Goal: Transaction & Acquisition: Purchase product/service

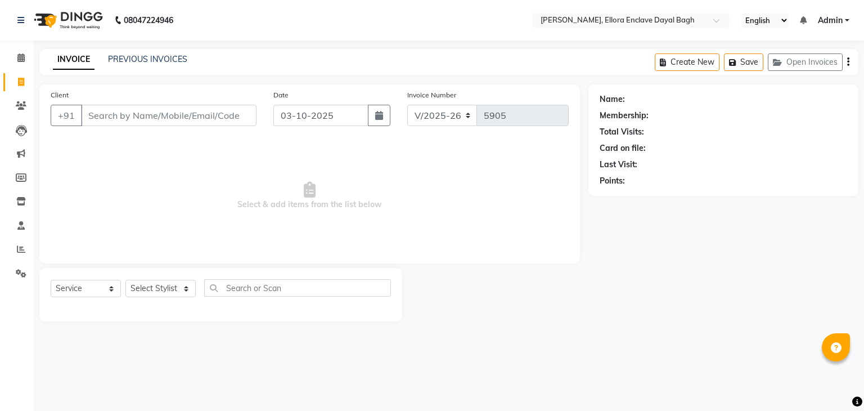
select select "6880"
select select "service"
click at [180, 284] on select "Select Stylist AMAN DANISH SALMANI [PERSON_NAME] kakul KAVITA [PERSON_NAME] [PE…" at bounding box center [160, 288] width 70 height 17
select select "53884"
click at [125, 280] on select "Select Stylist AMAN DANISH SALMANI [PERSON_NAME] kakul KAVITA [PERSON_NAME] [PE…" at bounding box center [160, 288] width 70 height 17
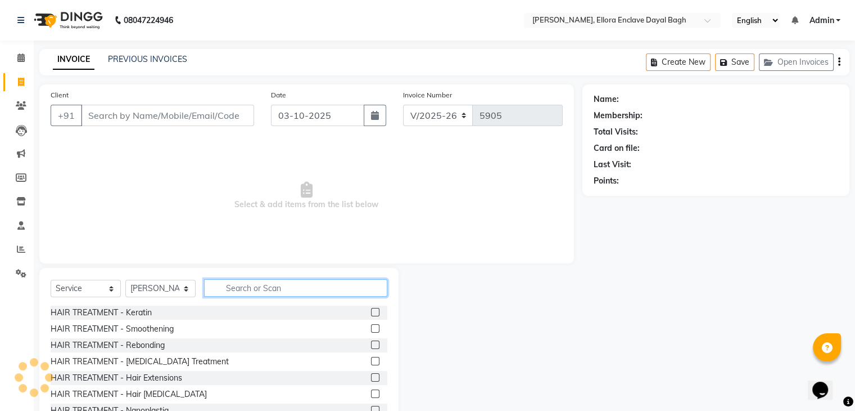
click at [277, 290] on input "text" at bounding box center [295, 287] width 183 height 17
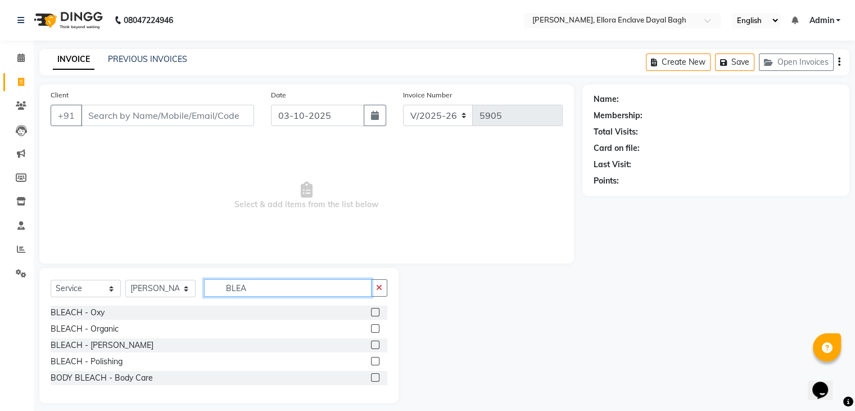
type input "BLEA"
click at [372, 313] on label at bounding box center [375, 312] width 8 height 8
click at [372, 313] on input "checkbox" at bounding box center [374, 312] width 7 height 7
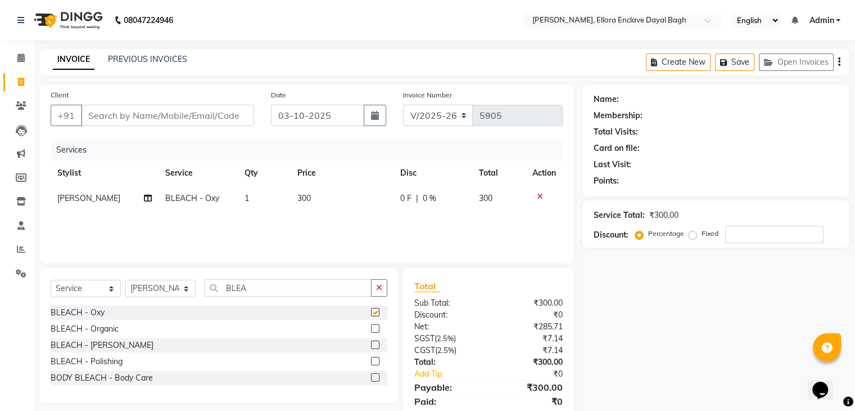
checkbox input "false"
click at [308, 286] on input "BLEA" at bounding box center [288, 287] width 168 height 17
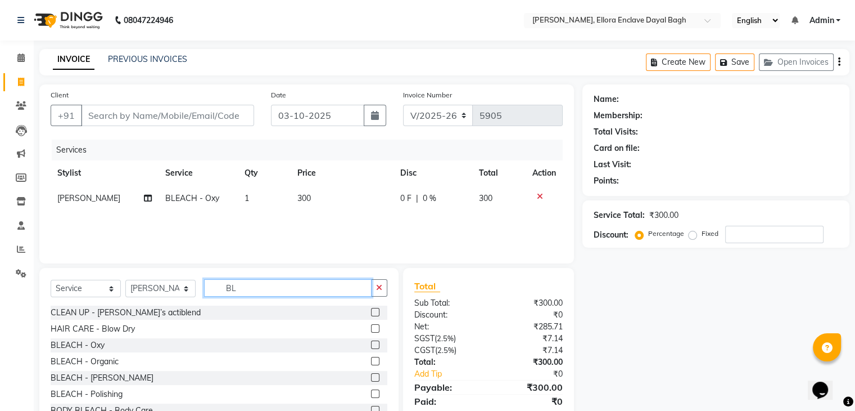
type input "B"
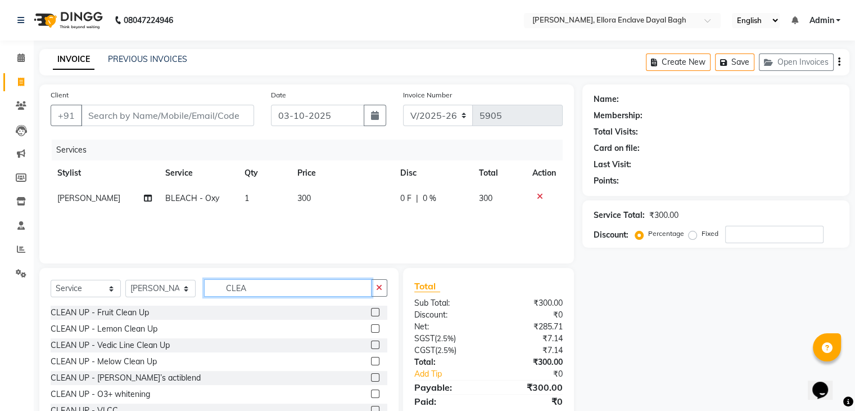
type input "CLEA"
click at [371, 344] on label at bounding box center [375, 344] width 8 height 8
click at [371, 344] on input "checkbox" at bounding box center [374, 344] width 7 height 7
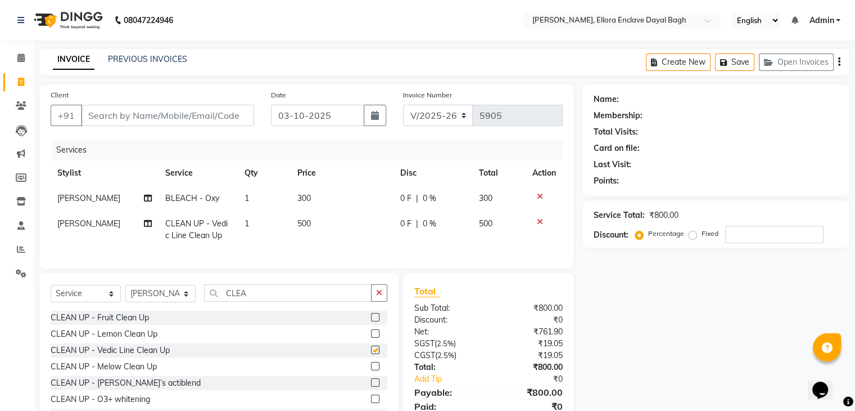
checkbox input "false"
click at [289, 301] on input "CLEA" at bounding box center [288, 292] width 168 height 17
type input "C"
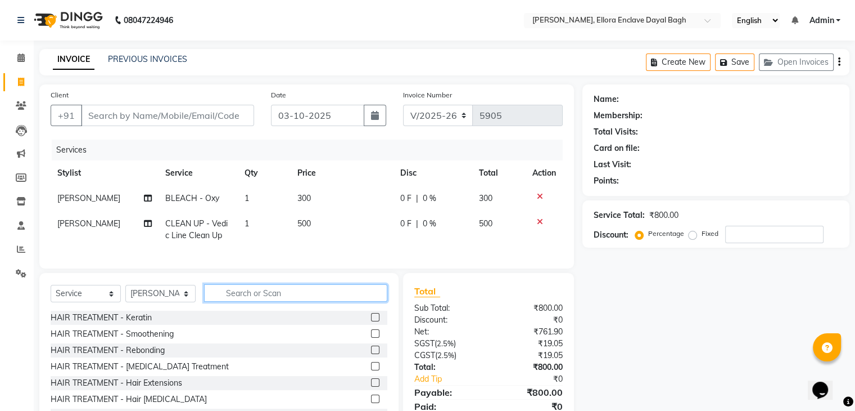
click at [280, 301] on input "text" at bounding box center [295, 292] width 183 height 17
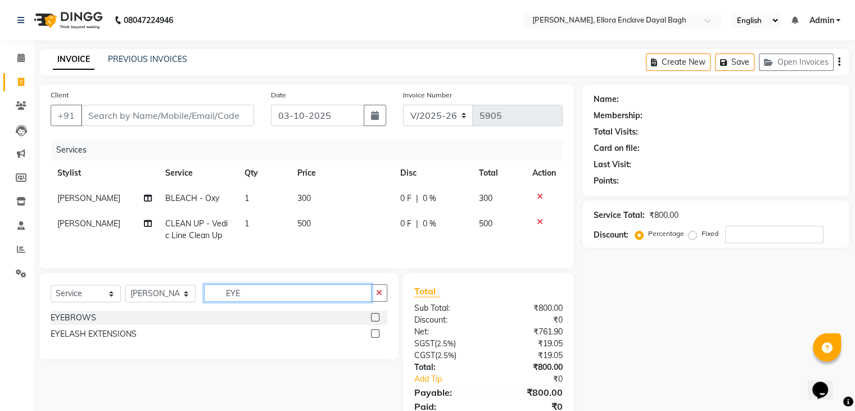
type input "EYE"
click at [377, 321] on label at bounding box center [375, 317] width 8 height 8
click at [377, 321] on input "checkbox" at bounding box center [374, 317] width 7 height 7
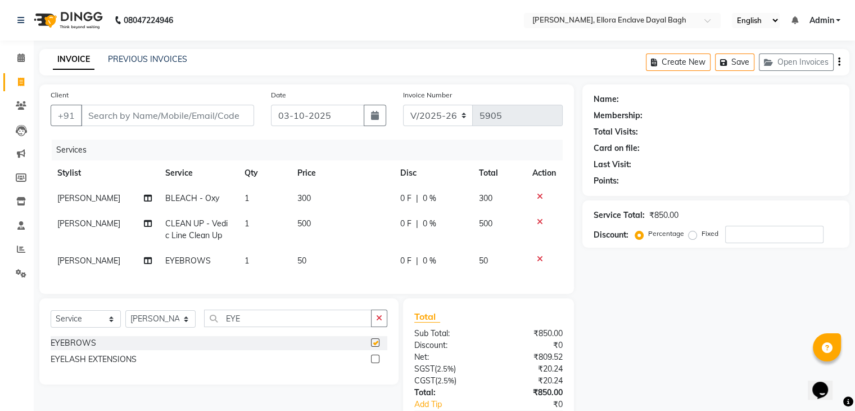
checkbox input "false"
drag, startPoint x: 339, startPoint y: 260, endPoint x: 185, endPoint y: 328, distance: 168.0
click at [185, 328] on div "Client +91 Date 03-10-2025 Invoice Number V/2025 V/2025-26 5905 Services Stylis…" at bounding box center [307, 273] width 552 height 379
click at [185, 327] on select "Select Stylist AMAN DANISH SALMANI GOPAL PACHORI kakul KAVITA KIRAN KUMARI MEEN…" at bounding box center [160, 318] width 70 height 17
select select "53881"
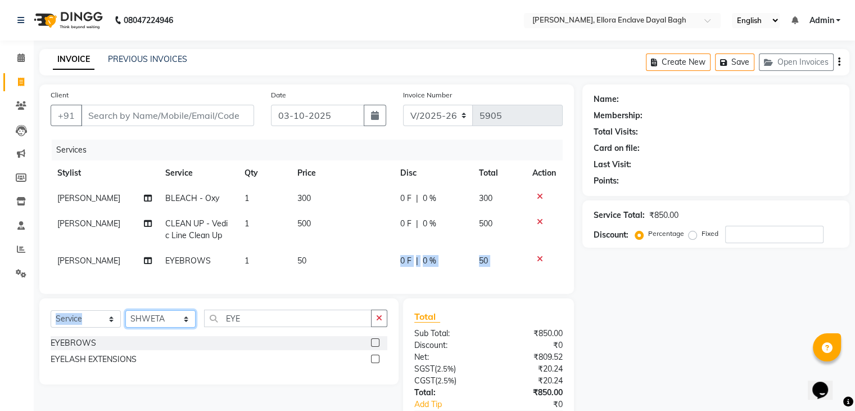
click at [125, 319] on select "Select Stylist AMAN DANISH SALMANI GOPAL PACHORI kakul KAVITA KIRAN KUMARI MEEN…" at bounding box center [160, 318] width 70 height 17
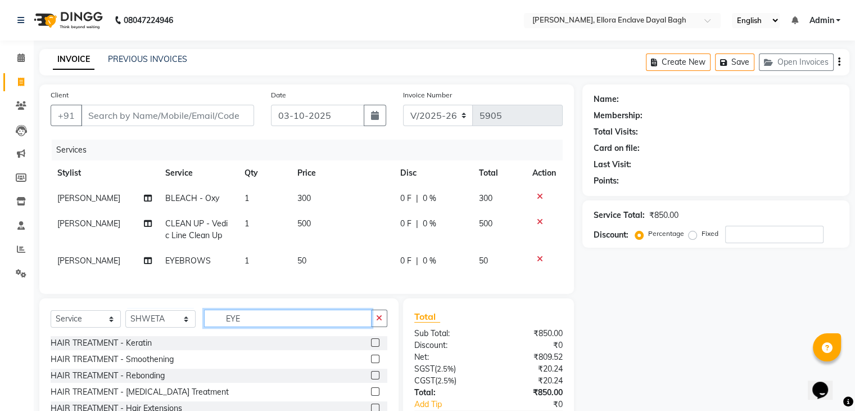
click at [257, 327] on input "EYE" at bounding box center [288, 317] width 168 height 17
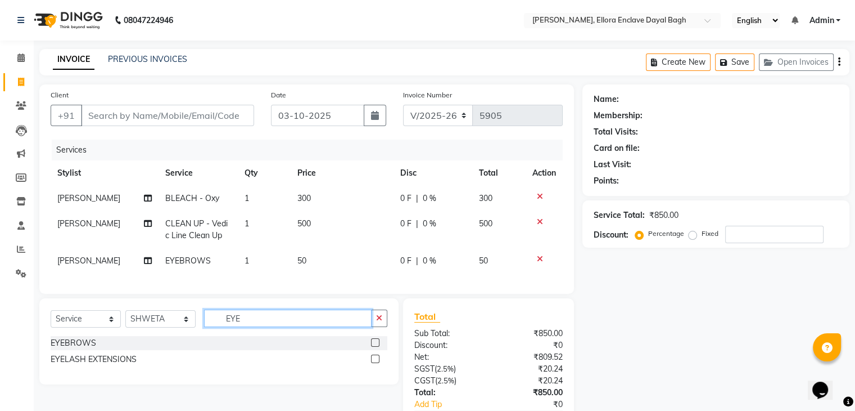
type input "EYE"
click at [374, 346] on label at bounding box center [375, 342] width 8 height 8
click at [374, 346] on input "checkbox" at bounding box center [374, 342] width 7 height 7
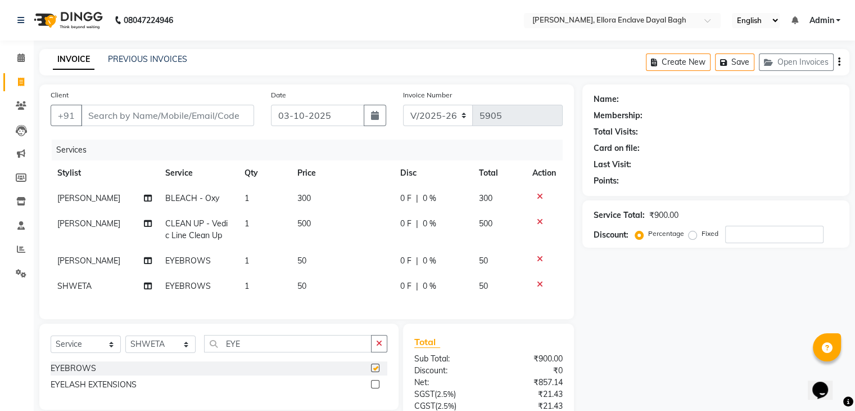
checkbox input "false"
click at [352, 284] on td "50" at bounding box center [342, 285] width 103 height 25
select select "53881"
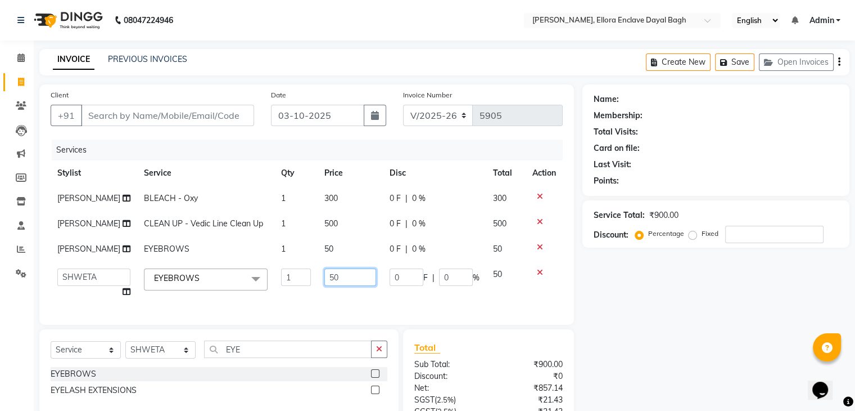
click at [363, 286] on input "50" at bounding box center [351, 276] width 52 height 17
type input "5"
type input "100"
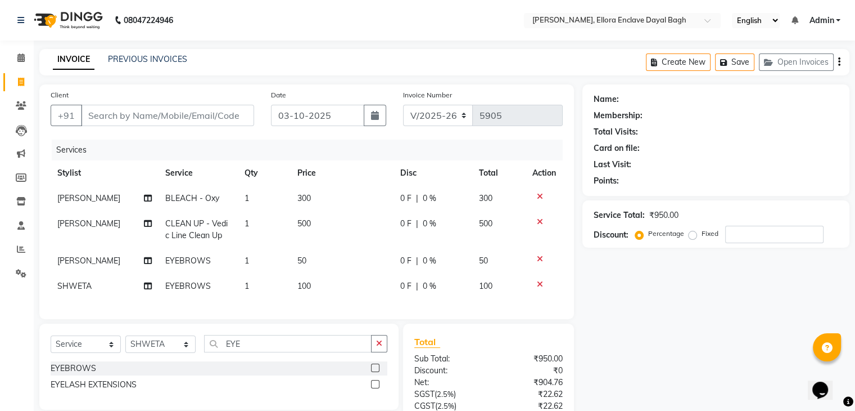
click at [712, 356] on div "Name: Membership: Total Visits: Card on file: Last Visit: Points: Service Total…" at bounding box center [721, 286] width 276 height 404
click at [162, 353] on select "Select Stylist AMAN DANISH SALMANI GOPAL PACHORI kakul KAVITA KIRAN KUMARI MEEN…" at bounding box center [160, 343] width 70 height 17
select select "53877"
click at [125, 345] on select "Select Stylist AMAN DANISH SALMANI GOPAL PACHORI kakul KAVITA KIRAN KUMARI MEEN…" at bounding box center [160, 343] width 70 height 17
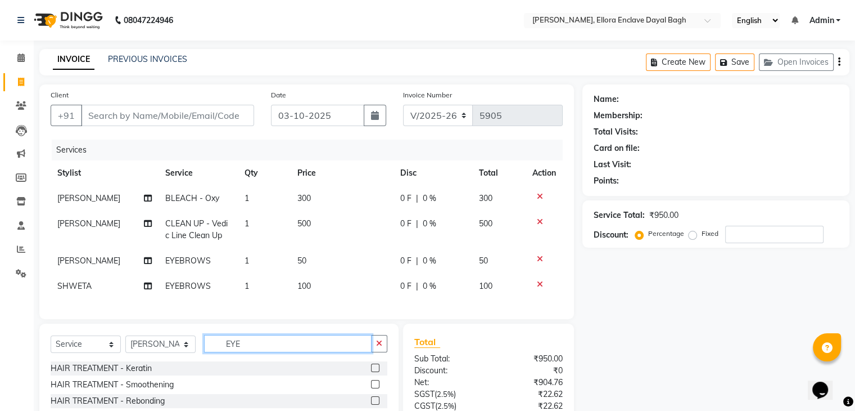
click at [253, 352] on input "EYE" at bounding box center [288, 343] width 168 height 17
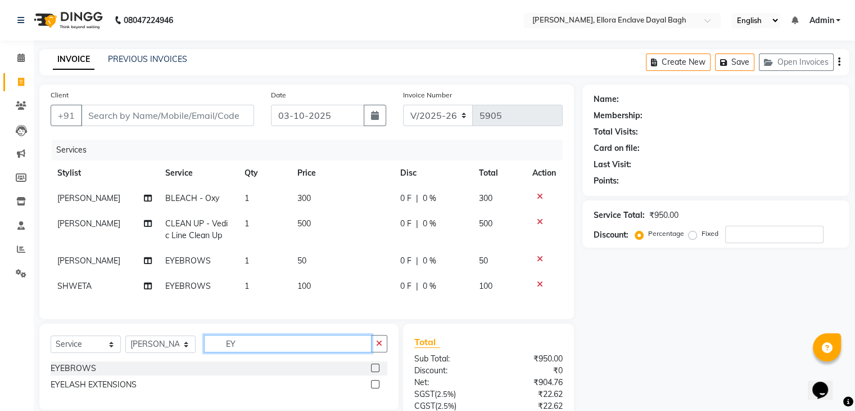
type input "E"
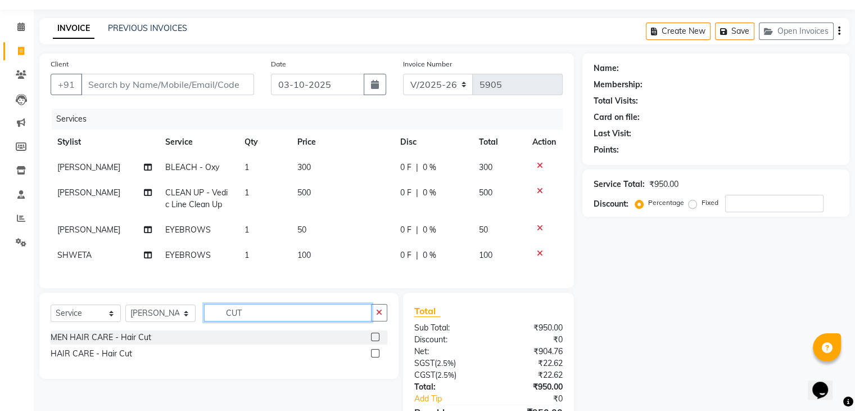
scroll to position [31, 0]
type input "CUT"
click at [373, 357] on label at bounding box center [375, 352] width 8 height 8
click at [373, 357] on input "checkbox" at bounding box center [374, 352] width 7 height 7
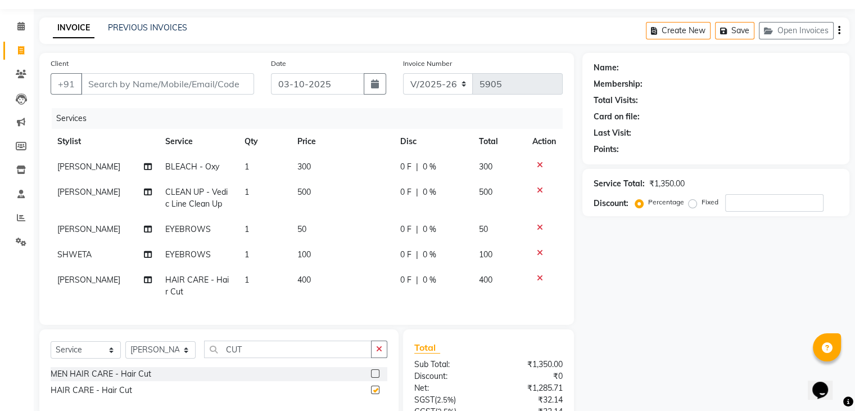
checkbox input "false"
drag, startPoint x: 620, startPoint y: 351, endPoint x: 619, endPoint y: 373, distance: 22.0
click at [620, 351] on div "Name: Membership: Total Visits: Card on file: Last Visit: Points: Service Total…" at bounding box center [721, 274] width 276 height 442
click at [191, 88] on input "Client" at bounding box center [167, 83] width 173 height 21
click at [239, 86] on input "Client" at bounding box center [167, 83] width 173 height 21
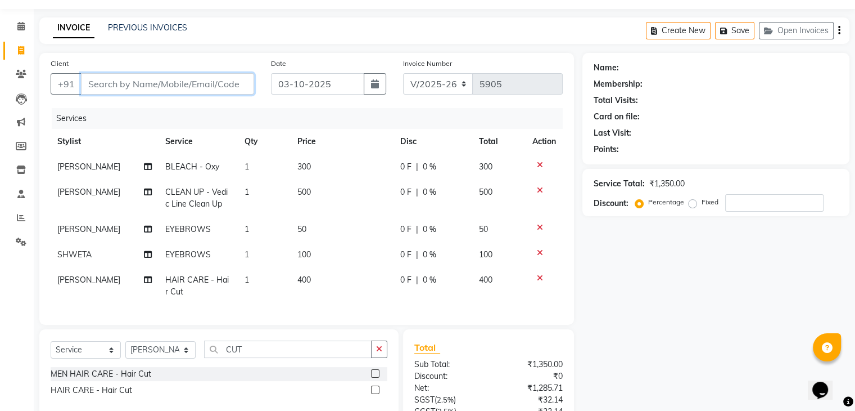
click at [236, 84] on input "Client" at bounding box center [167, 83] width 173 height 21
click at [160, 96] on div "Client +91" at bounding box center [152, 80] width 220 height 46
click at [193, 77] on input "Client" at bounding box center [167, 83] width 173 height 21
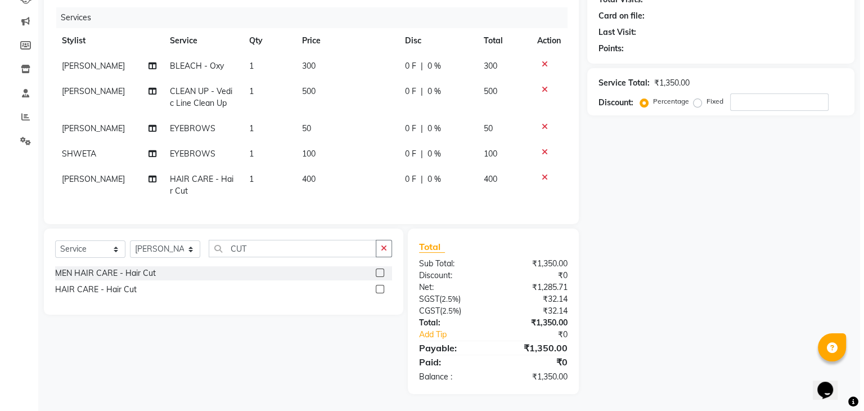
scroll to position [0, 0]
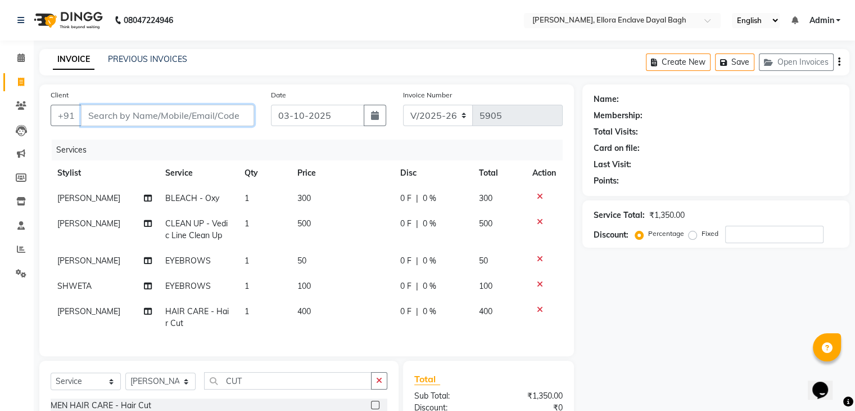
click at [211, 111] on input "Client" at bounding box center [167, 115] width 173 height 21
click at [216, 110] on input "Client" at bounding box center [167, 115] width 173 height 21
click at [227, 125] on input "Client" at bounding box center [167, 115] width 173 height 21
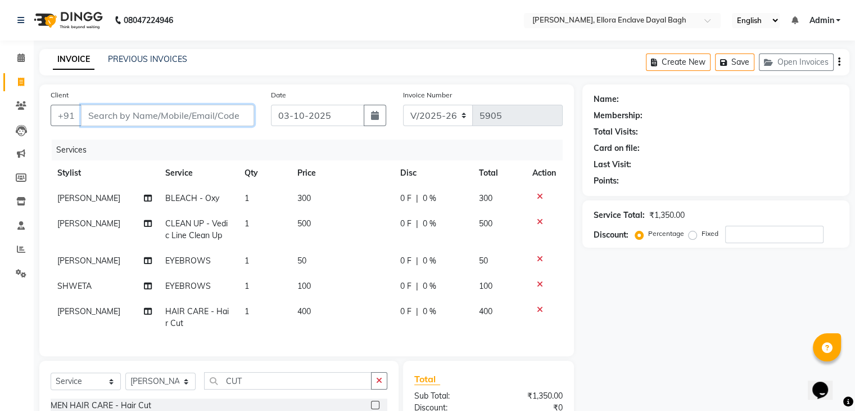
type input "7"
type input "0"
type input "7060829013"
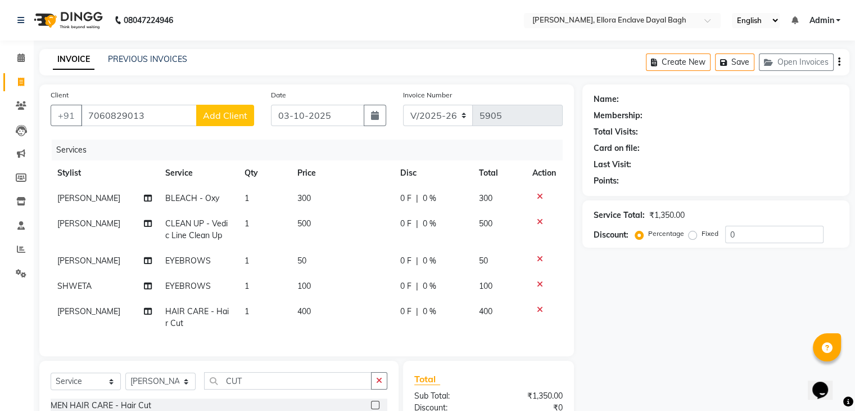
click at [223, 119] on span "Add Client" at bounding box center [225, 115] width 44 height 11
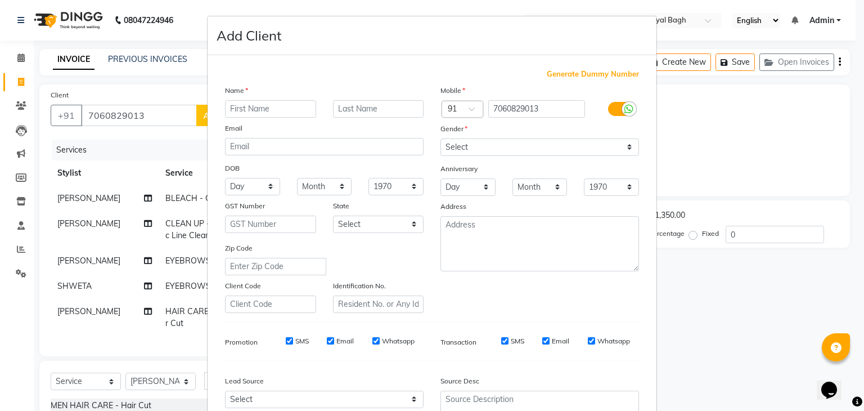
click at [270, 112] on input "text" at bounding box center [270, 108] width 91 height 17
type input "[PERSON_NAME]"
click at [533, 151] on select "Select Male Female Other Prefer Not To Say" at bounding box center [539, 146] width 199 height 17
select select "[DEMOGRAPHIC_DATA]"
click at [440, 139] on select "Select Male Female Other Prefer Not To Say" at bounding box center [539, 146] width 199 height 17
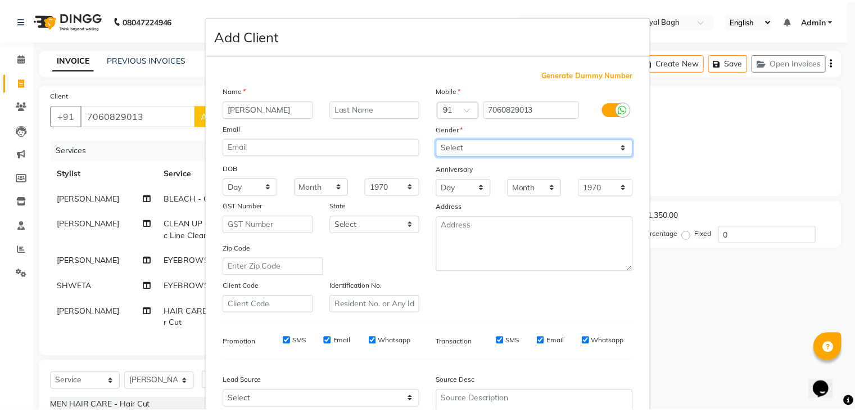
scroll to position [114, 0]
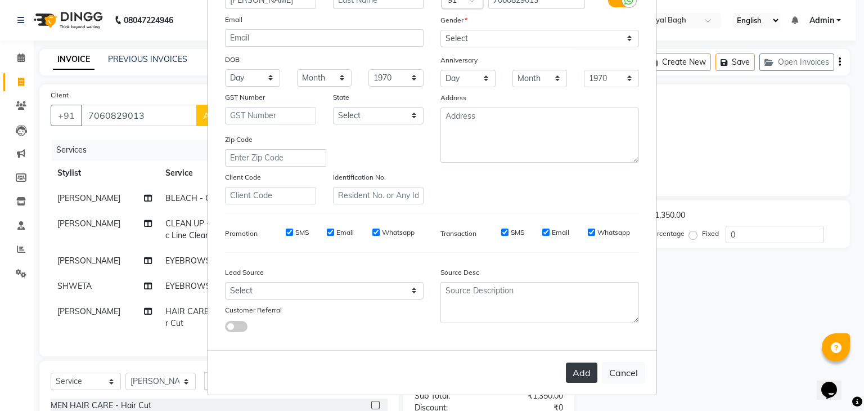
click at [574, 375] on button "Add" at bounding box center [581, 372] width 31 height 20
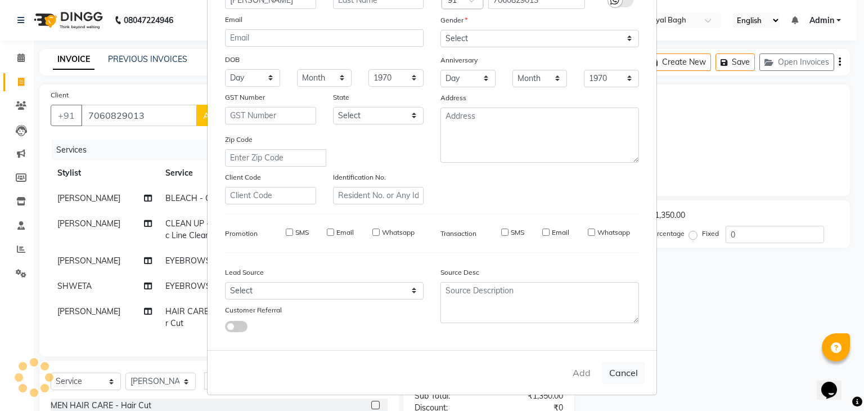
select select
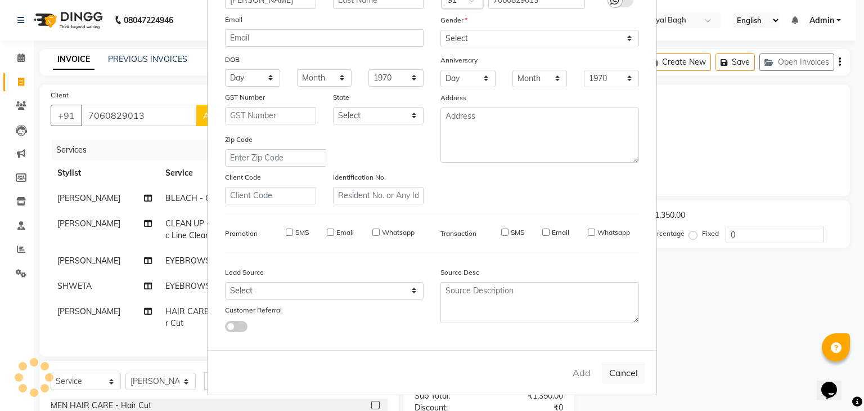
select select
checkbox input "false"
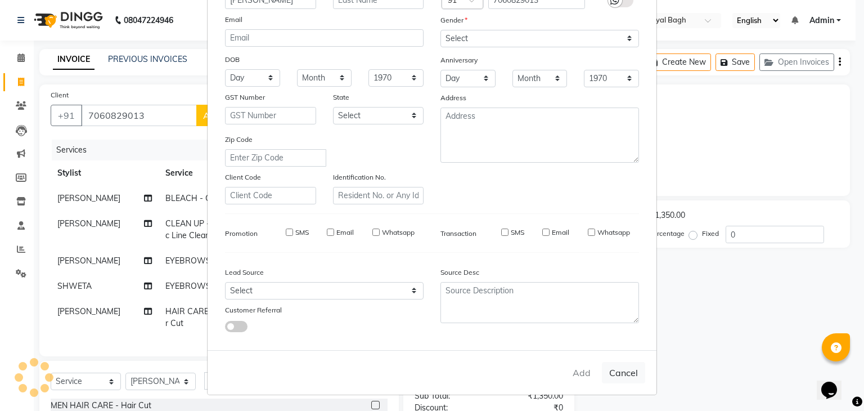
checkbox input "false"
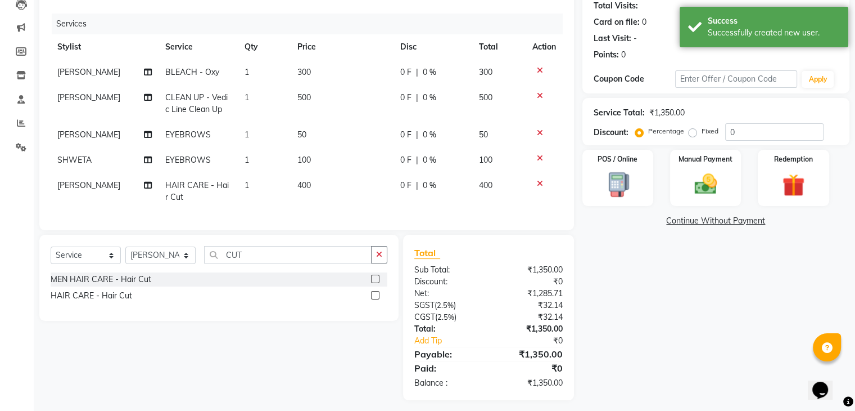
scroll to position [141, 0]
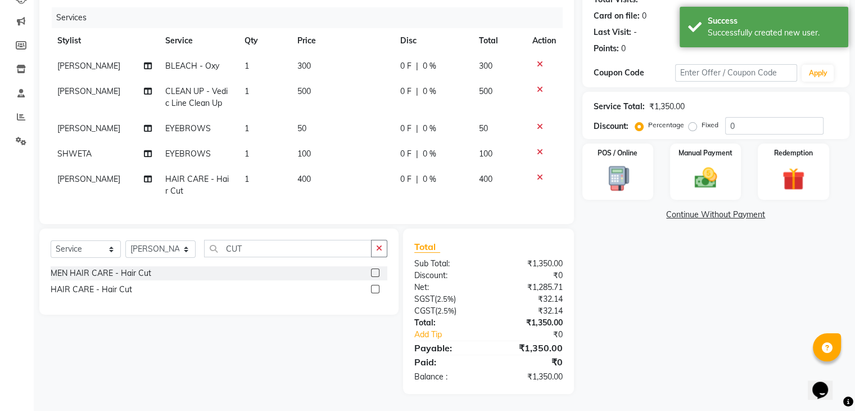
click at [658, 352] on div "Name: Sakshi Membership: No Active Membership Total Visits: Card on file: 0 Las…" at bounding box center [721, 173] width 276 height 442
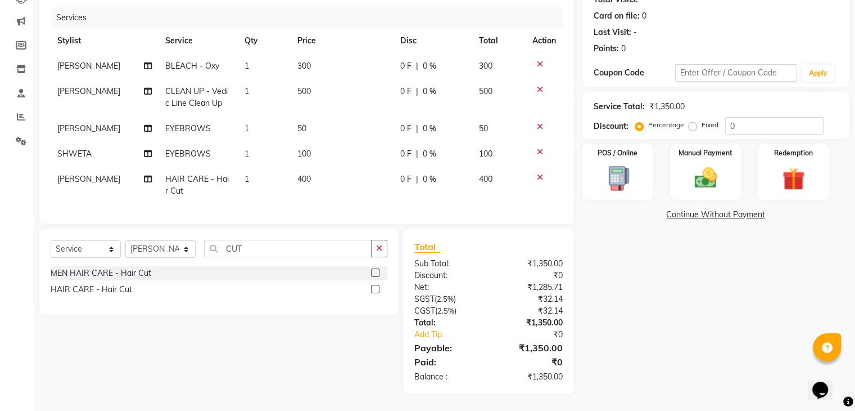
click at [723, 322] on div "Name: Sakshi Membership: No Active Membership Total Visits: Card on file: 0 Las…" at bounding box center [721, 173] width 276 height 442
click at [709, 297] on div "Name: Sakshi Membership: No Active Membership Total Visits: Card on file: 0 Las…" at bounding box center [721, 173] width 276 height 442
click at [728, 152] on div "Manual Payment" at bounding box center [706, 171] width 74 height 58
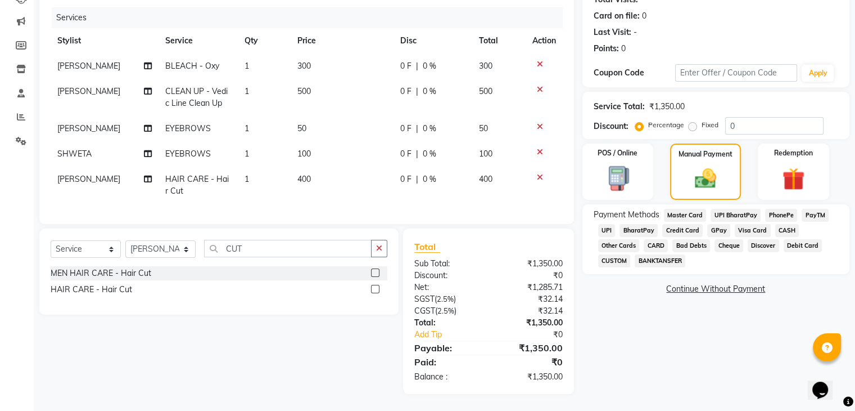
click at [787, 224] on span "CASH" at bounding box center [788, 230] width 24 height 13
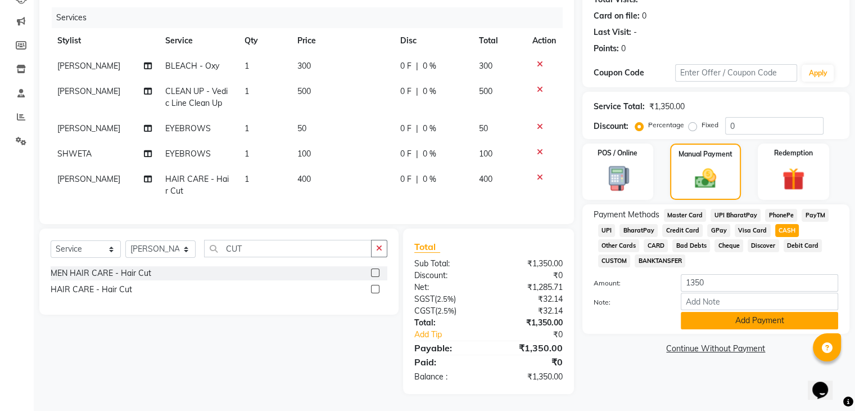
click at [743, 318] on button "Add Payment" at bounding box center [759, 320] width 157 height 17
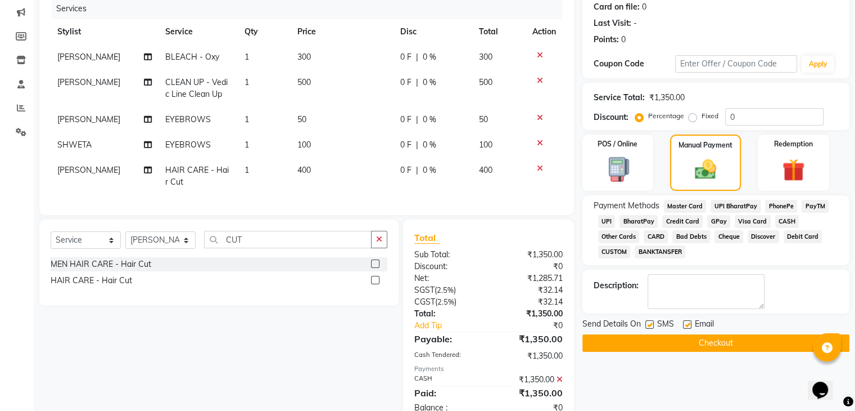
scroll to position [181, 0]
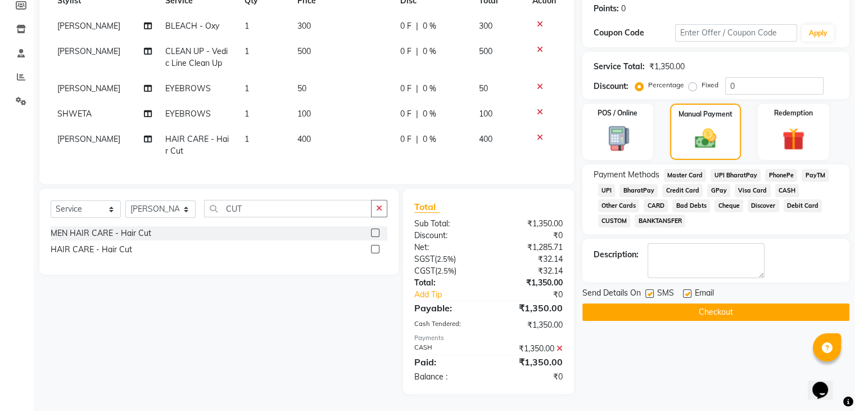
click at [687, 289] on label at bounding box center [687, 293] width 8 height 8
click at [687, 290] on input "checkbox" at bounding box center [686, 293] width 7 height 7
checkbox input "false"
click at [650, 289] on label at bounding box center [650, 293] width 8 height 8
click at [650, 290] on input "checkbox" at bounding box center [649, 293] width 7 height 7
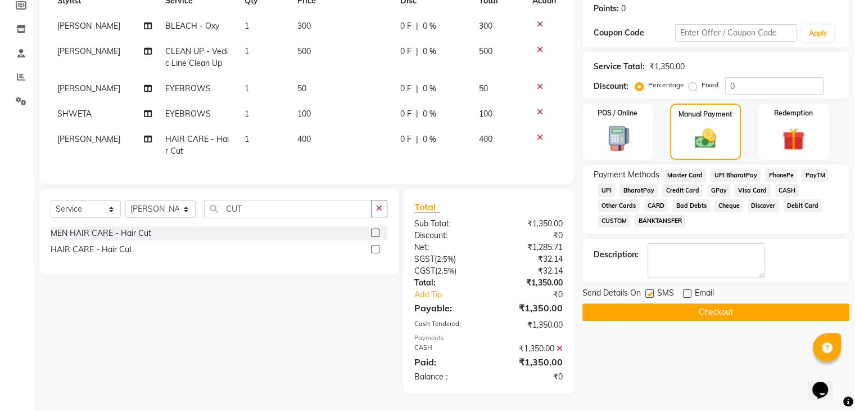
checkbox input "false"
click at [666, 303] on button "Checkout" at bounding box center [716, 311] width 267 height 17
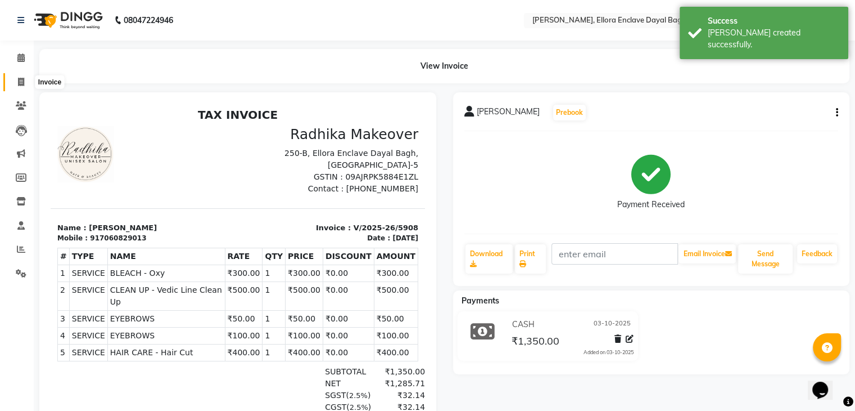
click at [18, 84] on icon at bounding box center [21, 82] width 6 height 8
select select "service"
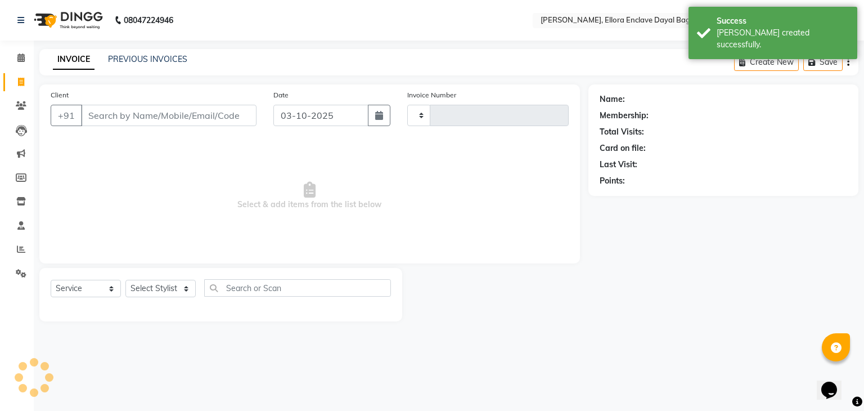
type input "5909"
select select "6880"
click at [164, 122] on input "Client" at bounding box center [168, 115] width 175 height 21
click at [204, 167] on span "Select & add items from the list below" at bounding box center [310, 195] width 518 height 112
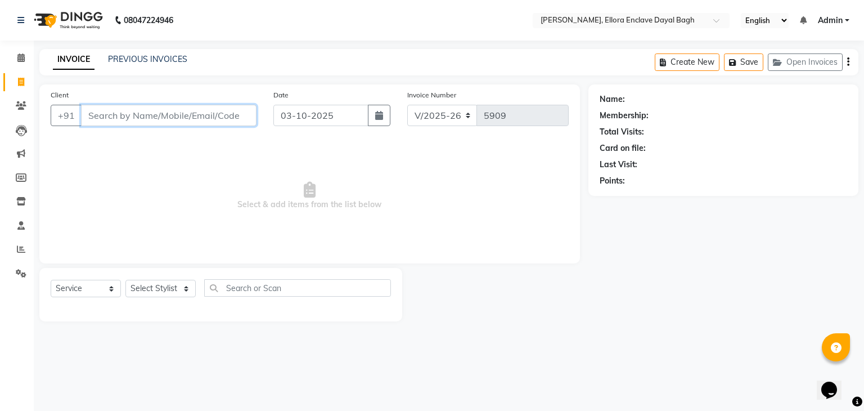
click at [179, 113] on input "Client" at bounding box center [168, 115] width 175 height 21
click at [185, 120] on input "Client" at bounding box center [168, 115] width 175 height 21
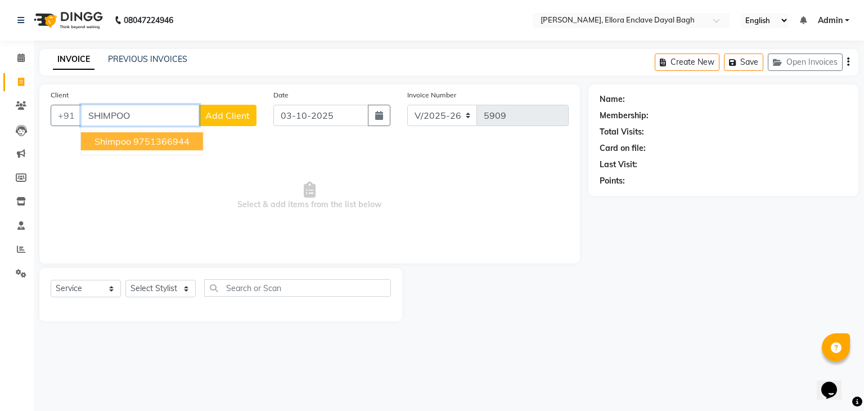
click at [193, 143] on button "shimpoo 9751366944" at bounding box center [142, 141] width 122 height 18
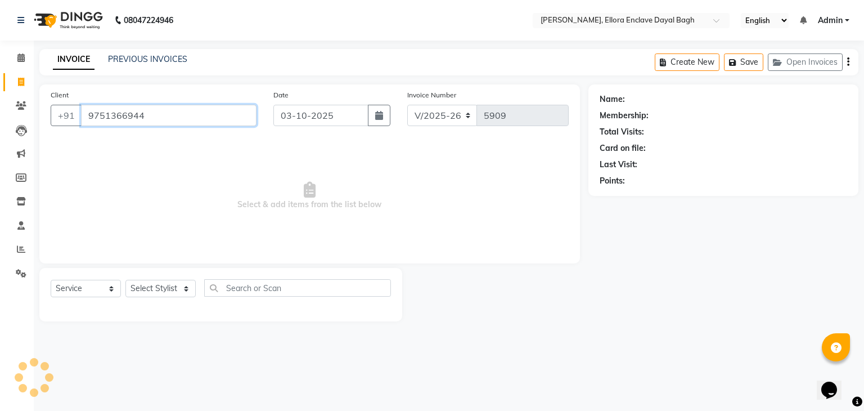
type input "9751366944"
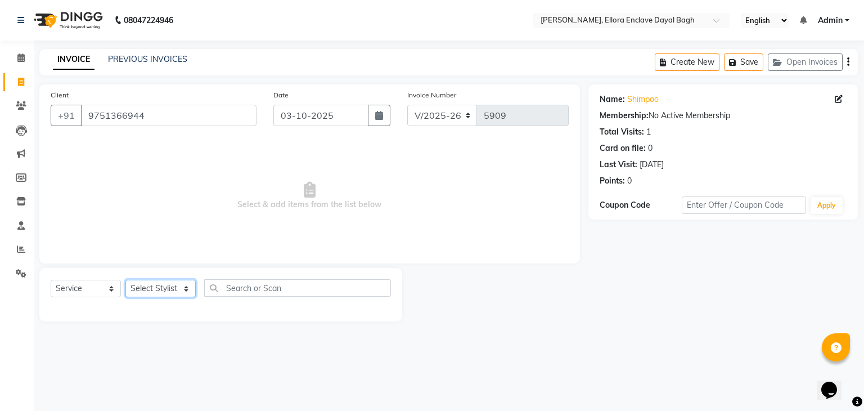
click at [177, 297] on select "Select Stylist AMAN DANISH SALMANI [PERSON_NAME] kakul KAVITA [PERSON_NAME] [PE…" at bounding box center [160, 288] width 70 height 17
select select "53881"
click at [125, 280] on select "Select Stylist AMAN DANISH SALMANI [PERSON_NAME] kakul KAVITA [PERSON_NAME] [PE…" at bounding box center [160, 288] width 70 height 17
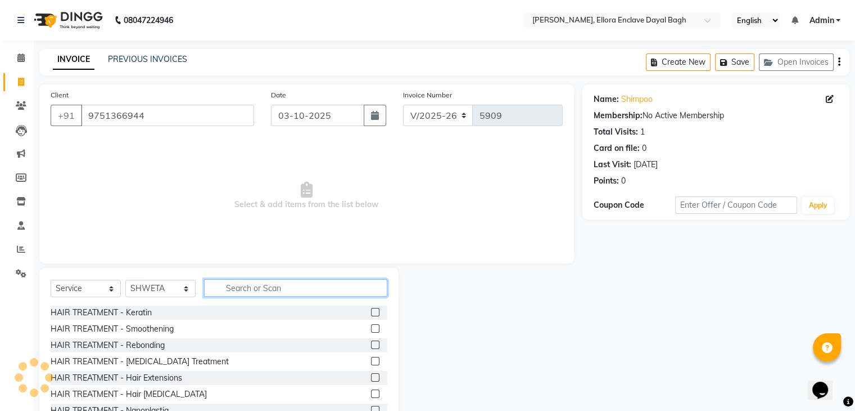
click at [250, 280] on input "text" at bounding box center [295, 287] width 183 height 17
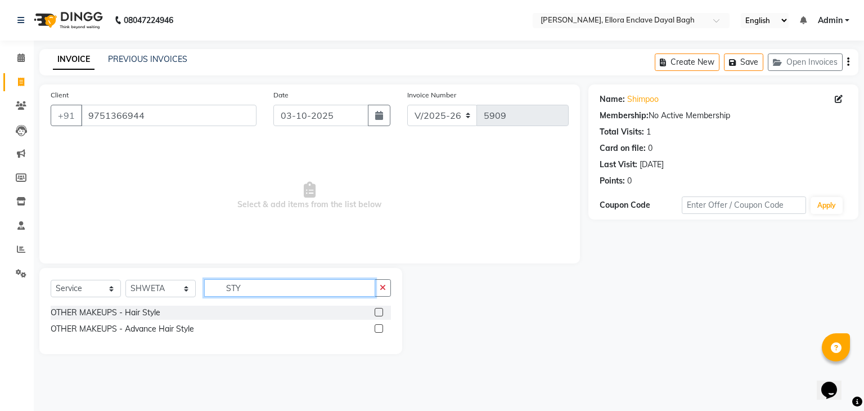
type input "STY"
click at [379, 329] on label at bounding box center [379, 328] width 8 height 8
click at [379, 329] on input "checkbox" at bounding box center [378, 328] width 7 height 7
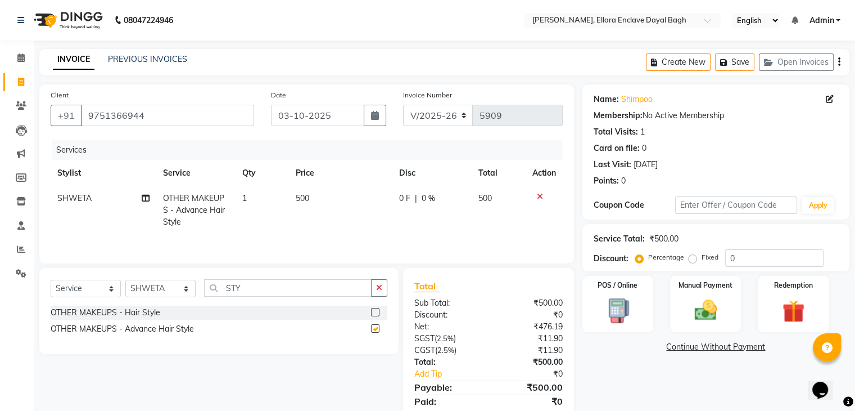
checkbox input "false"
click at [332, 201] on td "500" at bounding box center [341, 210] width 104 height 49
select select "53881"
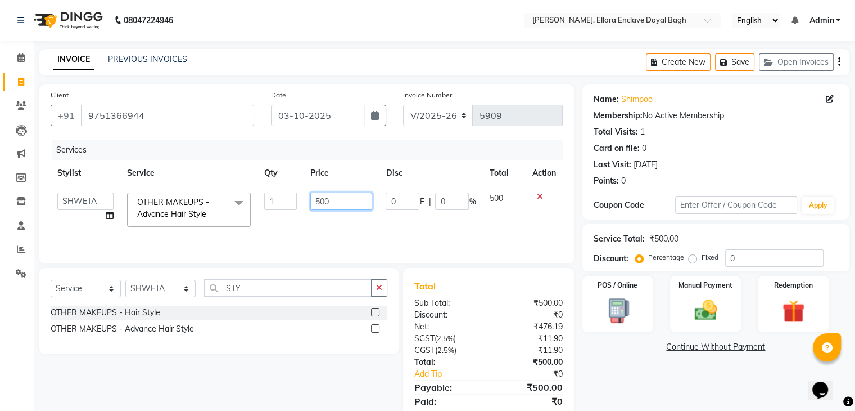
click at [354, 199] on input "500" at bounding box center [341, 200] width 62 height 17
type input "5"
type input "600"
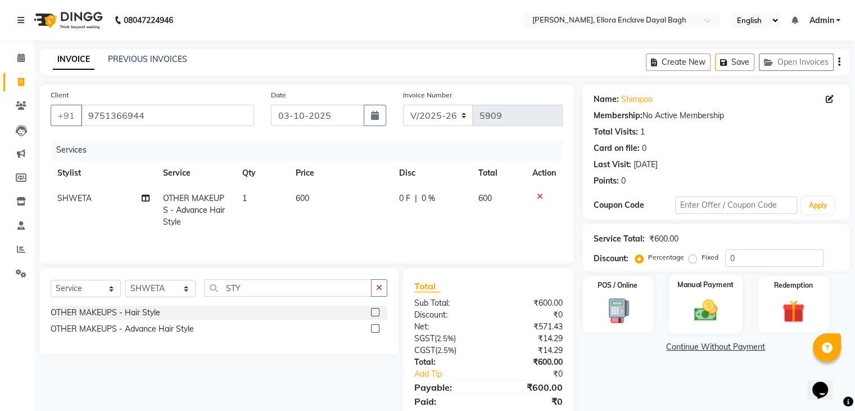
click at [724, 292] on div "Manual Payment" at bounding box center [706, 303] width 74 height 58
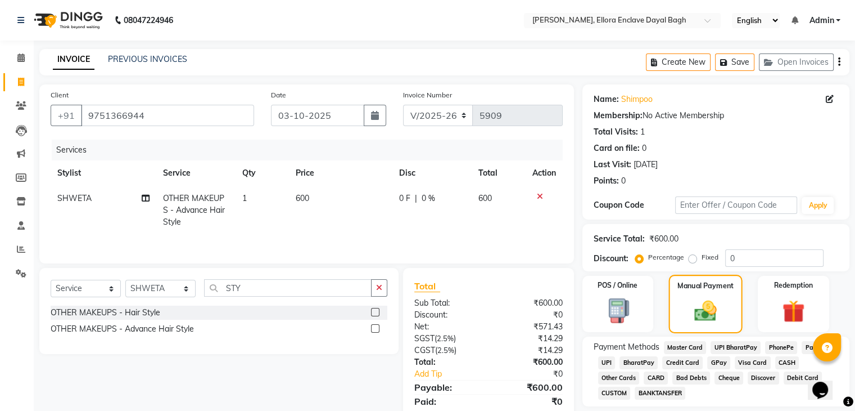
scroll to position [40, 0]
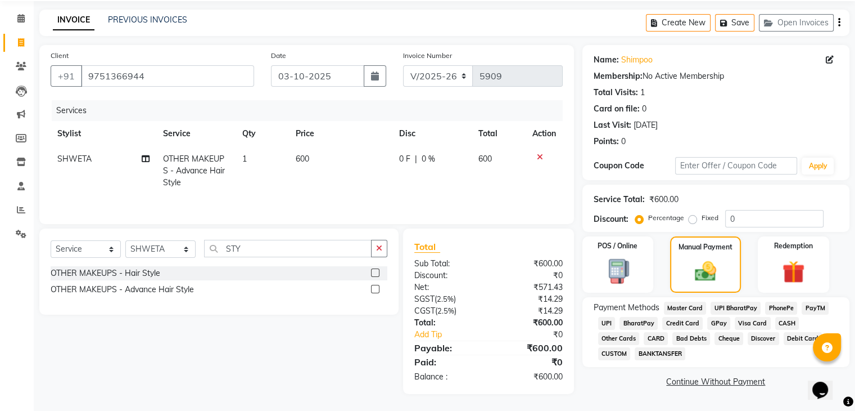
click at [605, 325] on span "UPI" at bounding box center [606, 323] width 17 height 13
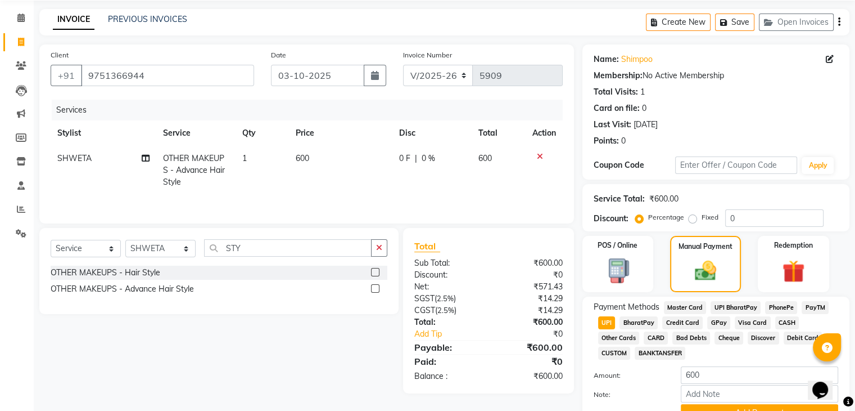
scroll to position [97, 0]
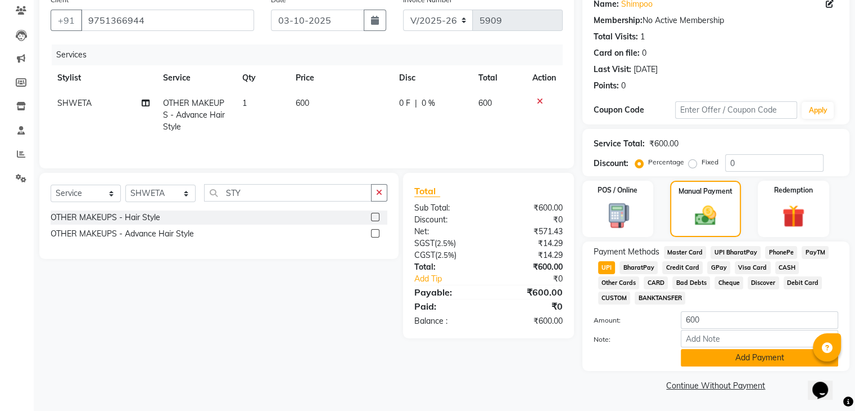
click at [718, 362] on button "Add Payment" at bounding box center [759, 357] width 157 height 17
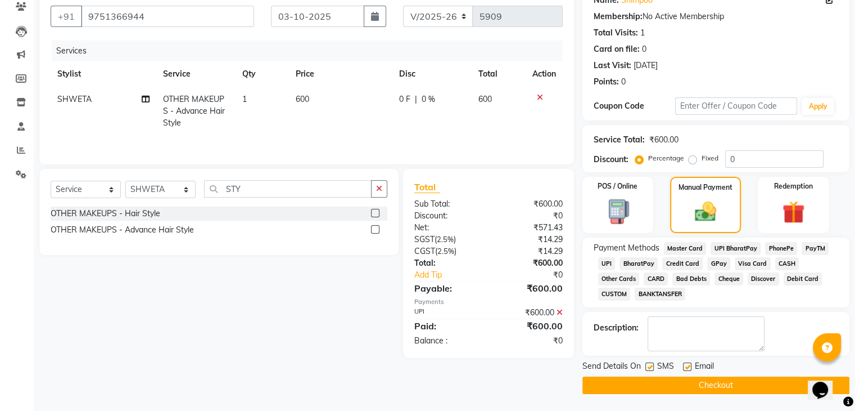
click at [688, 365] on label at bounding box center [687, 366] width 8 height 8
click at [688, 365] on input "checkbox" at bounding box center [686, 366] width 7 height 7
checkbox input "false"
click at [649, 366] on label at bounding box center [650, 366] width 8 height 8
click at [649, 366] on input "checkbox" at bounding box center [649, 366] width 7 height 7
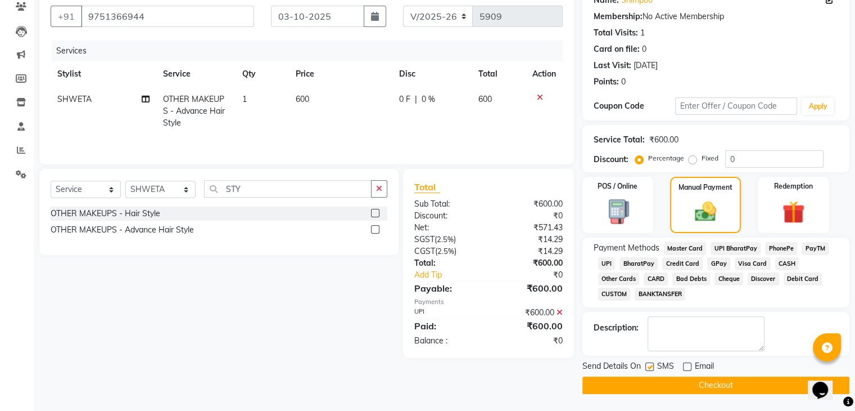
checkbox input "false"
click at [657, 383] on button "Checkout" at bounding box center [716, 384] width 267 height 17
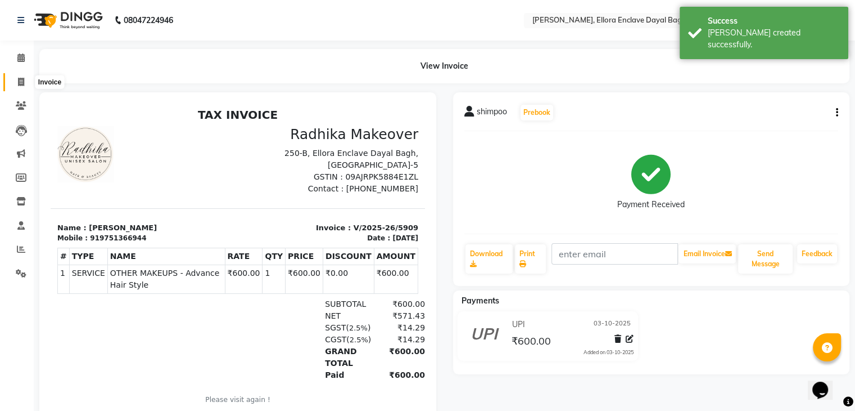
click at [20, 78] on icon at bounding box center [21, 82] width 6 height 8
select select "service"
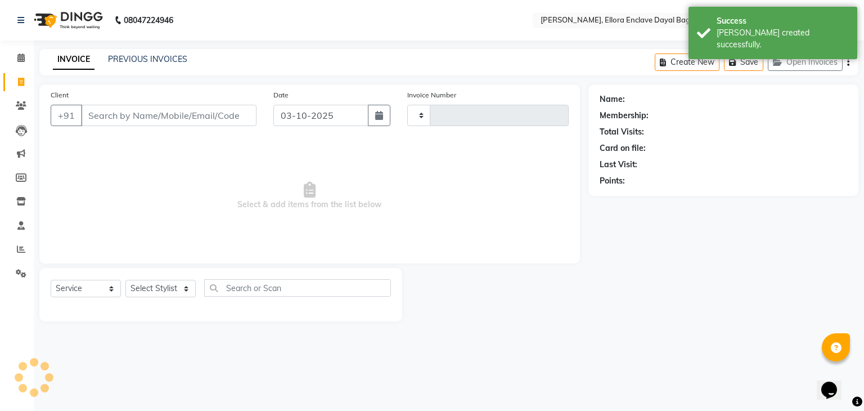
type input "5910"
select select "6880"
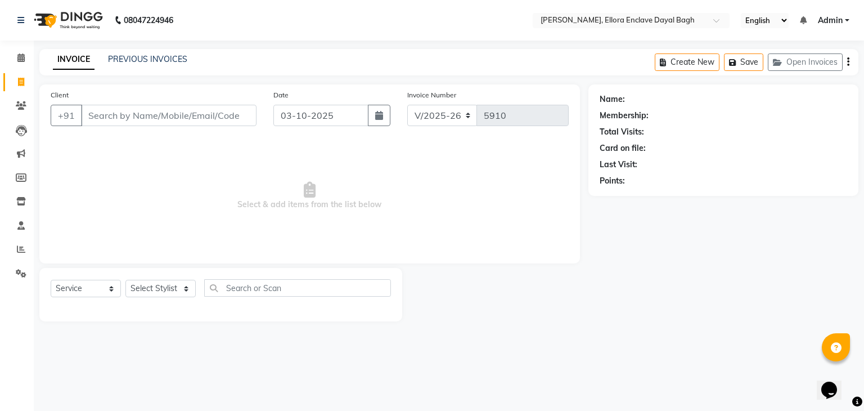
click at [129, 113] on input "Client" at bounding box center [168, 115] width 175 height 21
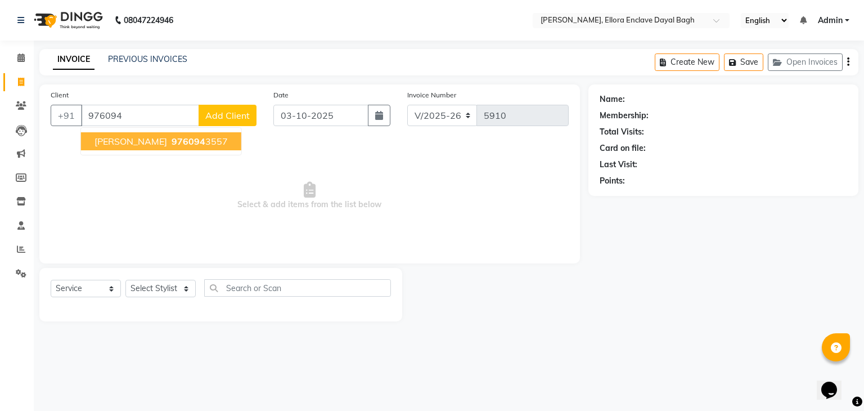
click at [172, 138] on span "976094" at bounding box center [189, 141] width 34 height 11
type input "9760943557"
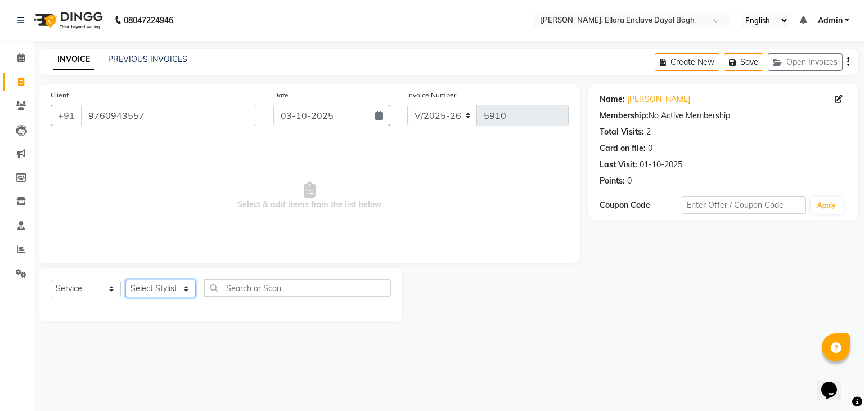
click at [157, 289] on select "Select Stylist AMAN DANISH SALMANI [PERSON_NAME] kakul KAVITA [PERSON_NAME] [PE…" at bounding box center [160, 288] width 70 height 17
click at [125, 280] on select "Select Stylist AMAN DANISH SALMANI [PERSON_NAME] kakul KAVITA [PERSON_NAME] [PE…" at bounding box center [160, 288] width 70 height 17
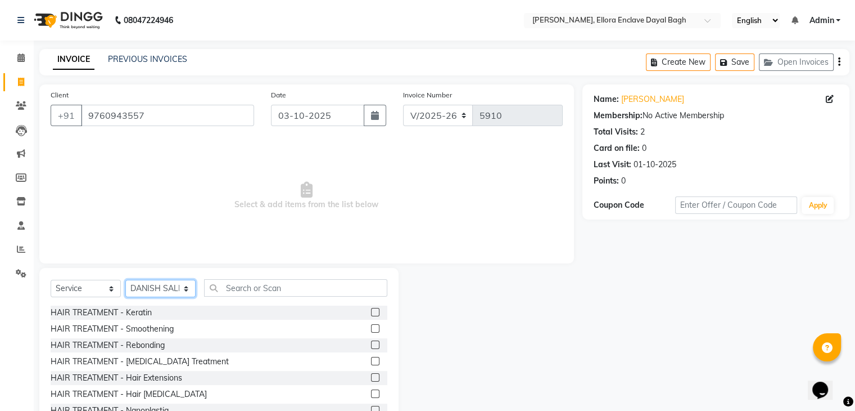
click at [190, 286] on select "Select Stylist AMAN DANISH SALMANI [PERSON_NAME] kakul KAVITA [PERSON_NAME] [PE…" at bounding box center [160, 288] width 70 height 17
select select "58738"
click at [125, 280] on select "Select Stylist AMAN DANISH SALMANI [PERSON_NAME] kakul KAVITA [PERSON_NAME] [PE…" at bounding box center [160, 288] width 70 height 17
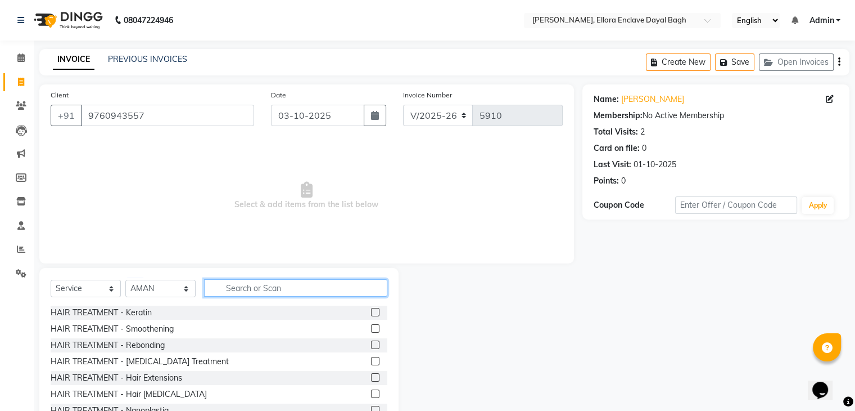
click at [286, 285] on input "text" at bounding box center [295, 287] width 183 height 17
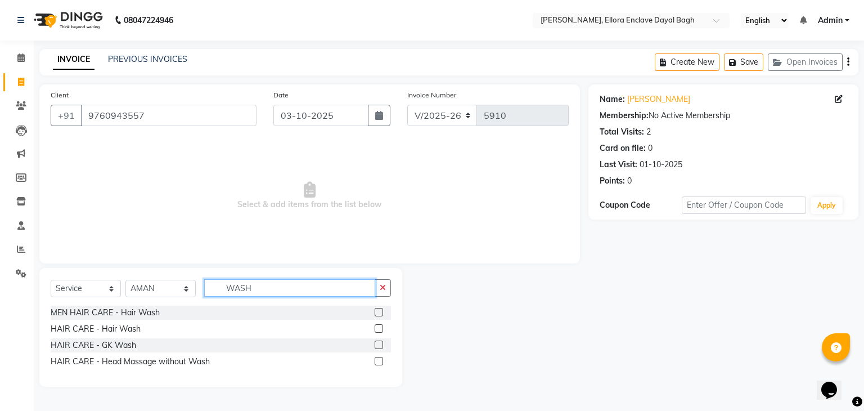
type input "WASH"
click at [378, 331] on label at bounding box center [379, 328] width 8 height 8
click at [378, 331] on input "checkbox" at bounding box center [378, 328] width 7 height 7
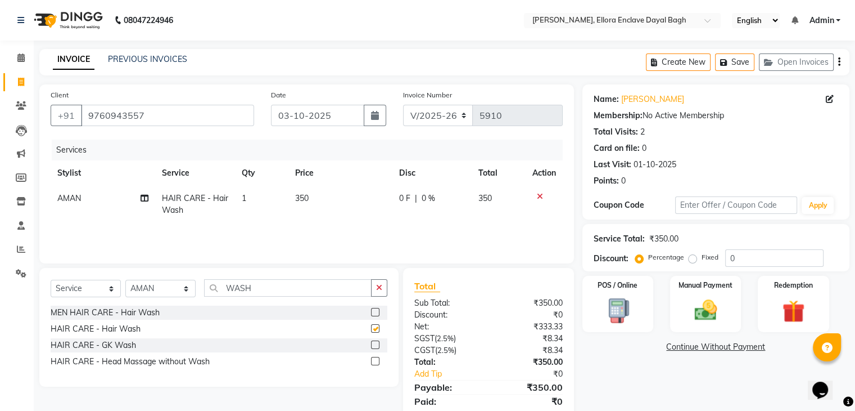
checkbox input "false"
click at [301, 281] on input "WASH" at bounding box center [288, 287] width 168 height 17
type input "W"
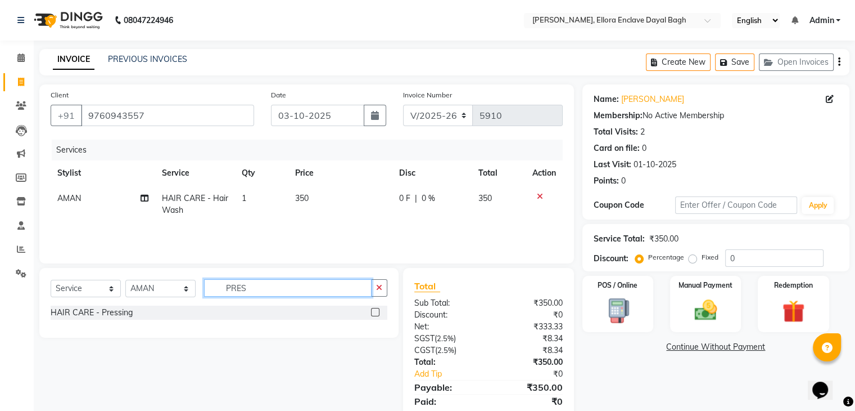
type input "PRES"
click at [372, 311] on label at bounding box center [375, 312] width 8 height 8
click at [372, 311] on input "checkbox" at bounding box center [374, 312] width 7 height 7
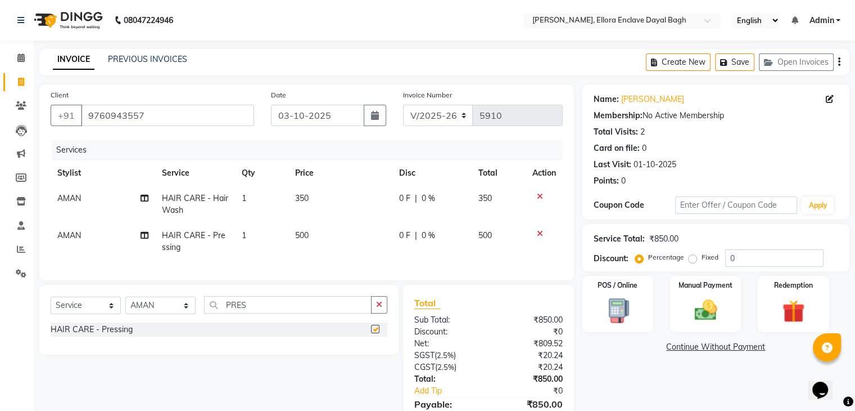
checkbox input "false"
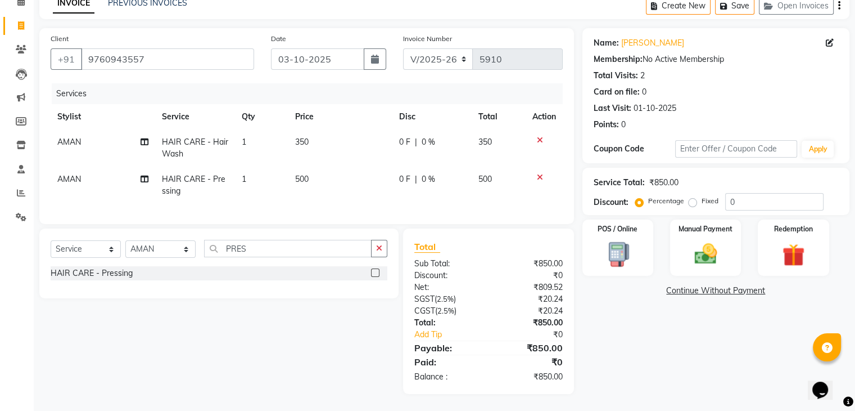
click at [730, 379] on div "Name: Karishma Membership: No Active Membership Total Visits: 2 Card on file: 0…" at bounding box center [721, 211] width 276 height 366
click at [706, 264] on div "Manual Payment" at bounding box center [706, 247] width 74 height 58
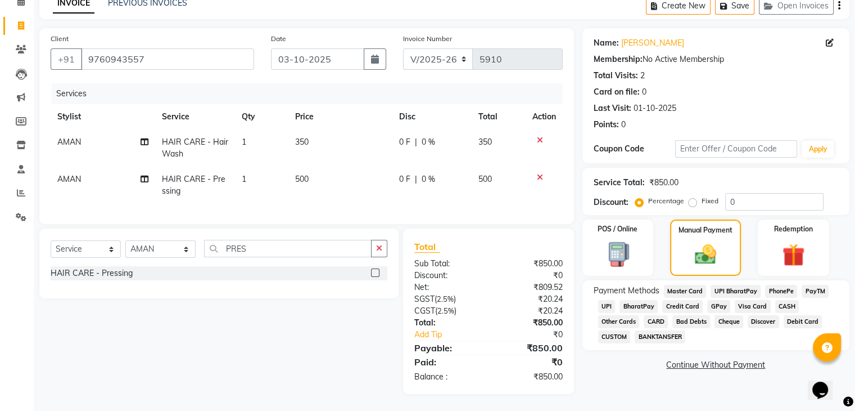
click at [604, 300] on span "UPI" at bounding box center [606, 306] width 17 height 13
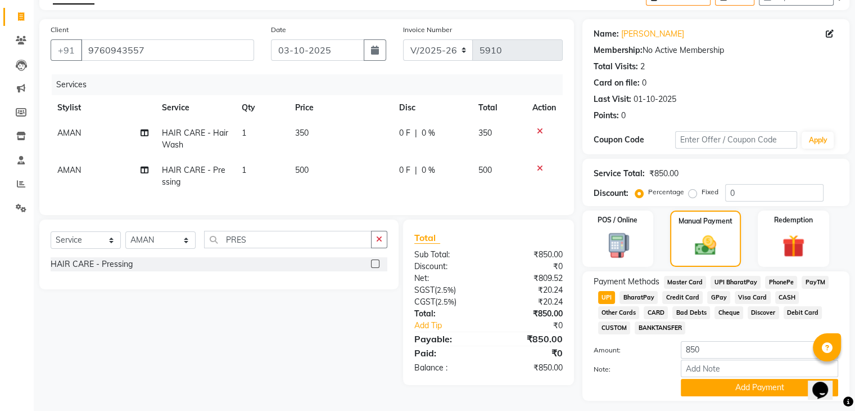
scroll to position [97, 0]
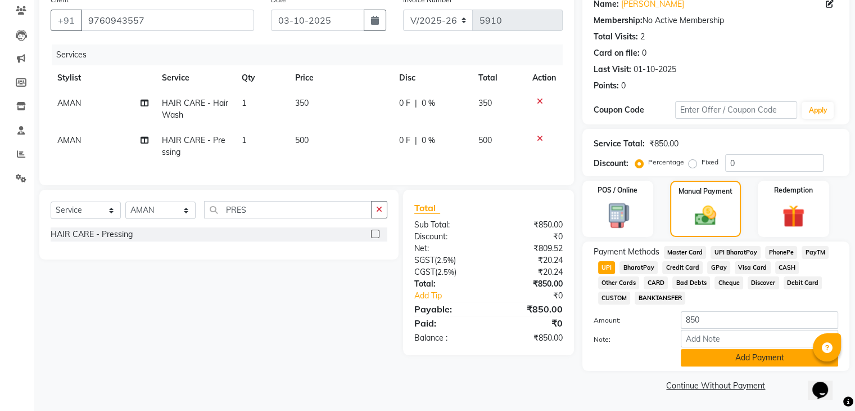
click at [718, 361] on button "Add Payment" at bounding box center [759, 357] width 157 height 17
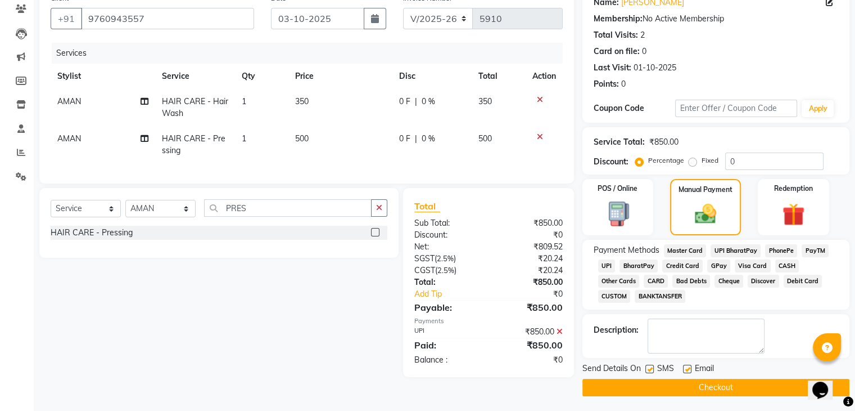
click at [685, 368] on label at bounding box center [687, 368] width 8 height 8
click at [685, 368] on input "checkbox" at bounding box center [686, 369] width 7 height 7
checkbox input "false"
click at [650, 369] on label at bounding box center [650, 368] width 8 height 8
click at [650, 369] on input "checkbox" at bounding box center [649, 369] width 7 height 7
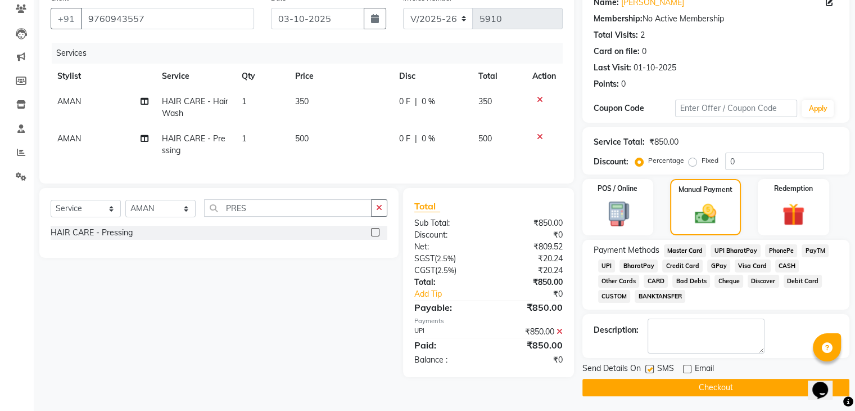
checkbox input "false"
click at [654, 394] on button "Checkout" at bounding box center [716, 387] width 267 height 17
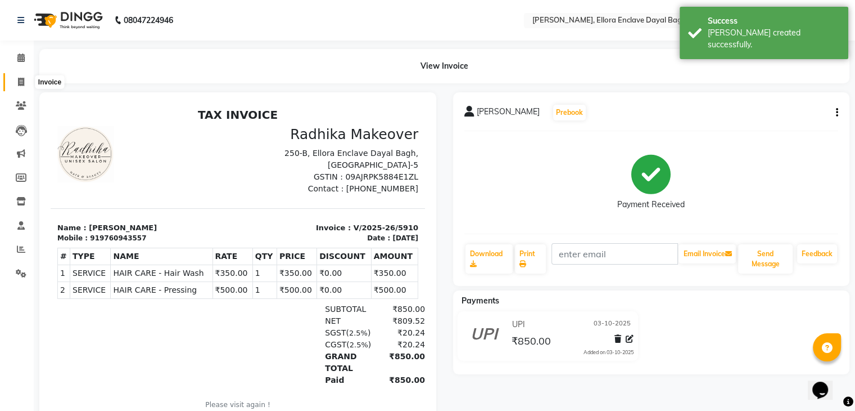
click at [16, 78] on span at bounding box center [21, 82] width 20 height 13
select select "service"
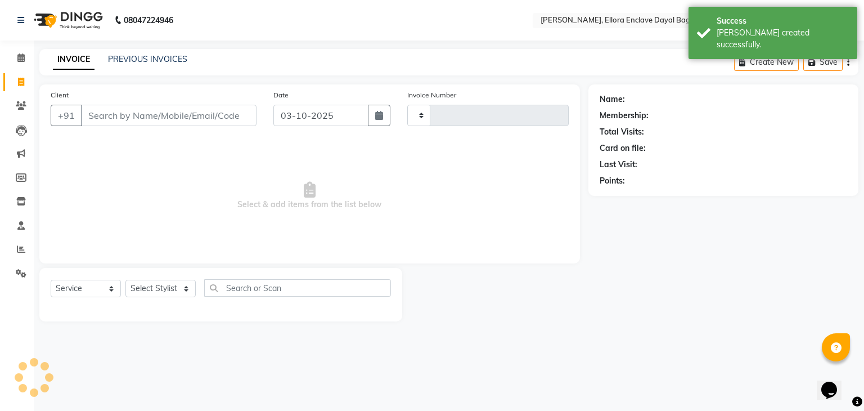
type input "5911"
select select "6880"
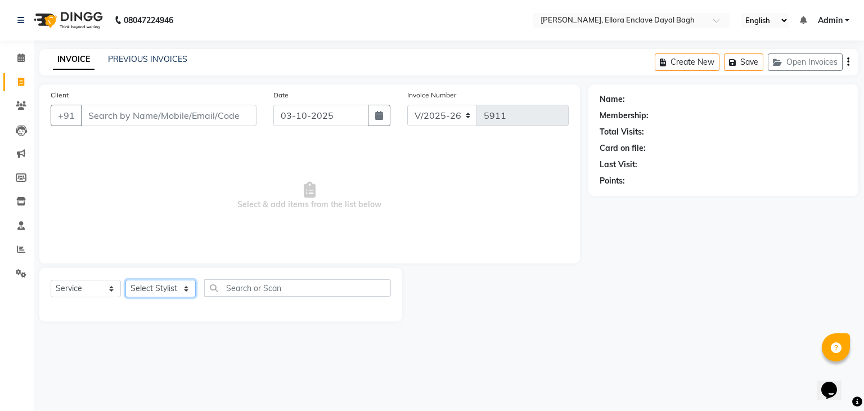
click at [160, 287] on select "Select Stylist AMAN DANISH SALMANI [PERSON_NAME] kakul KAVITA [PERSON_NAME] [PE…" at bounding box center [160, 288] width 70 height 17
select select "53877"
click at [125, 280] on select "Select Stylist AMAN DANISH SALMANI [PERSON_NAME] kakul KAVITA [PERSON_NAME] [PE…" at bounding box center [160, 288] width 70 height 17
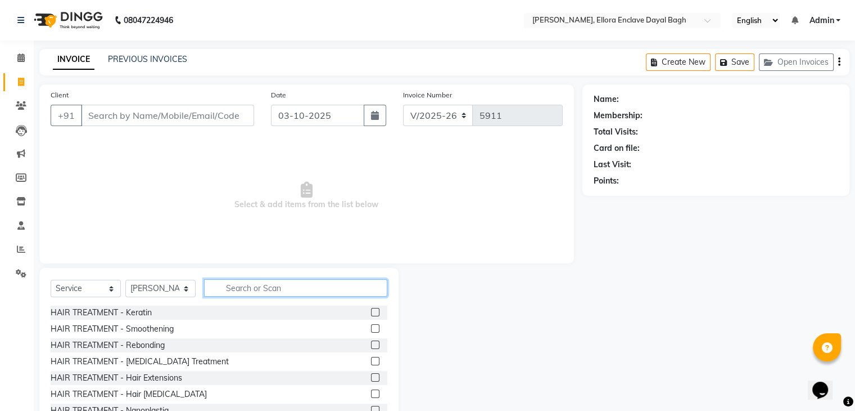
click at [251, 292] on input "text" at bounding box center [295, 287] width 183 height 17
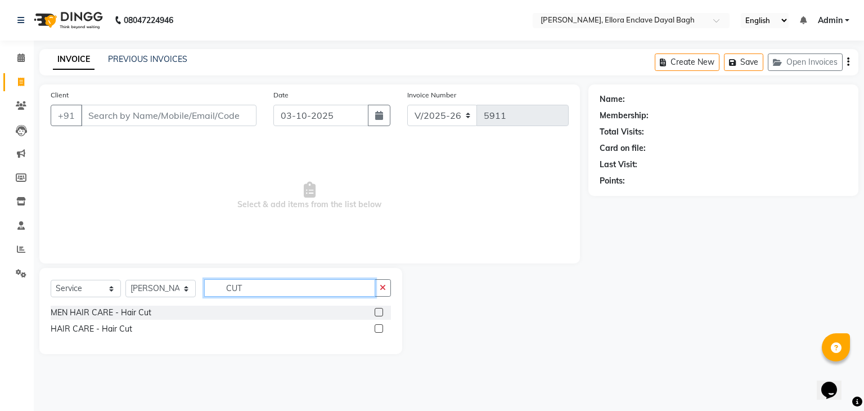
type input "CUT"
click at [379, 327] on label at bounding box center [379, 328] width 8 height 8
click at [379, 327] on input "checkbox" at bounding box center [378, 328] width 7 height 7
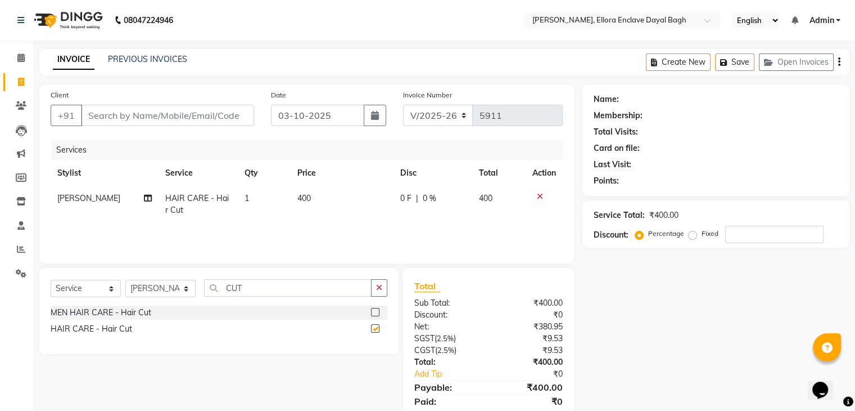
checkbox input "false"
click at [218, 115] on input "Client" at bounding box center [167, 115] width 173 height 21
click at [212, 113] on input "Client" at bounding box center [167, 115] width 173 height 21
type input "8"
type input "0"
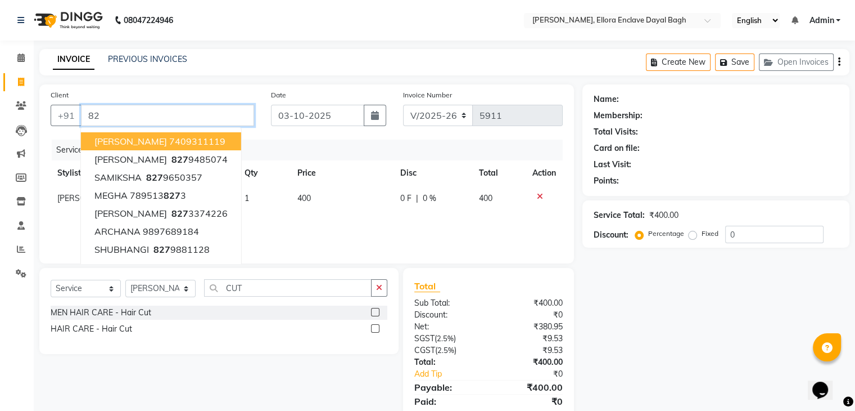
type input "8"
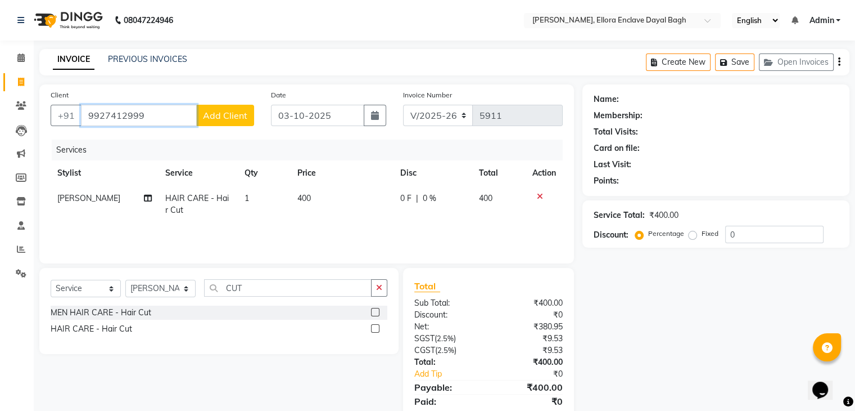
type input "9927412999"
click at [223, 117] on span "Add Client" at bounding box center [225, 115] width 44 height 11
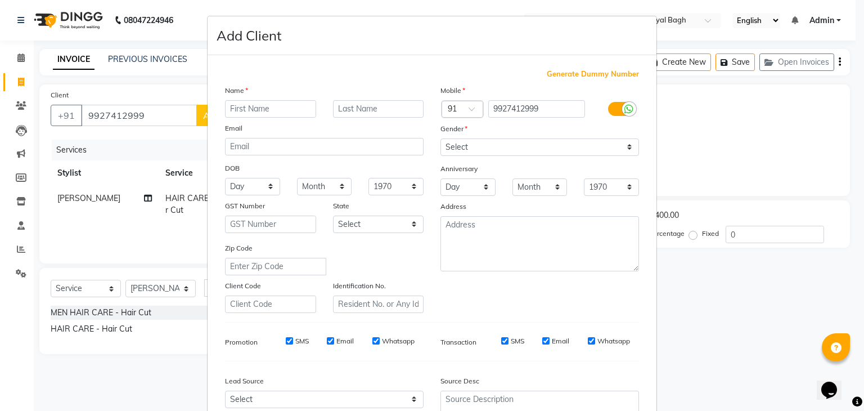
click at [260, 109] on input "text" at bounding box center [270, 108] width 91 height 17
click at [280, 111] on input "REBU" at bounding box center [270, 108] width 91 height 17
type input "RENU"
click at [544, 148] on select "Select Male Female Other Prefer Not To Say" at bounding box center [539, 146] width 199 height 17
select select "[DEMOGRAPHIC_DATA]"
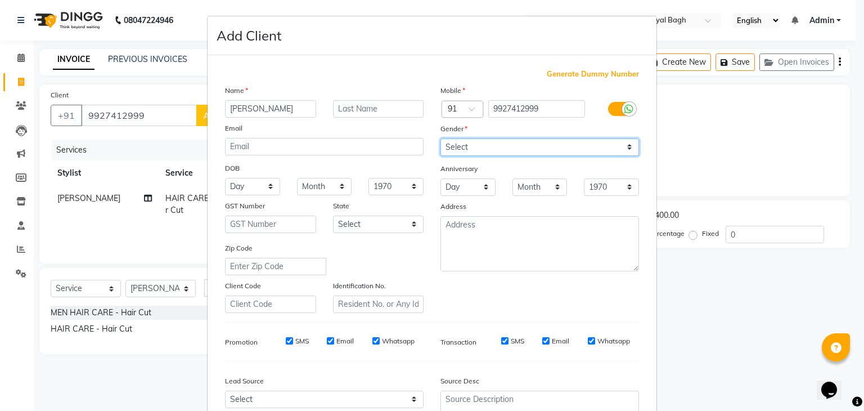
click at [440, 139] on select "Select Male Female Other Prefer Not To Say" at bounding box center [539, 146] width 199 height 17
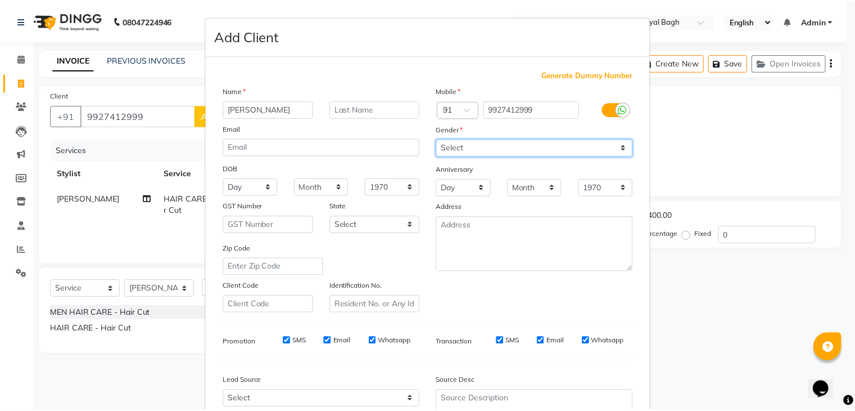
scroll to position [114, 0]
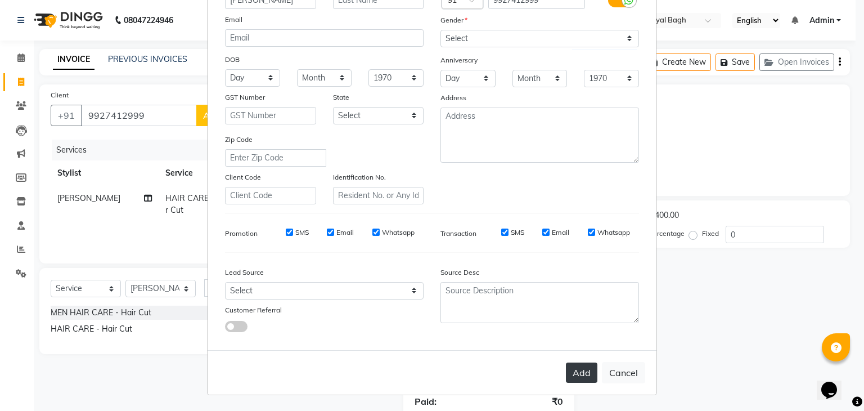
click at [577, 363] on button "Add" at bounding box center [581, 372] width 31 height 20
select select
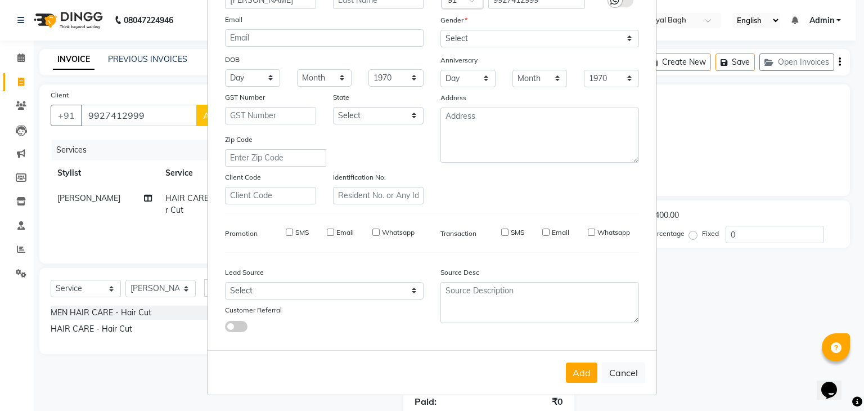
select select
checkbox input "false"
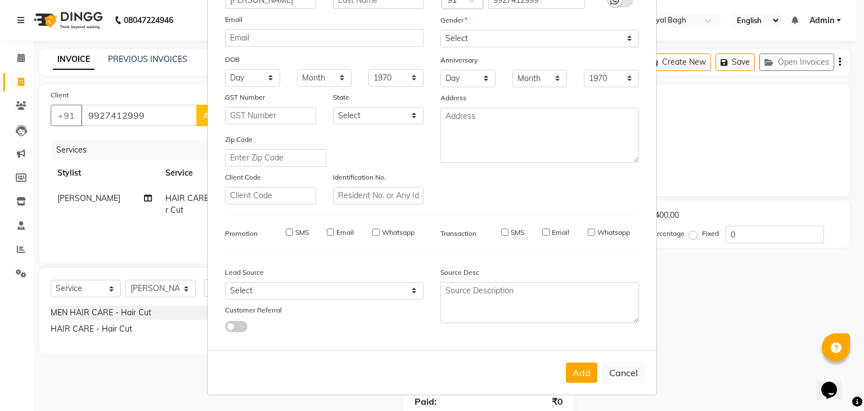
checkbox input "false"
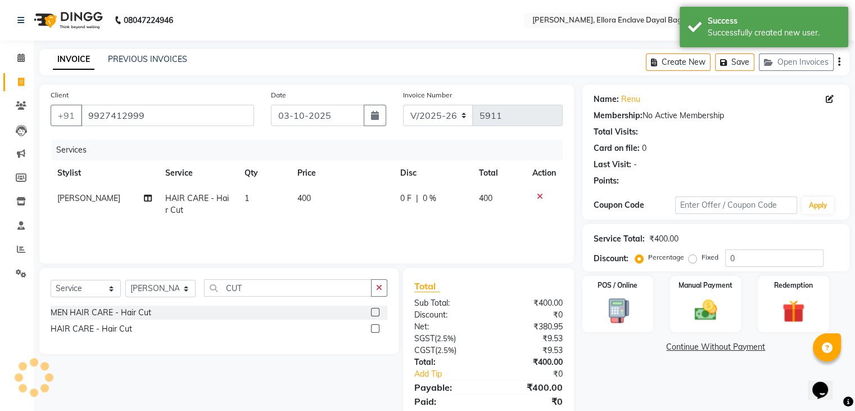
scroll to position [40, 0]
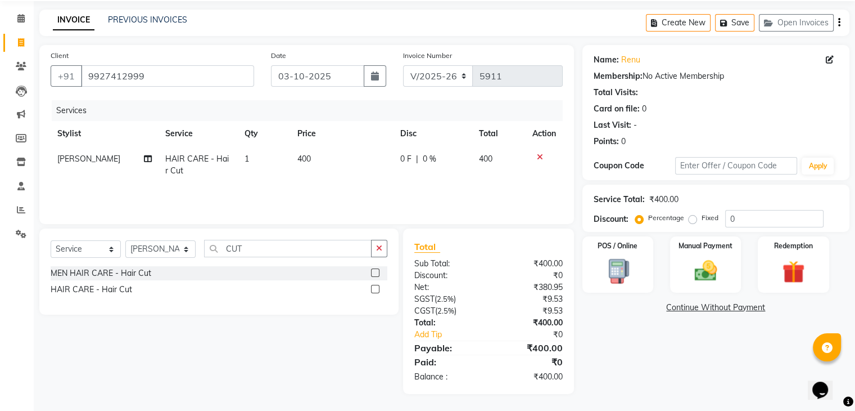
click at [702, 220] on label "Fixed" at bounding box center [710, 218] width 17 height 10
click at [693, 220] on input "Fixed" at bounding box center [695, 218] width 8 height 8
radio input "true"
click at [768, 222] on input "0" at bounding box center [775, 218] width 98 height 17
type input "100"
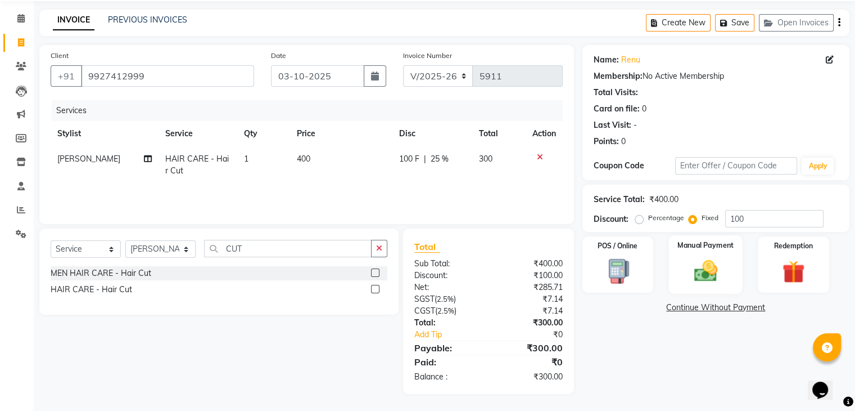
click at [701, 267] on img at bounding box center [706, 271] width 38 height 27
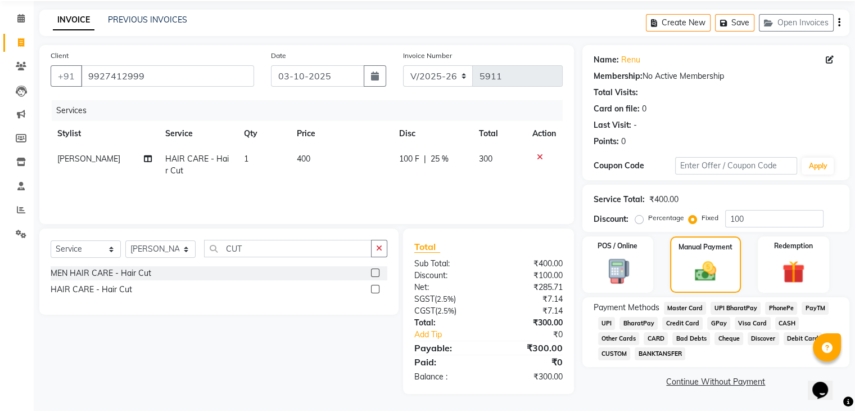
click at [607, 318] on span "UPI" at bounding box center [606, 323] width 17 height 13
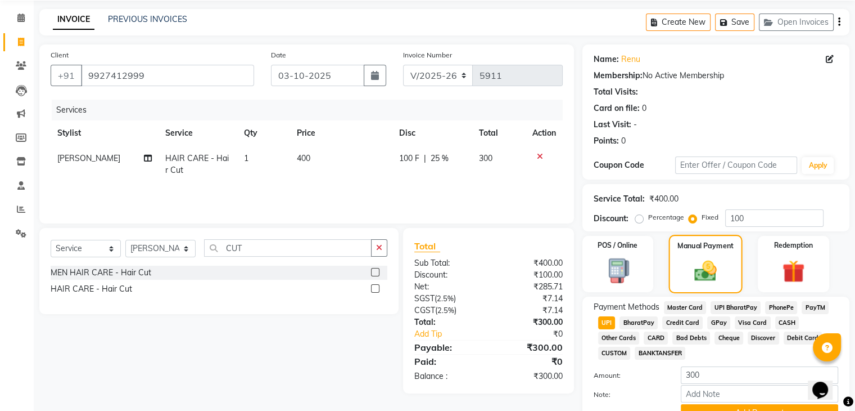
scroll to position [97, 0]
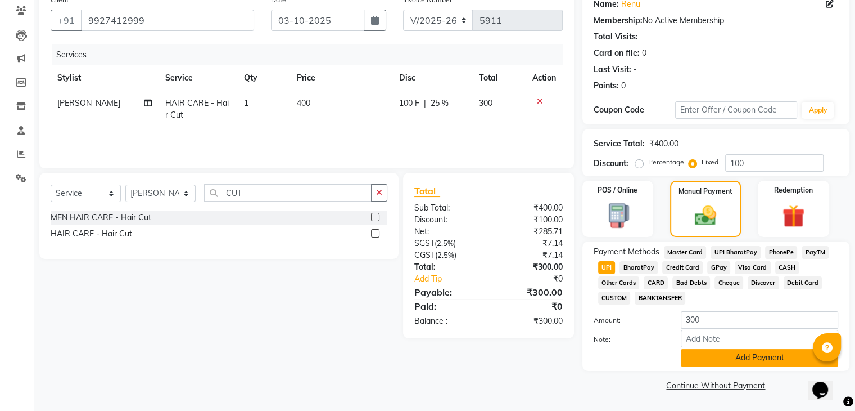
click at [720, 358] on button "Add Payment" at bounding box center [759, 357] width 157 height 17
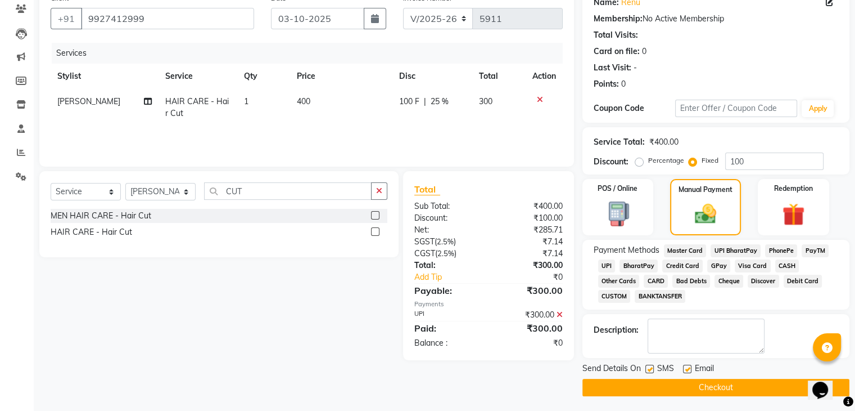
scroll to position [100, 0]
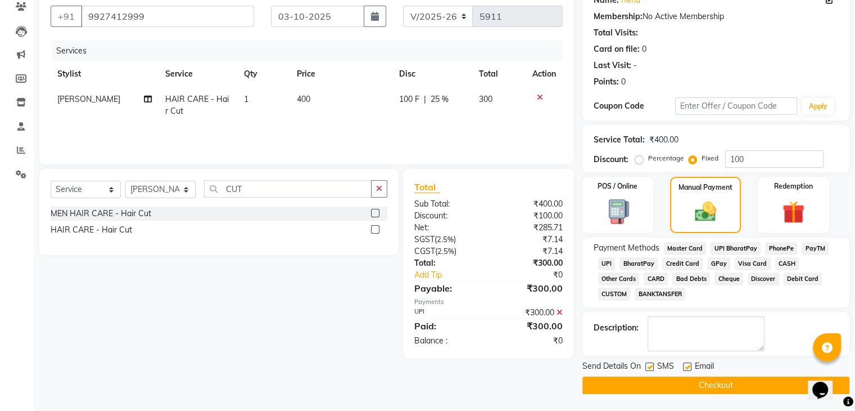
click at [688, 366] on label at bounding box center [687, 366] width 8 height 8
click at [688, 366] on input "checkbox" at bounding box center [686, 366] width 7 height 7
checkbox input "false"
click at [648, 365] on label at bounding box center [650, 366] width 8 height 8
click at [648, 365] on input "checkbox" at bounding box center [649, 366] width 7 height 7
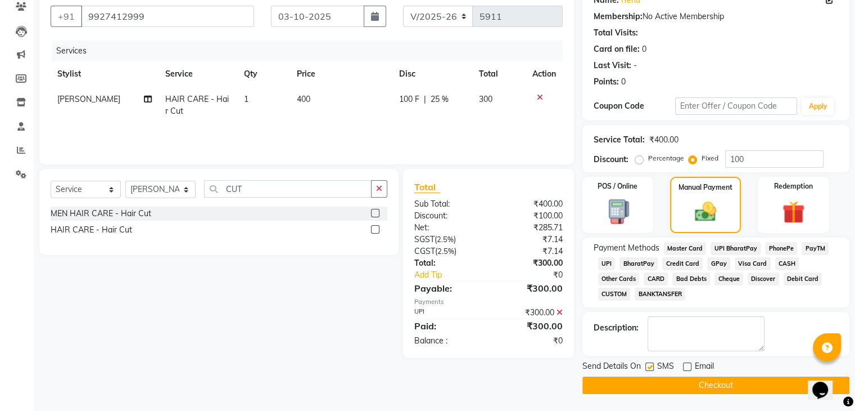
checkbox input "false"
click at [652, 380] on button "Checkout" at bounding box center [716, 384] width 267 height 17
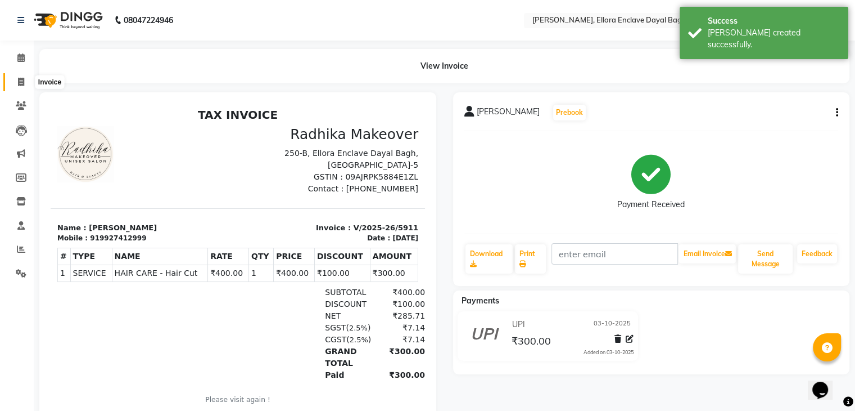
click at [20, 82] on icon at bounding box center [21, 82] width 6 height 8
select select "6880"
select select "service"
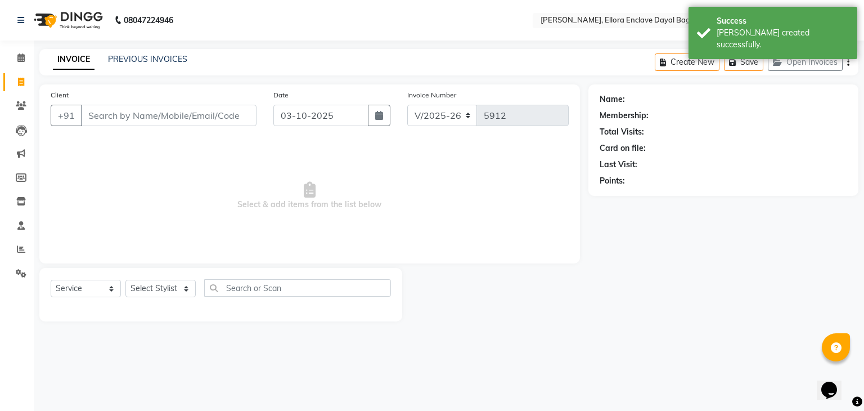
click at [146, 111] on input "Client" at bounding box center [168, 115] width 175 height 21
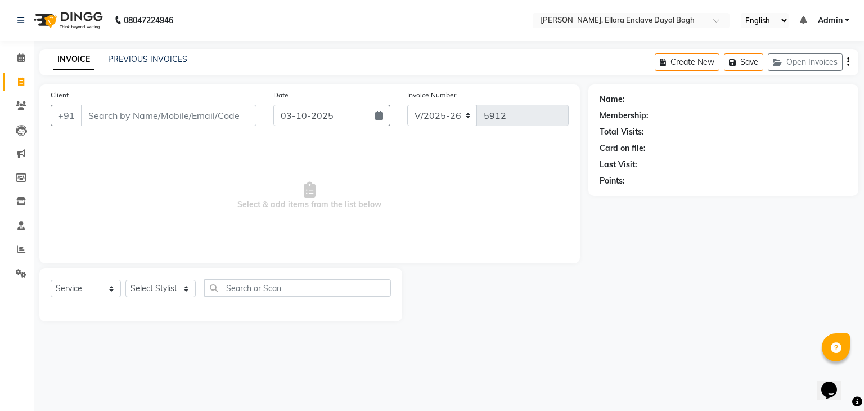
click at [146, 111] on input "Client" at bounding box center [168, 115] width 175 height 21
click at [168, 285] on select "Select Stylist AMAN DANISH SALMANI [PERSON_NAME] kakul KAVITA [PERSON_NAME] [PE…" at bounding box center [160, 288] width 70 height 17
select select "53882"
click at [125, 280] on select "Select Stylist AMAN DANISH SALMANI [PERSON_NAME] kakul KAVITA [PERSON_NAME] [PE…" at bounding box center [160, 288] width 70 height 17
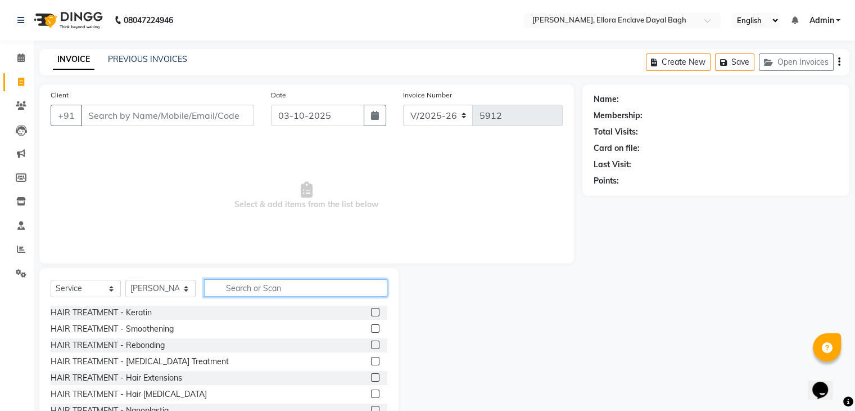
click at [307, 293] on input "text" at bounding box center [295, 287] width 183 height 17
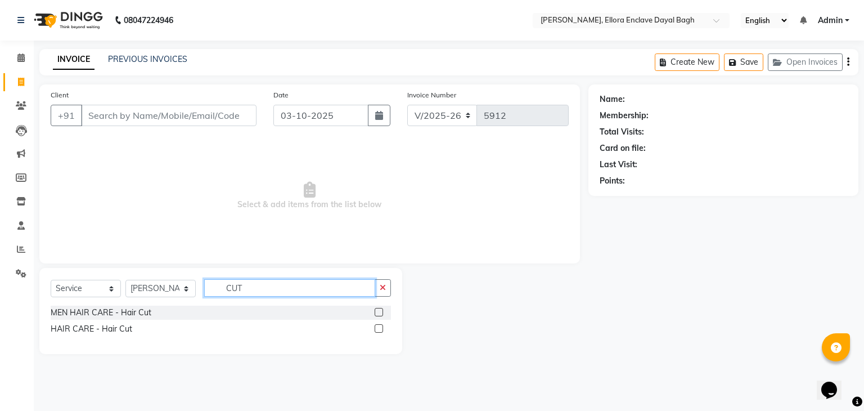
type input "CUT"
click at [377, 328] on label at bounding box center [379, 328] width 8 height 8
click at [377, 328] on input "checkbox" at bounding box center [378, 328] width 7 height 7
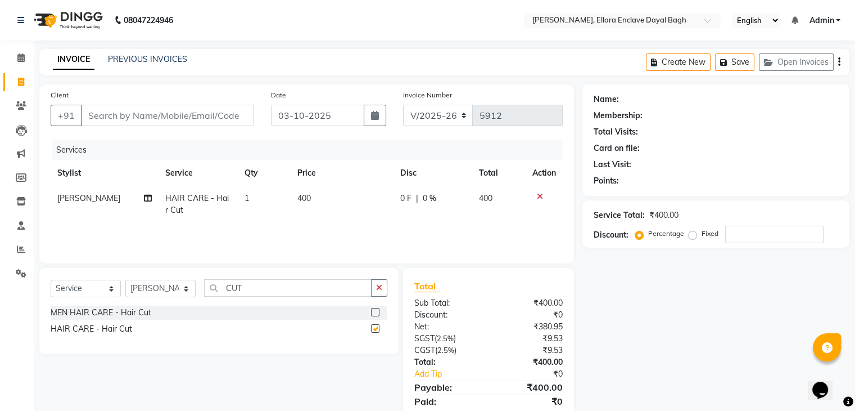
checkbox input "false"
click at [264, 196] on td "1" at bounding box center [264, 204] width 53 height 37
select select "53882"
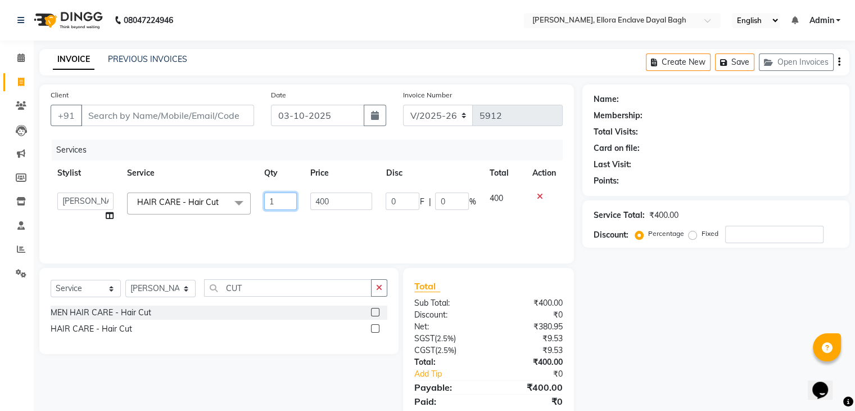
click at [277, 201] on input "1" at bounding box center [280, 200] width 33 height 17
type input "2"
click at [277, 201] on input "2" at bounding box center [280, 200] width 33 height 17
click at [281, 223] on div "Services Stylist Service Qty Price Disc Total Action AMAN DANISH SALMANI GOPAL …" at bounding box center [307, 195] width 512 height 112
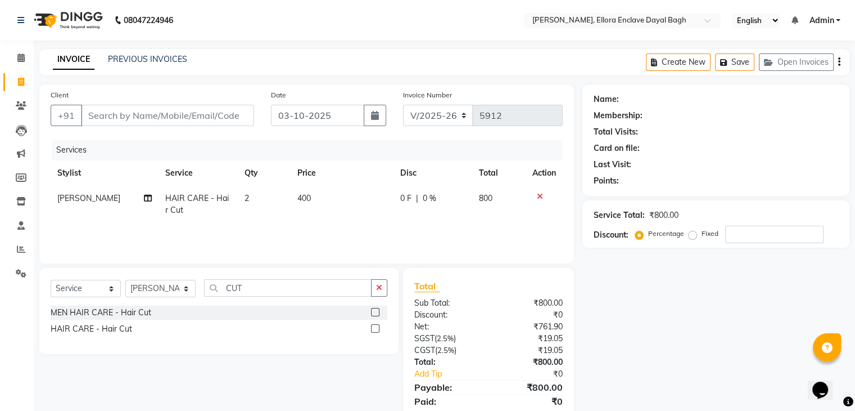
click at [257, 197] on td "2" at bounding box center [264, 204] width 53 height 37
select select "53882"
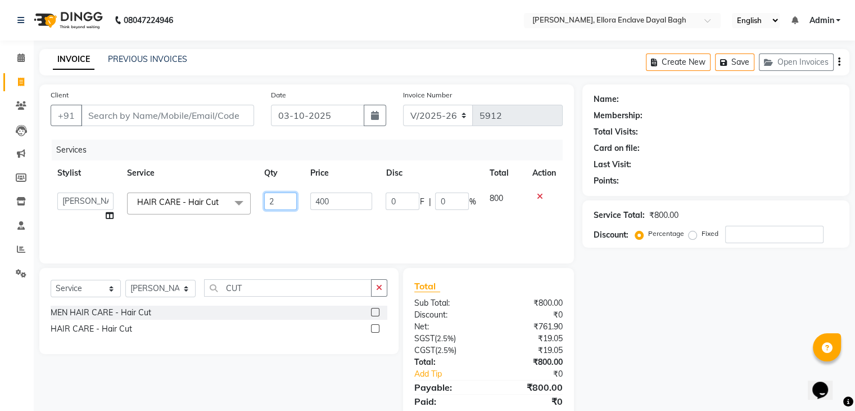
click at [281, 200] on input "2" at bounding box center [280, 200] width 33 height 17
type input "3"
click at [286, 229] on div "Services Stylist Service Qty Price Disc Total Action AMAN DANISH SALMANI GOPAL …" at bounding box center [307, 195] width 512 height 112
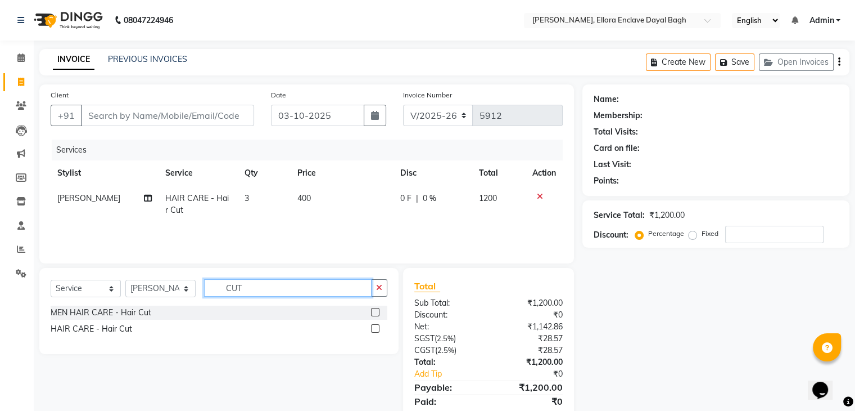
click at [292, 282] on input "CUT" at bounding box center [288, 287] width 168 height 17
click at [378, 329] on label at bounding box center [375, 328] width 8 height 8
click at [378, 329] on input "checkbox" at bounding box center [374, 328] width 7 height 7
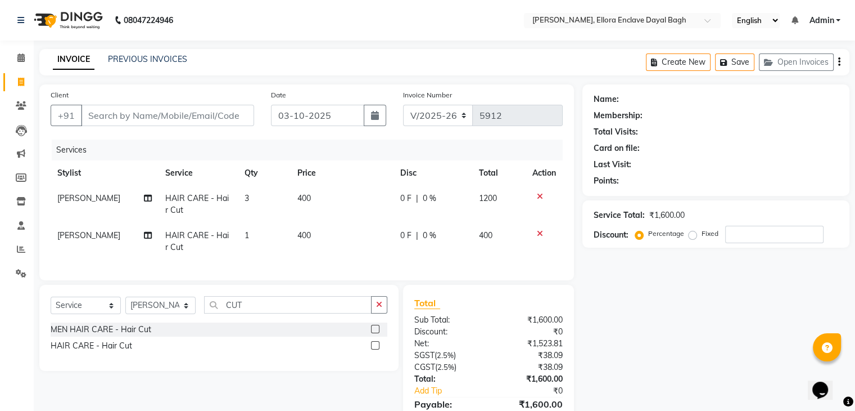
click at [374, 349] on label at bounding box center [375, 345] width 8 height 8
click at [374, 349] on input "checkbox" at bounding box center [374, 345] width 7 height 7
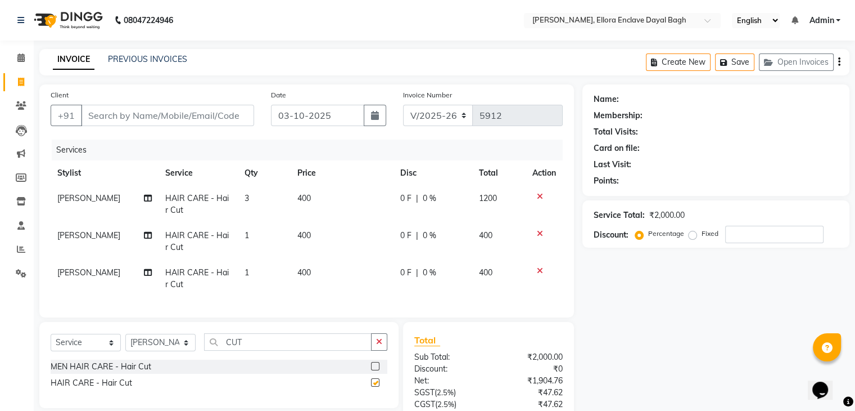
checkbox input "false"
click at [200, 119] on input "Client" at bounding box center [167, 115] width 173 height 21
click at [199, 119] on input "Client" at bounding box center [167, 115] width 173 height 21
type input "8"
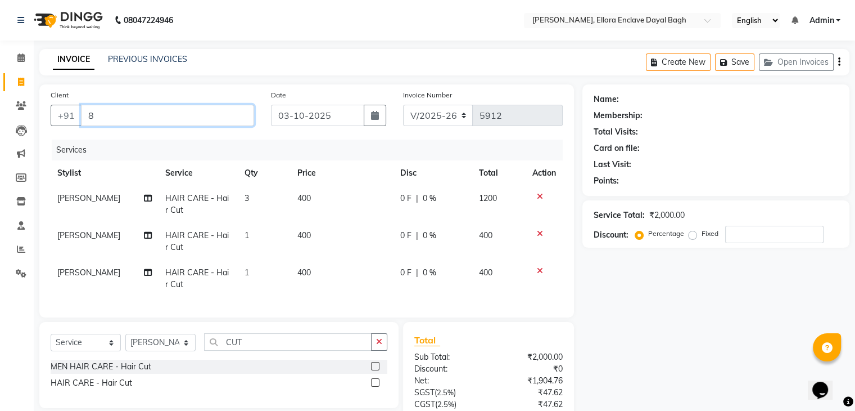
type input "0"
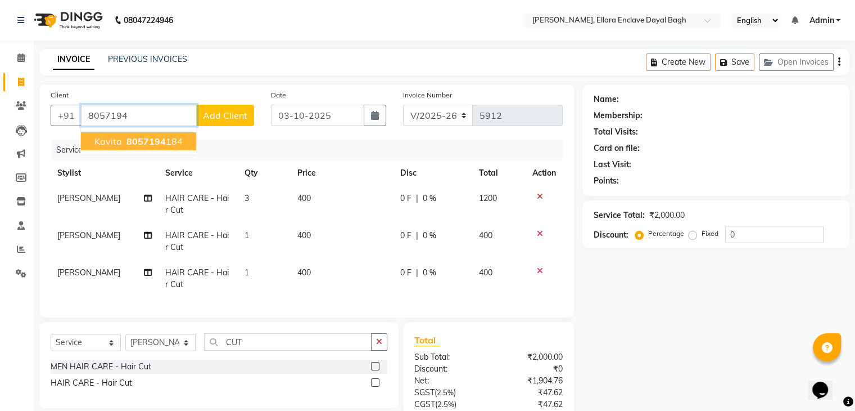
click at [173, 145] on ngb-highlight "8057194 184" at bounding box center [153, 141] width 58 height 11
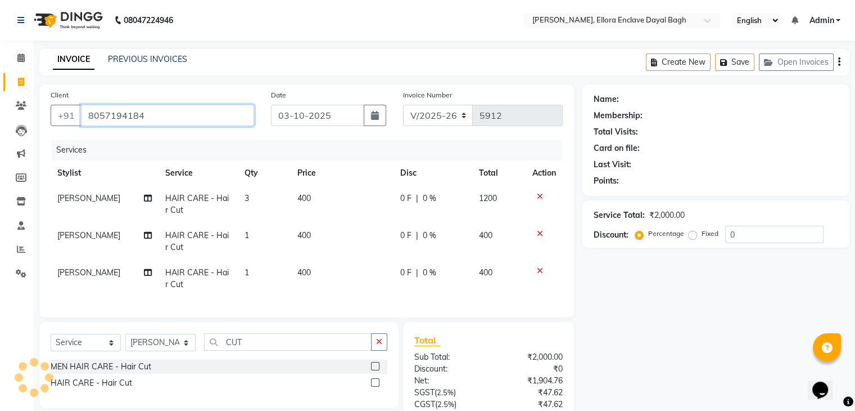
type input "8057194184"
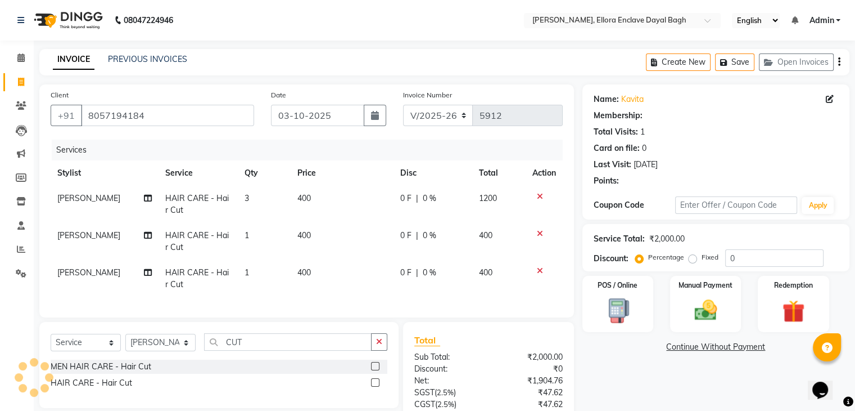
scroll to position [102, 0]
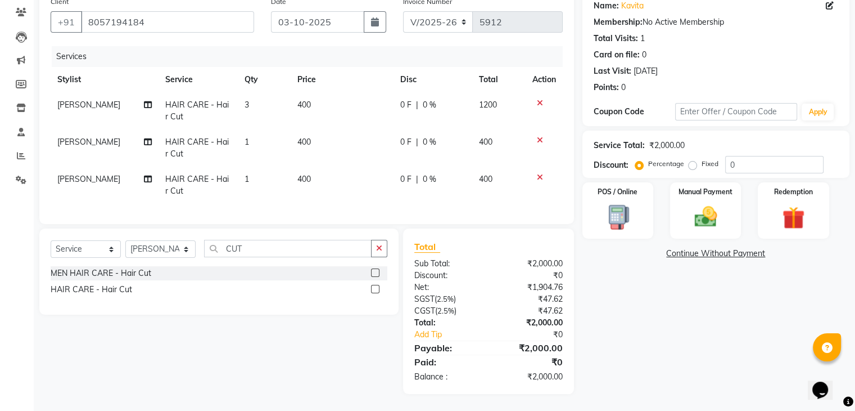
click at [803, 334] on div "Name: Kavita Membership: No Active Membership Total Visits: 1 Card on file: 0 L…" at bounding box center [721, 192] width 276 height 403
click at [638, 339] on div "Name: Kavita Membership: No Active Membership Total Visits: 1 Card on file: 0 L…" at bounding box center [721, 192] width 276 height 403
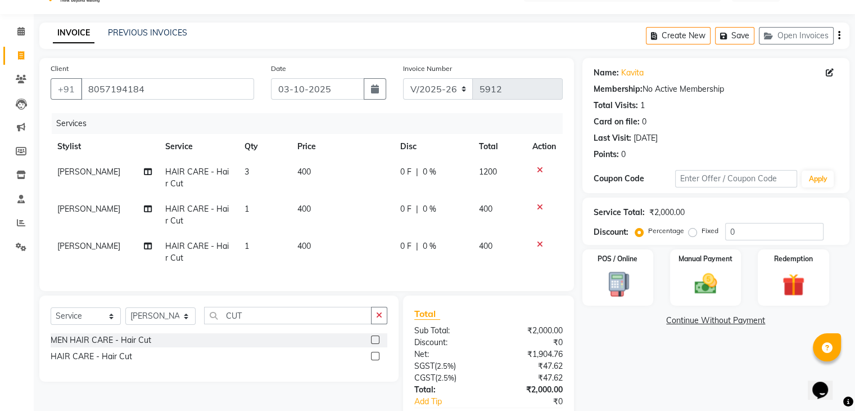
scroll to position [26, 0]
click at [353, 247] on td "400" at bounding box center [342, 252] width 103 height 37
select select "53882"
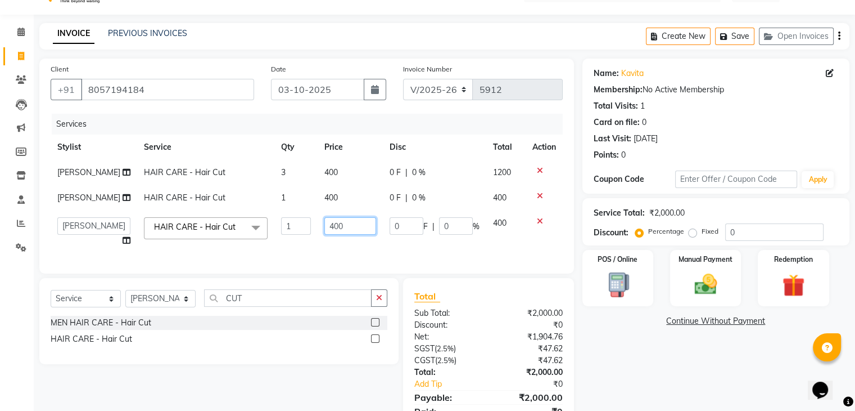
click at [355, 235] on input "400" at bounding box center [351, 225] width 52 height 17
type input "4"
type input "300"
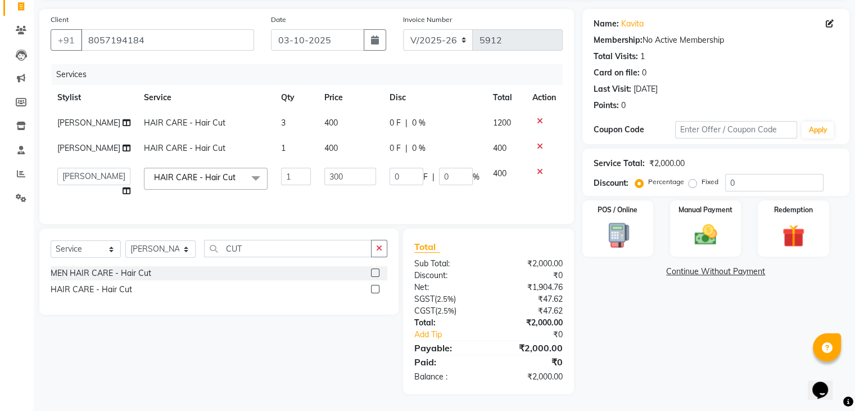
scroll to position [102, 0]
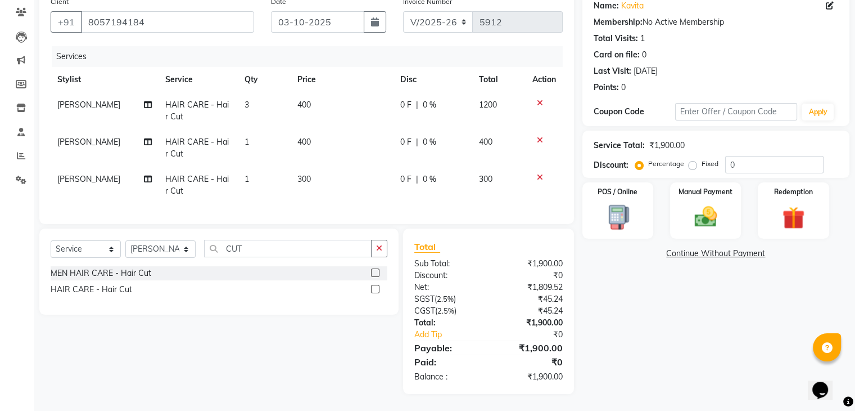
click at [614, 375] on div "Name: Kavita Membership: No Active Membership Total Visits: 1 Card on file: 0 L…" at bounding box center [721, 192] width 276 height 403
click at [634, 365] on div "Name: Kavita Membership: No Active Membership Total Visits: 1 Card on file: 0 L…" at bounding box center [721, 192] width 276 height 403
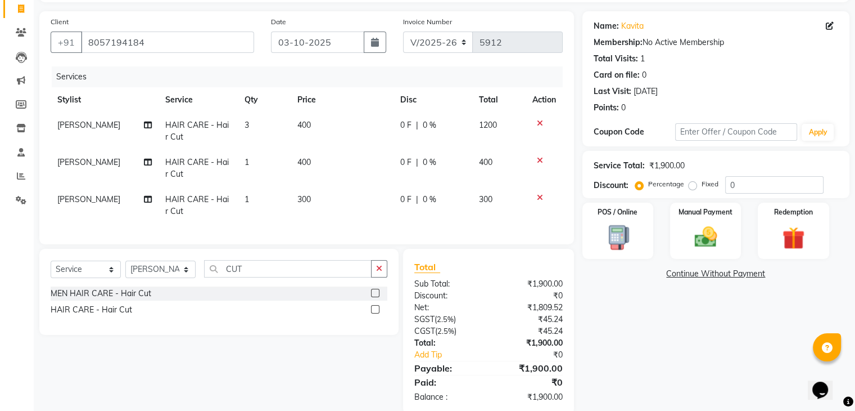
scroll to position [73, 0]
click at [650, 388] on div "Name: Kavita Membership: No Active Membership Total Visits: 1 Card on file: 0 L…" at bounding box center [721, 213] width 276 height 403
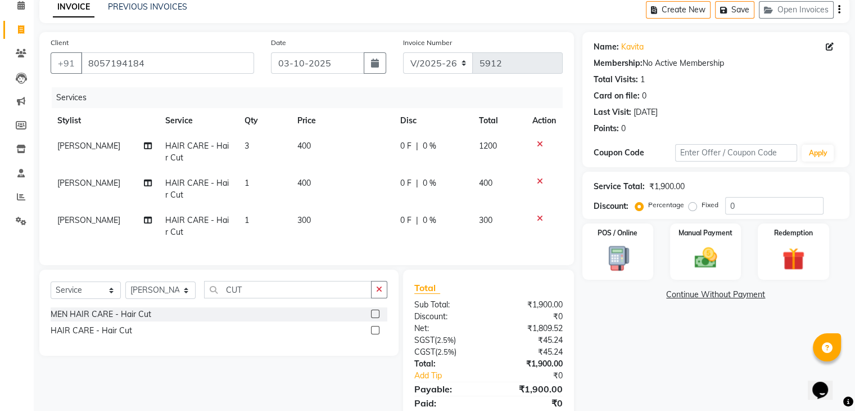
scroll to position [54, 0]
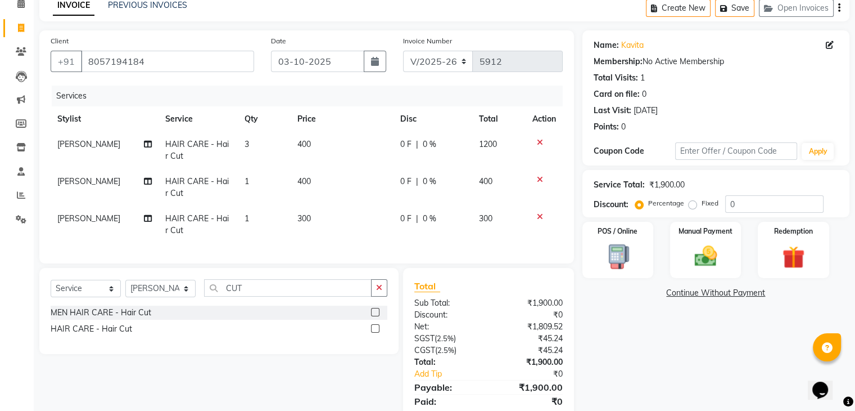
click at [270, 151] on td "3" at bounding box center [264, 150] width 53 height 37
select select "53882"
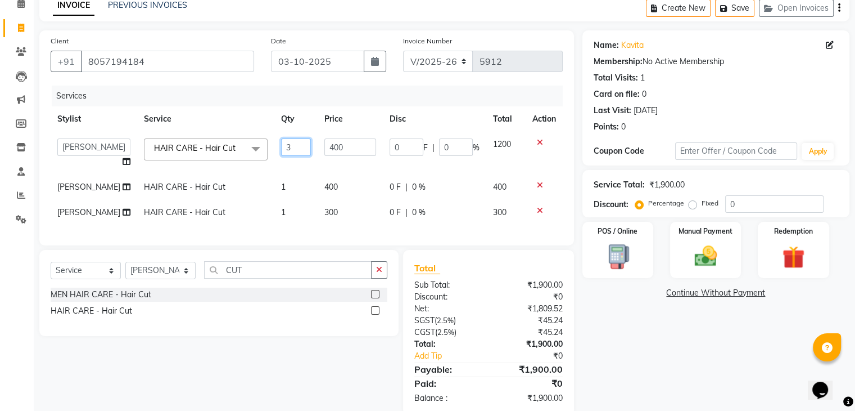
click at [292, 147] on input "3" at bounding box center [296, 146] width 30 height 17
type input "1"
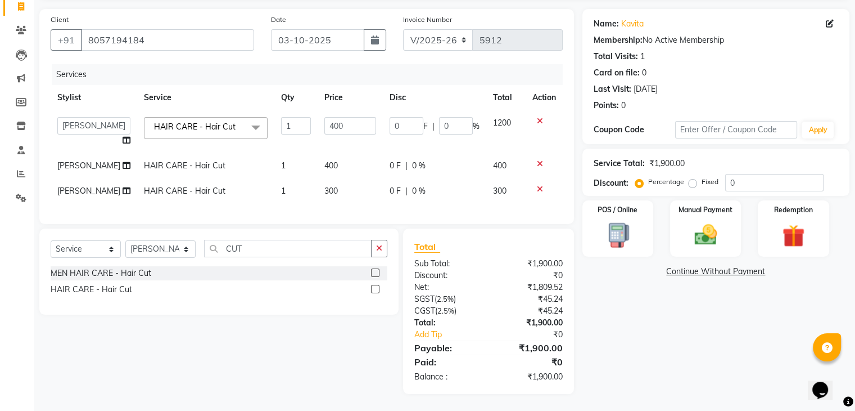
scroll to position [102, 0]
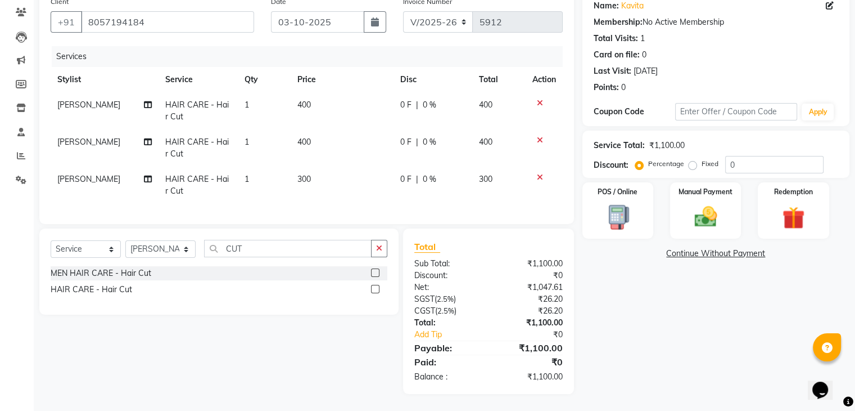
click at [717, 343] on div "Name: Kavita Membership: No Active Membership Total Visits: 1 Card on file: 0 L…" at bounding box center [721, 192] width 276 height 403
click at [690, 219] on img at bounding box center [706, 217] width 38 height 27
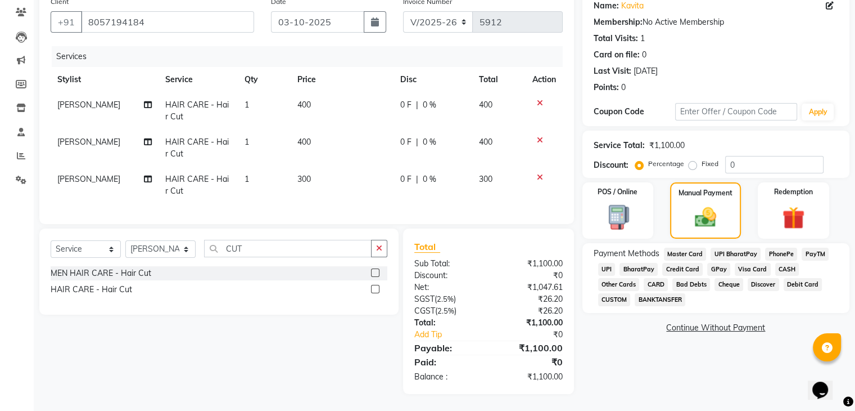
click at [607, 263] on span "UPI" at bounding box center [606, 269] width 17 height 13
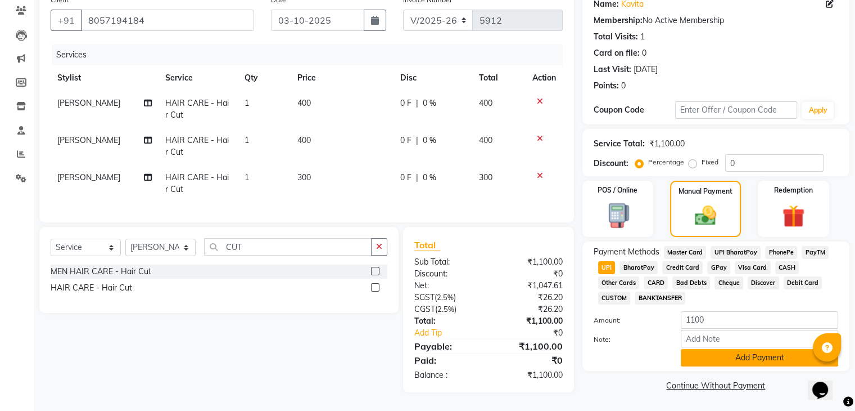
click at [750, 351] on button "Add Payment" at bounding box center [759, 357] width 157 height 17
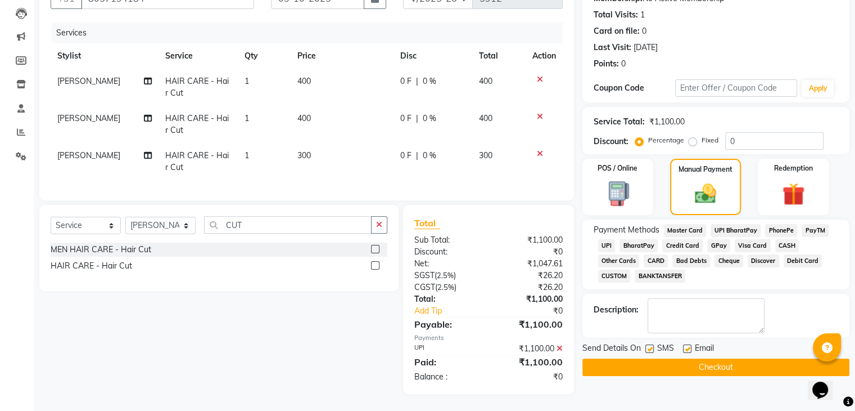
scroll to position [126, 0]
click at [687, 344] on label at bounding box center [687, 348] width 8 height 8
click at [687, 345] on input "checkbox" at bounding box center [686, 348] width 7 height 7
checkbox input "false"
click at [650, 344] on label at bounding box center [650, 348] width 8 height 8
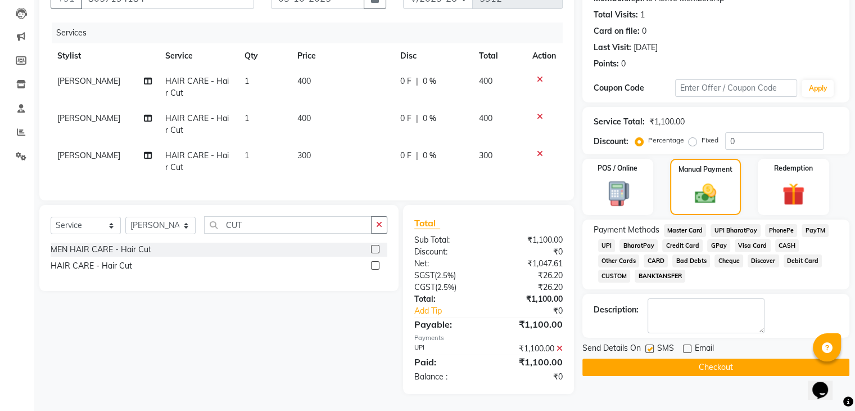
click at [650, 345] on input "checkbox" at bounding box center [649, 348] width 7 height 7
checkbox input "false"
click at [331, 150] on td "300" at bounding box center [342, 161] width 103 height 37
select select "53882"
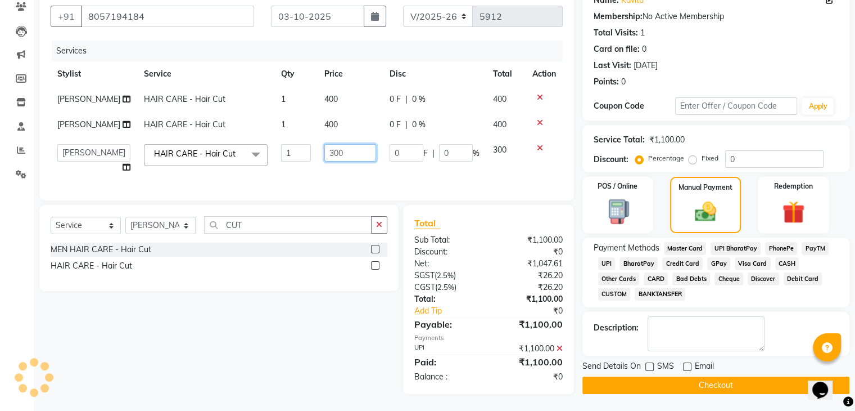
click at [346, 152] on input "300" at bounding box center [351, 152] width 52 height 17
type input "3"
type input "400"
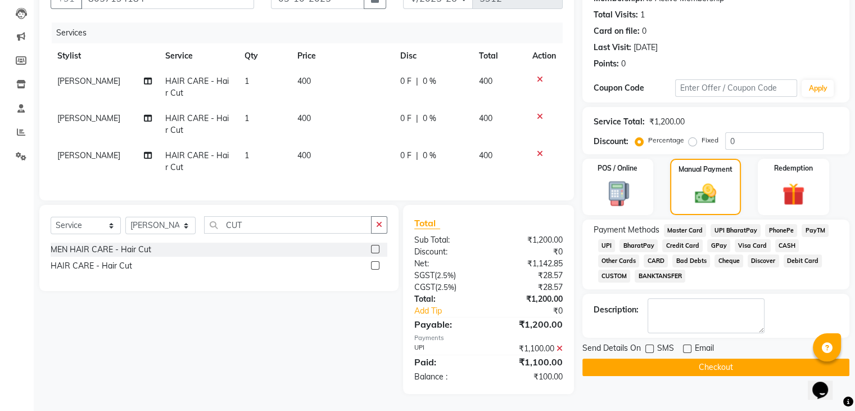
click at [262, 143] on td "1" at bounding box center [264, 161] width 53 height 37
select select "53882"
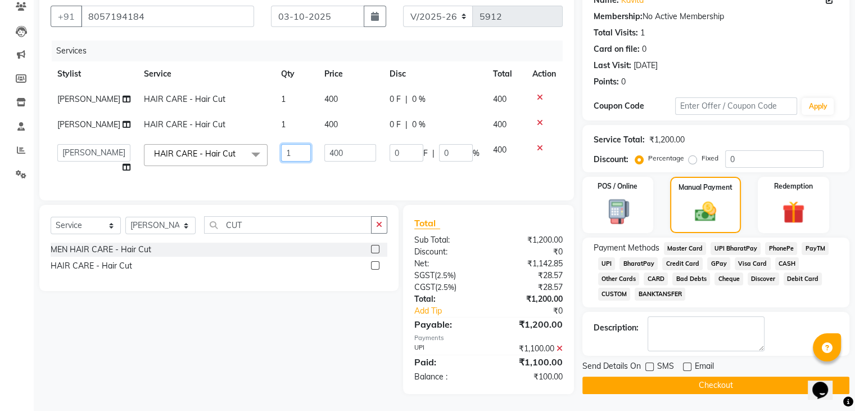
click at [299, 149] on input "1" at bounding box center [296, 152] width 30 height 17
click at [539, 144] on icon at bounding box center [540, 148] width 6 height 8
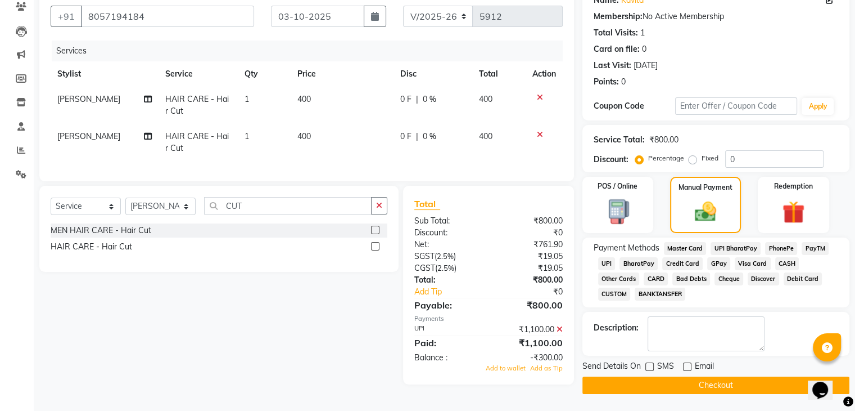
scroll to position [100, 0]
click at [538, 130] on icon at bounding box center [540, 134] width 6 height 8
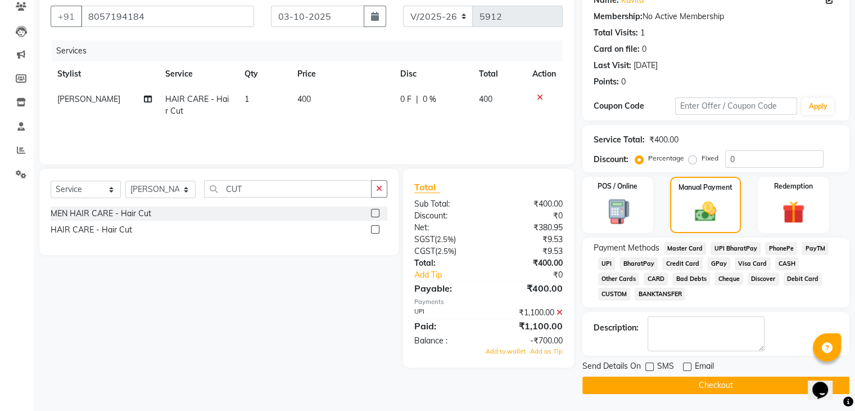
click at [260, 95] on td "1" at bounding box center [264, 105] width 53 height 37
select select "53882"
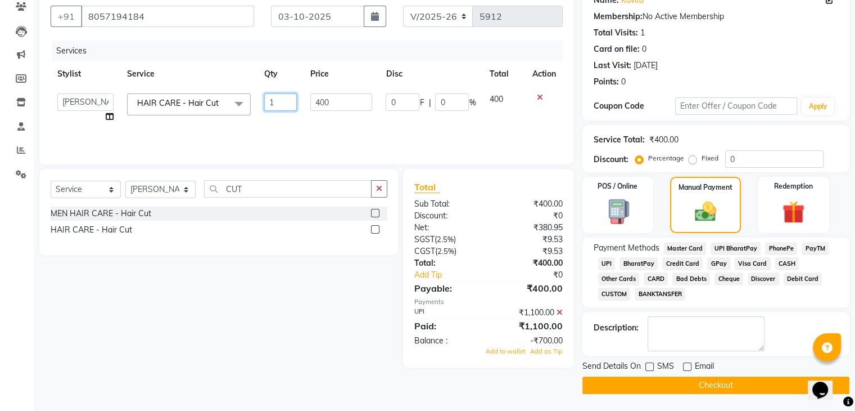
click at [283, 102] on input "1" at bounding box center [280, 101] width 33 height 17
type input "3"
click at [293, 127] on div "Services Stylist Service Qty Price Disc Total Action AMAN DANISH SALMANI GOPAL …" at bounding box center [307, 96] width 512 height 112
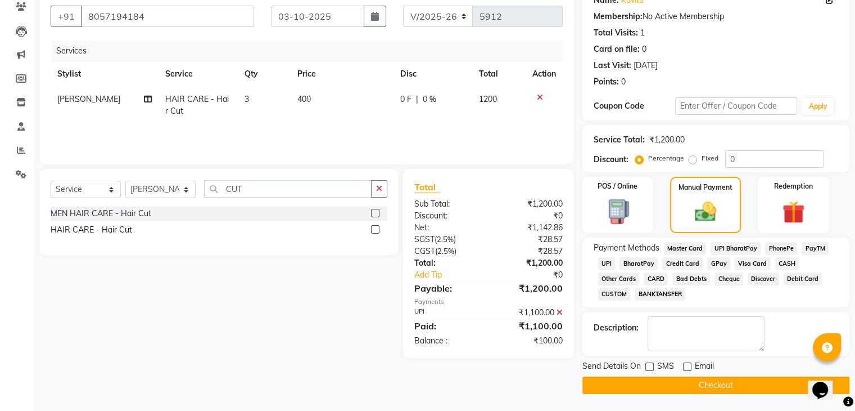
click at [702, 160] on label "Fixed" at bounding box center [710, 158] width 17 height 10
click at [692, 160] on input "Fixed" at bounding box center [695, 158] width 8 height 8
radio input "true"
click at [737, 156] on input "0" at bounding box center [775, 158] width 98 height 17
type input "100"
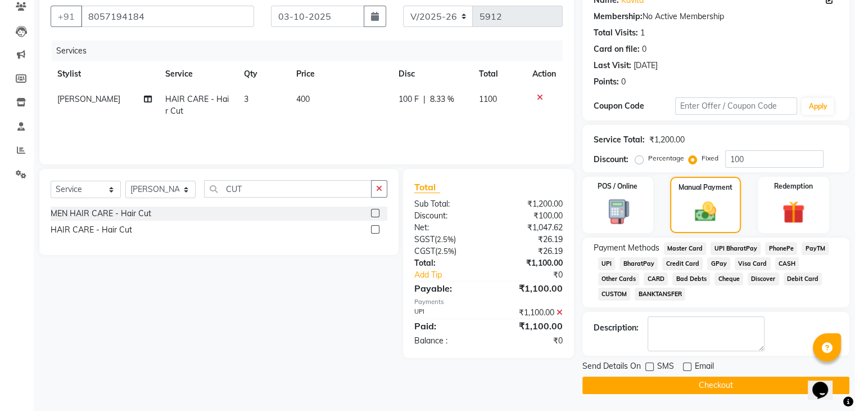
click at [755, 131] on div "Service Total: ₹1,200.00 Discount: Percentage Fixed 100" at bounding box center [716, 148] width 245 height 38
click at [609, 257] on span "UPI" at bounding box center [606, 263] width 17 height 13
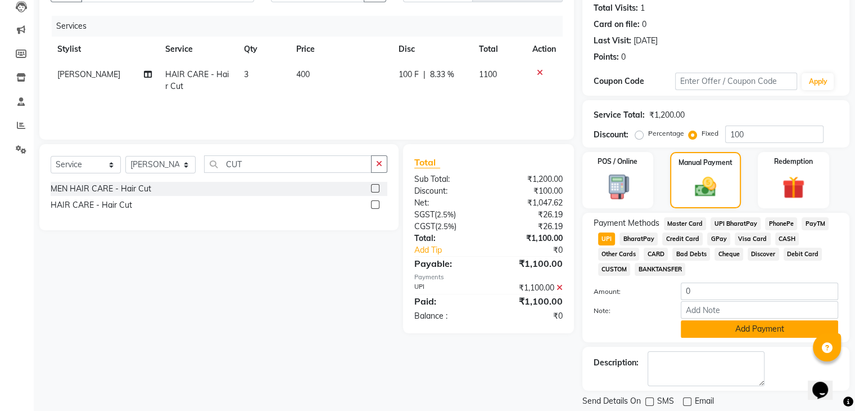
scroll to position [124, 0]
click at [754, 328] on button "Add Payment" at bounding box center [759, 327] width 157 height 17
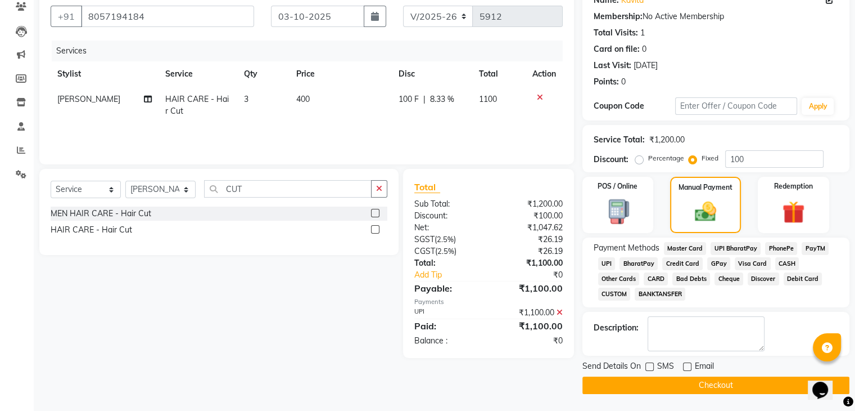
scroll to position [100, 0]
click at [724, 380] on button "Checkout" at bounding box center [716, 384] width 267 height 17
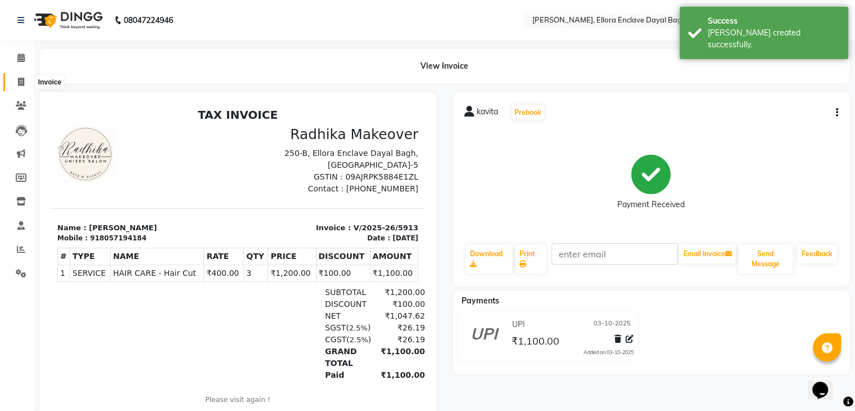
click at [22, 79] on icon at bounding box center [21, 82] width 6 height 8
select select "6880"
select select "service"
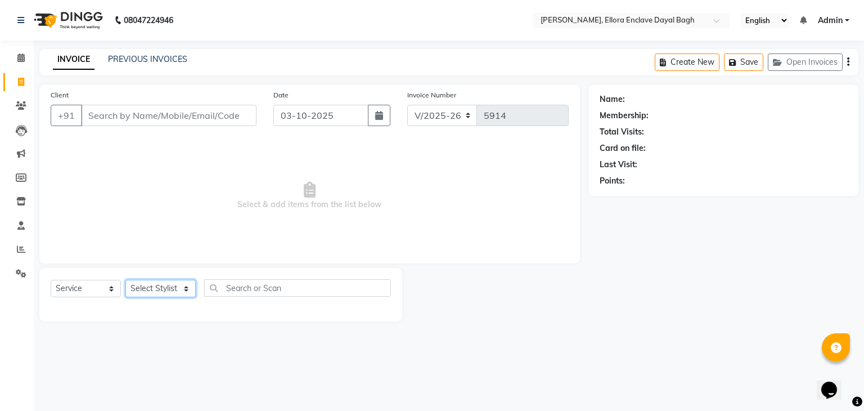
click at [161, 285] on select "Select Stylist AMAN DANISH SALMANI [PERSON_NAME] kakul KAVITA [PERSON_NAME] [PE…" at bounding box center [160, 288] width 70 height 17
select select "58738"
click at [125, 280] on select "Select Stylist AMAN DANISH SALMANI [PERSON_NAME] kakul KAVITA [PERSON_NAME] [PE…" at bounding box center [160, 288] width 70 height 17
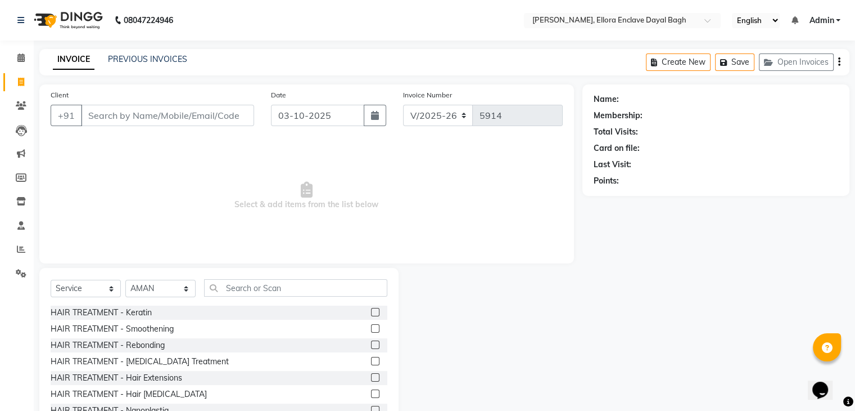
click at [281, 297] on div "Select Service Product Membership Package Voucher Prepaid Gift Card Select Styl…" at bounding box center [219, 292] width 337 height 26
click at [284, 290] on input "text" at bounding box center [295, 287] width 183 height 17
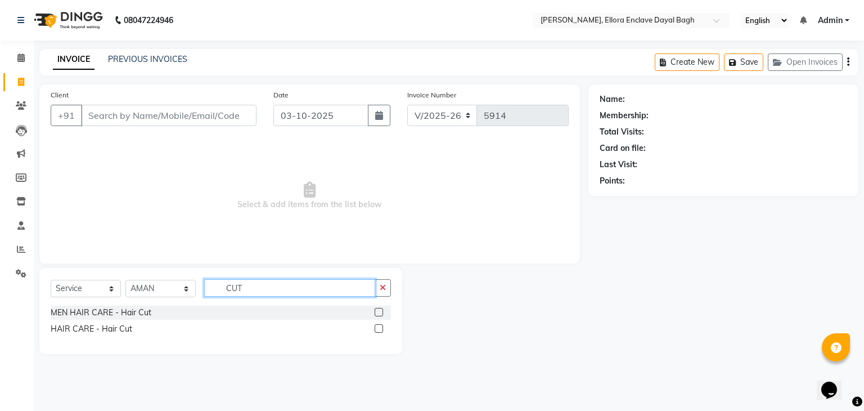
type input "CUT"
click at [380, 313] on label at bounding box center [379, 312] width 8 height 8
click at [380, 313] on input "checkbox" at bounding box center [378, 312] width 7 height 7
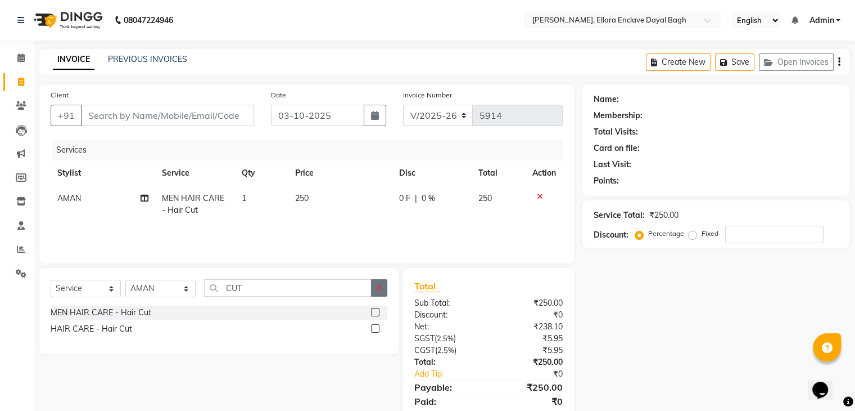
checkbox input "false"
click at [381, 294] on button "button" at bounding box center [379, 287] width 16 height 17
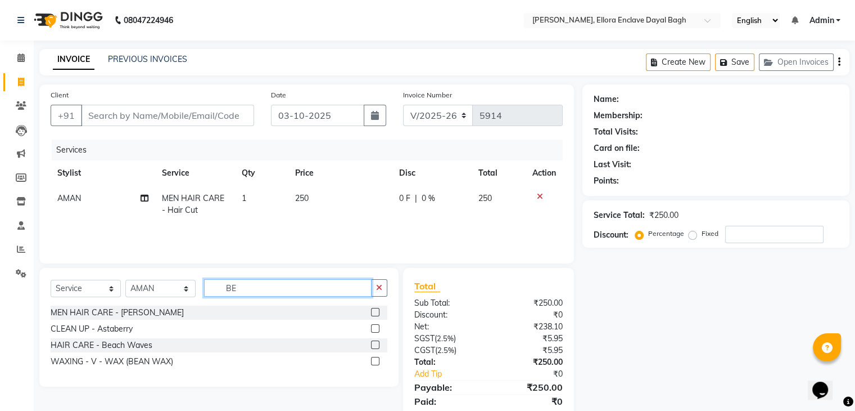
type input "BE"
click at [375, 310] on label at bounding box center [375, 312] width 8 height 8
click at [375, 310] on input "checkbox" at bounding box center [374, 312] width 7 height 7
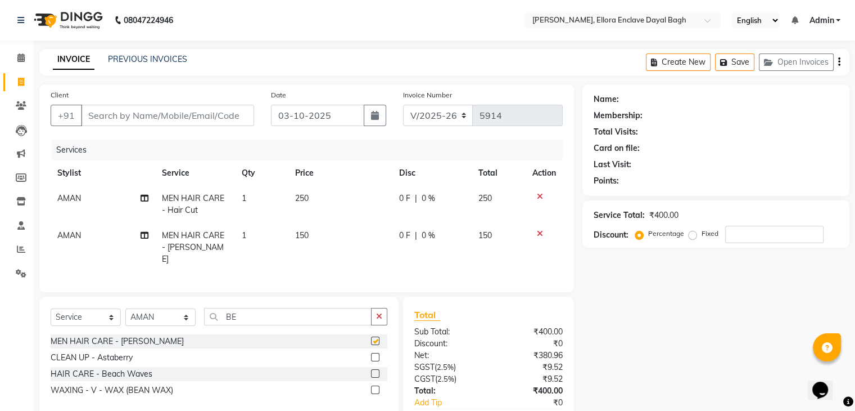
checkbox input "false"
click at [375, 310] on button "button" at bounding box center [379, 316] width 16 height 17
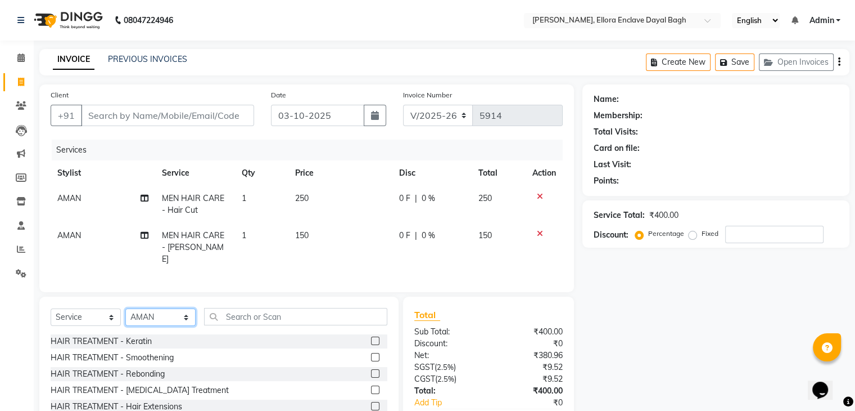
click at [145, 316] on select "Select Stylist AMAN DANISH SALMANI [PERSON_NAME] kakul KAVITA [PERSON_NAME] [PE…" at bounding box center [160, 316] width 70 height 17
select select "53879"
click at [125, 308] on select "Select Stylist AMAN DANISH SALMANI [PERSON_NAME] kakul KAVITA [PERSON_NAME] [PE…" at bounding box center [160, 316] width 70 height 17
click at [236, 318] on input "text" at bounding box center [295, 316] width 183 height 17
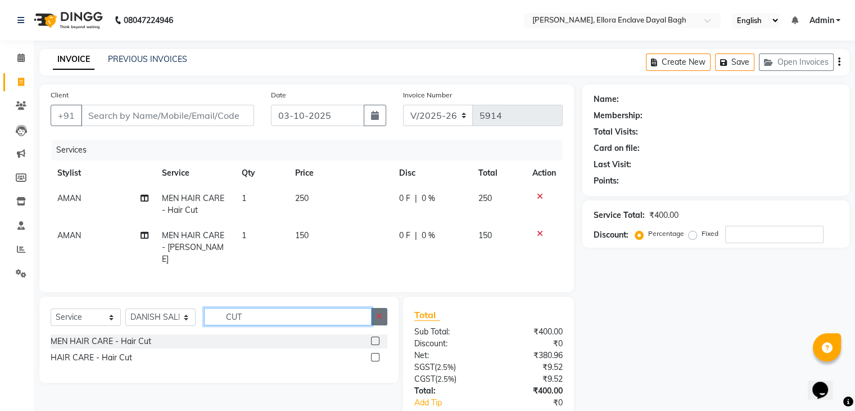
type input "CUT"
click at [380, 317] on icon "button" at bounding box center [379, 316] width 6 height 8
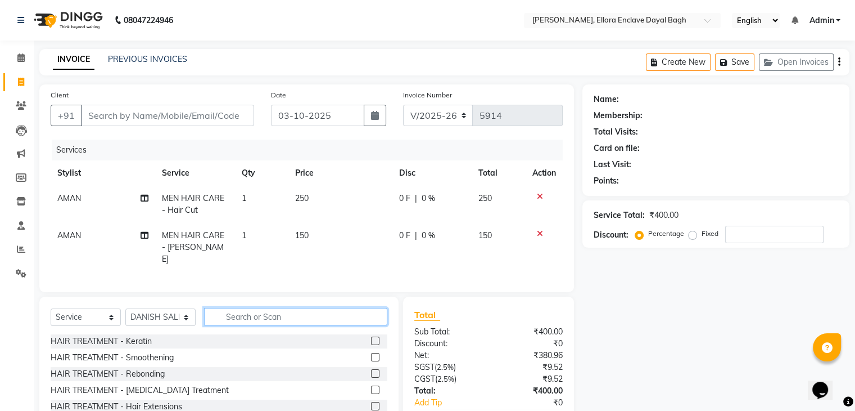
click at [236, 312] on input "text" at bounding box center [295, 316] width 183 height 17
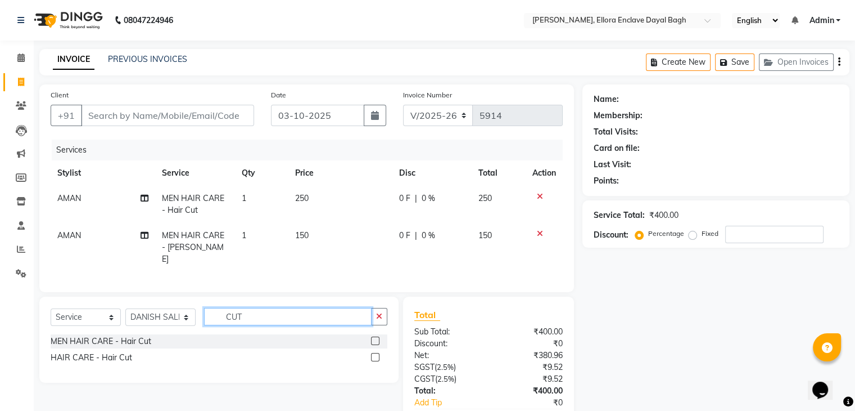
type input "CUT"
click at [373, 337] on label at bounding box center [375, 340] width 8 height 8
click at [373, 337] on input "checkbox" at bounding box center [374, 340] width 7 height 7
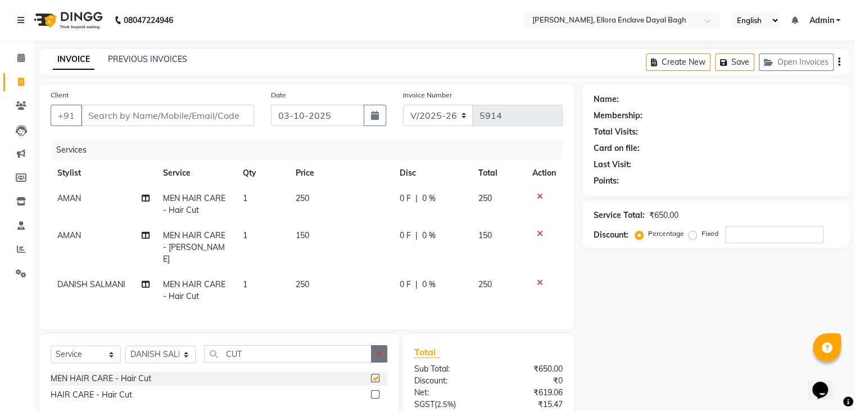
checkbox input "false"
click at [375, 345] on button "button" at bounding box center [379, 353] width 16 height 17
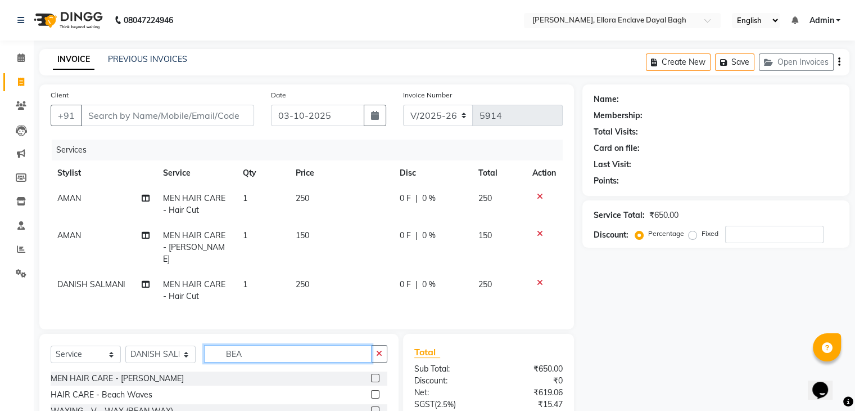
type input "BEA"
click at [376, 373] on label at bounding box center [375, 377] width 8 height 8
click at [376, 375] on input "checkbox" at bounding box center [374, 378] width 7 height 7
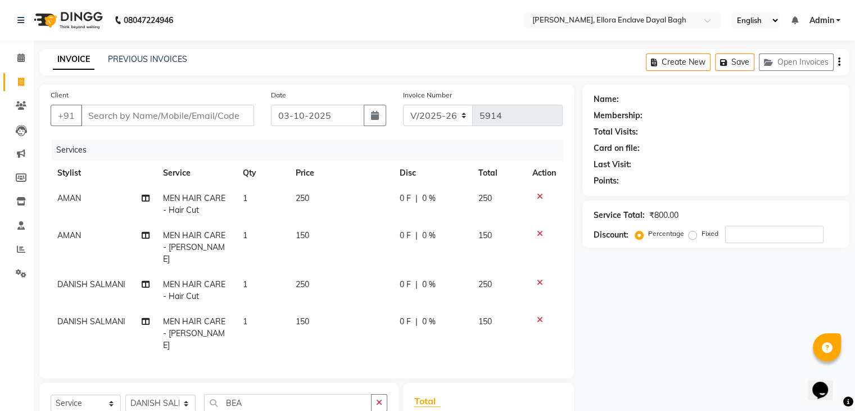
checkbox input "false"
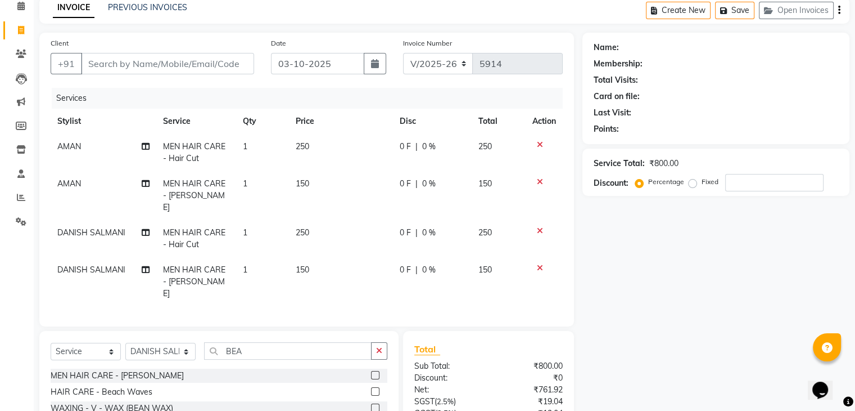
scroll to position [56, 0]
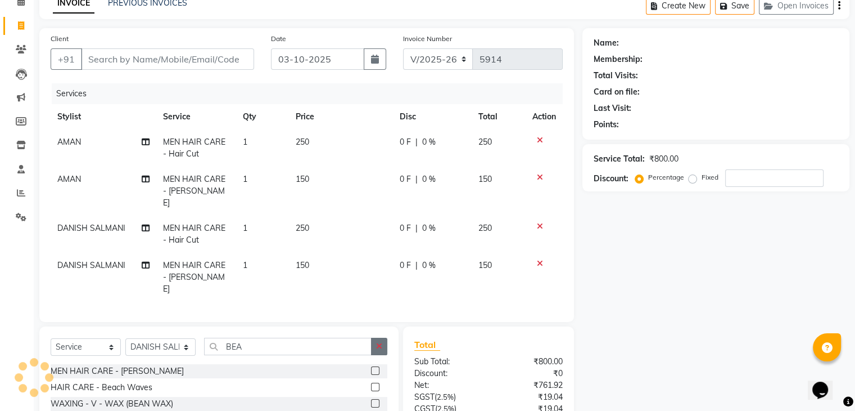
click at [378, 342] on icon "button" at bounding box center [379, 346] width 6 height 8
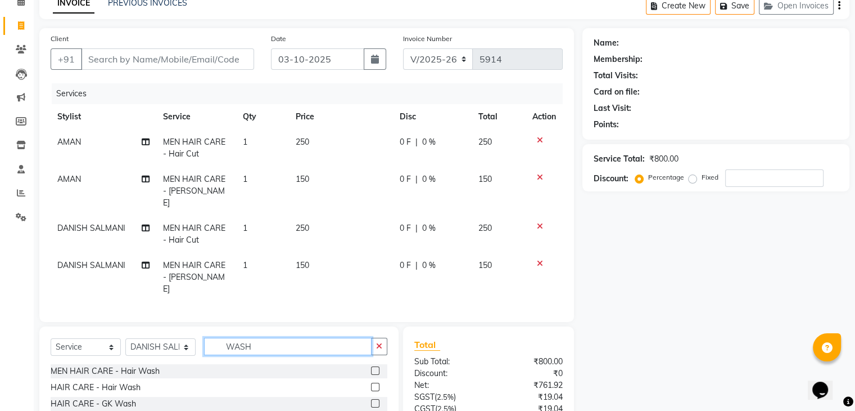
type input "WASH"
click at [373, 366] on label at bounding box center [375, 370] width 8 height 8
click at [373, 367] on input "checkbox" at bounding box center [374, 370] width 7 height 7
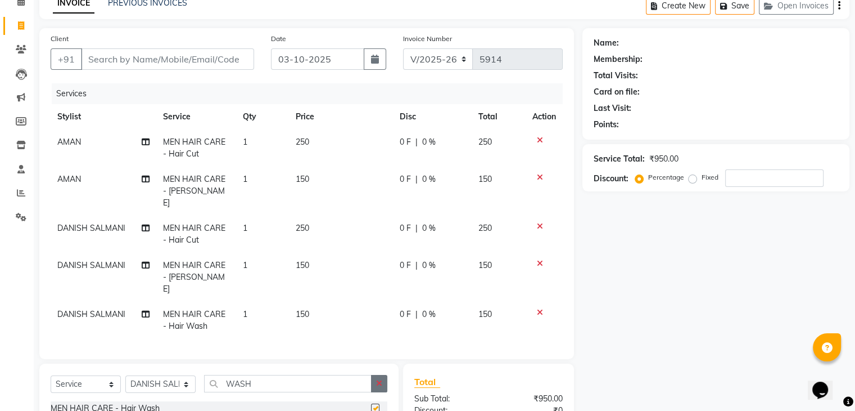
checkbox input "false"
click at [383, 375] on button "button" at bounding box center [379, 383] width 16 height 17
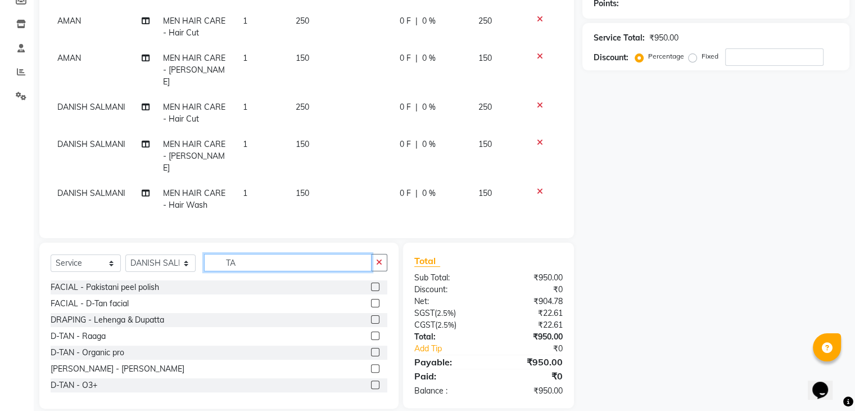
scroll to position [34, 0]
type input "TA"
click at [371, 379] on label at bounding box center [375, 383] width 8 height 8
click at [371, 380] on input "checkbox" at bounding box center [374, 383] width 7 height 7
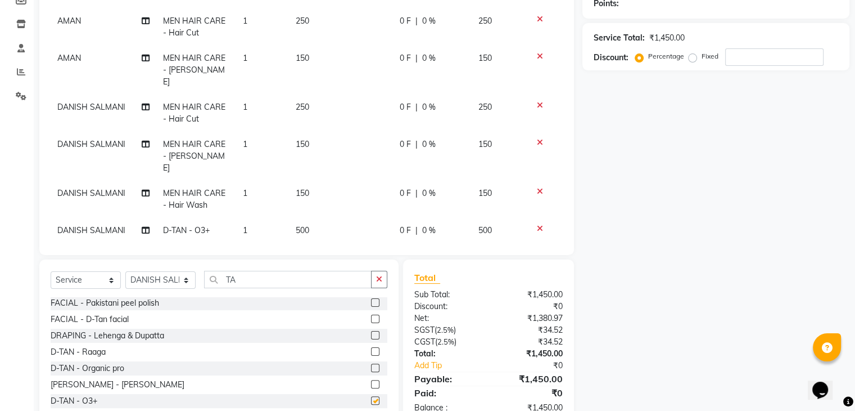
checkbox input "false"
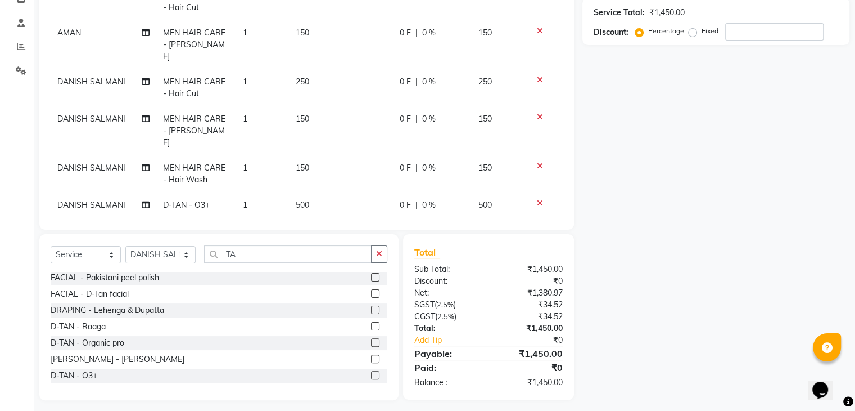
scroll to position [0, 0]
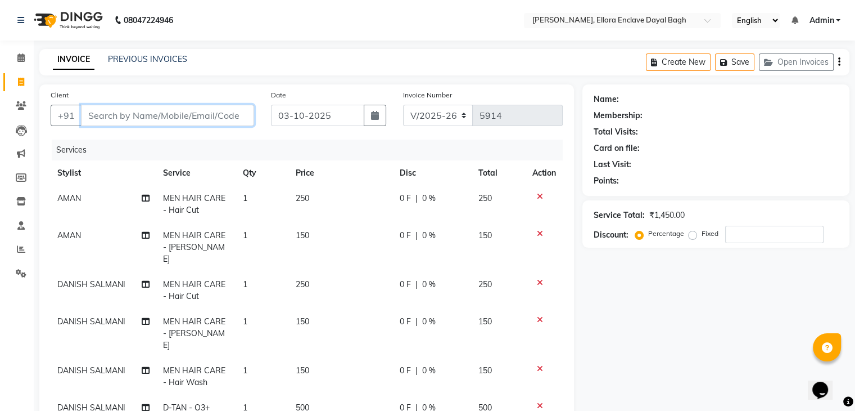
click at [227, 111] on input "Client" at bounding box center [167, 115] width 173 height 21
type input "K"
type input "0"
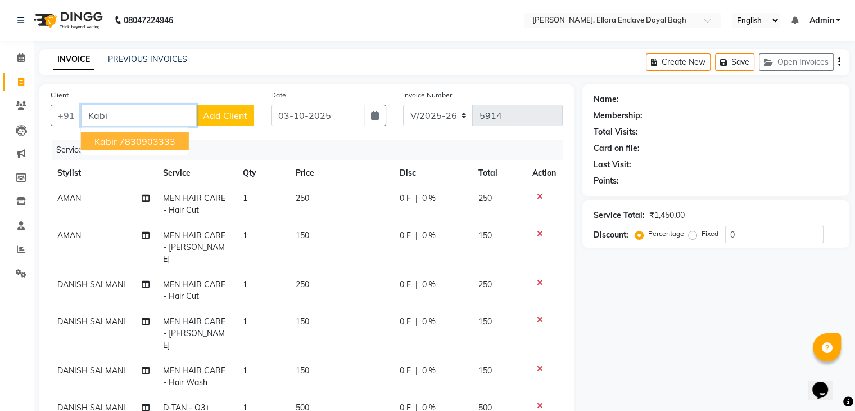
click at [173, 139] on ngb-highlight "7830903333" at bounding box center [147, 141] width 56 height 11
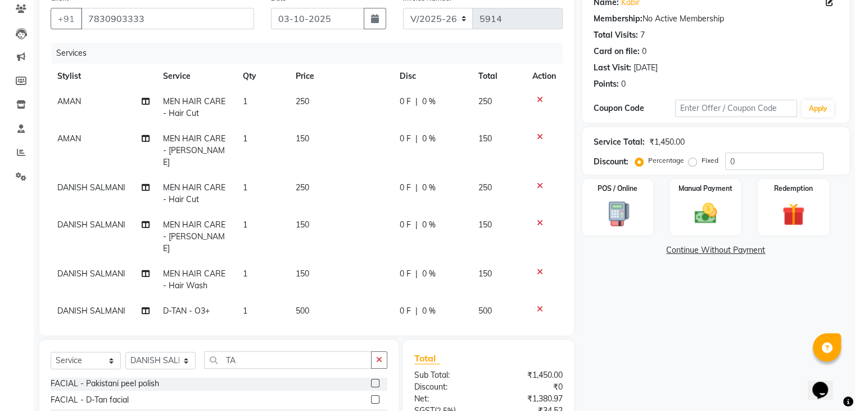
scroll to position [49, 0]
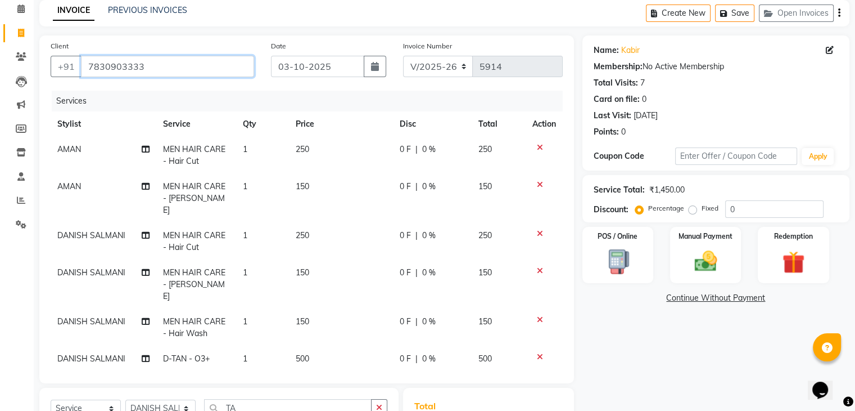
click at [175, 61] on input "7830903333" at bounding box center [167, 66] width 173 height 21
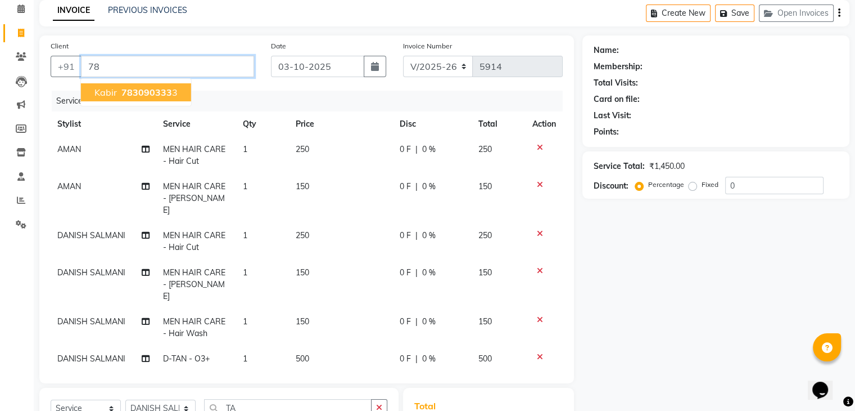
type input "7"
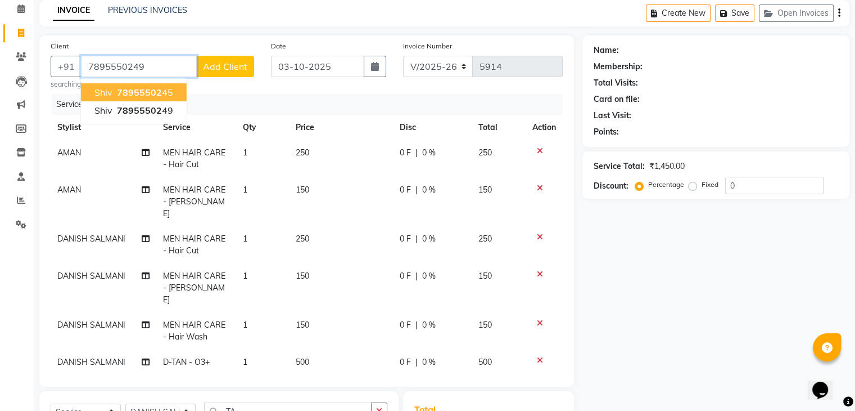
type input "7895550249"
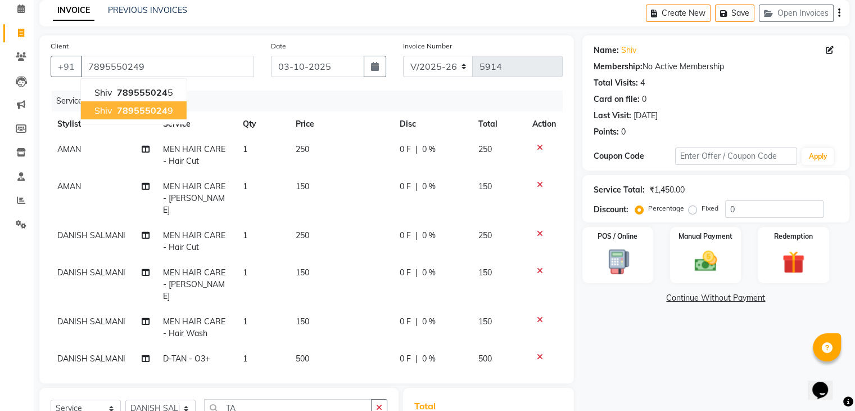
click at [163, 107] on span "789555024" at bounding box center [142, 110] width 51 height 11
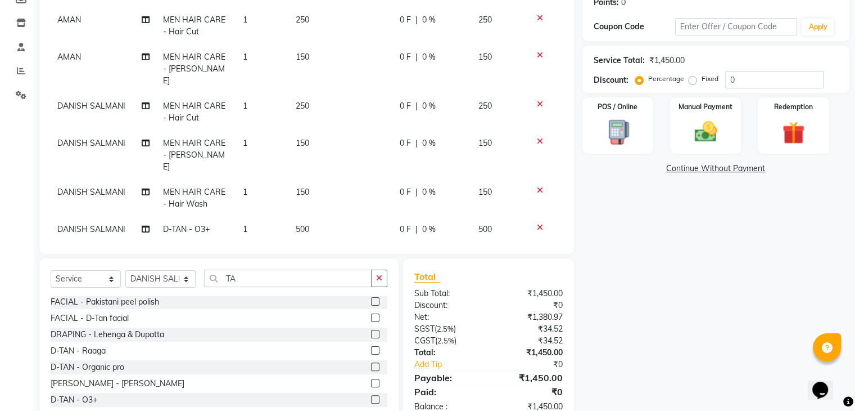
scroll to position [178, 0]
click at [689, 127] on img at bounding box center [706, 132] width 38 height 27
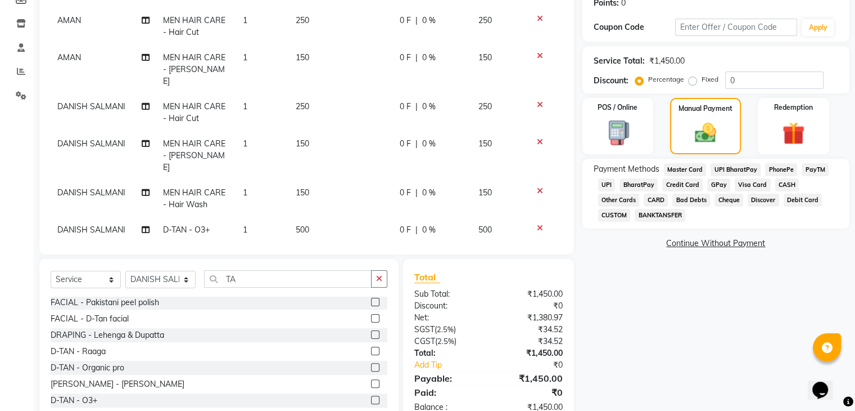
click at [788, 183] on span "CASH" at bounding box center [788, 184] width 24 height 13
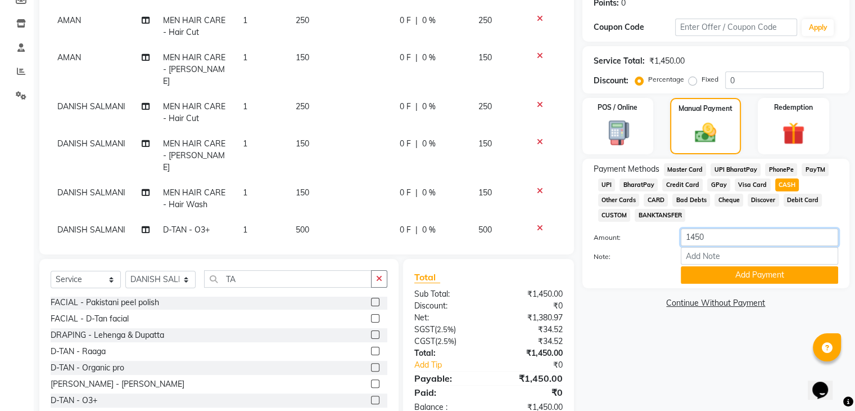
click at [765, 240] on input "1450" at bounding box center [759, 236] width 157 height 17
type input "1"
type input "5"
click at [792, 177] on div "PhonePe" at bounding box center [779, 170] width 37 height 15
click at [789, 183] on span "CASH" at bounding box center [788, 184] width 24 height 13
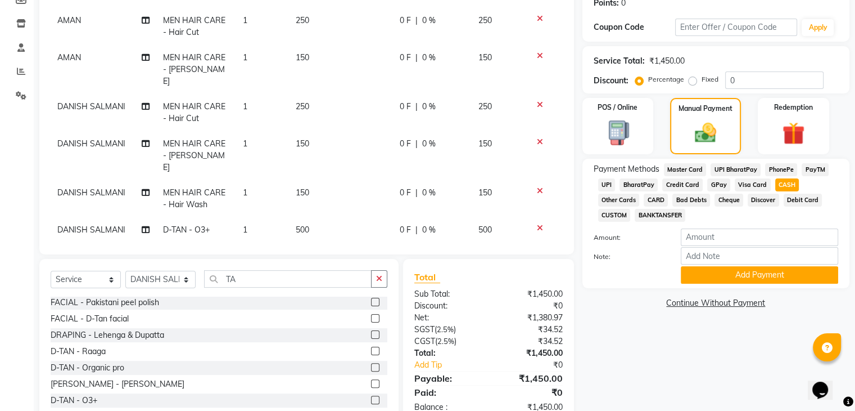
type input "1450"
click at [758, 278] on button "Add Payment" at bounding box center [759, 274] width 157 height 17
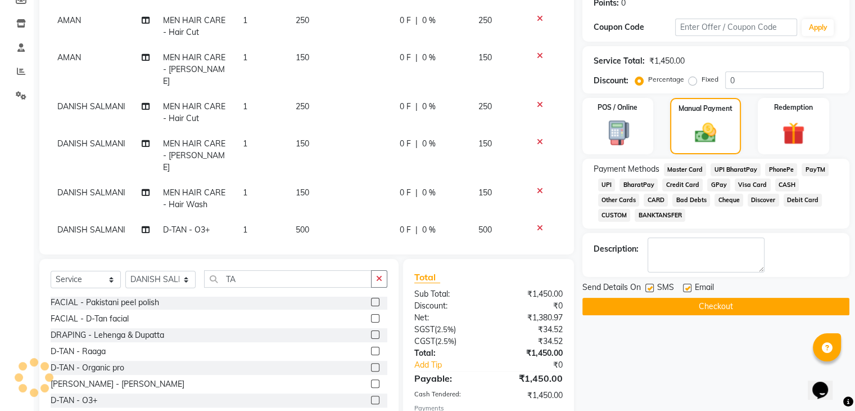
scroll to position [242, 0]
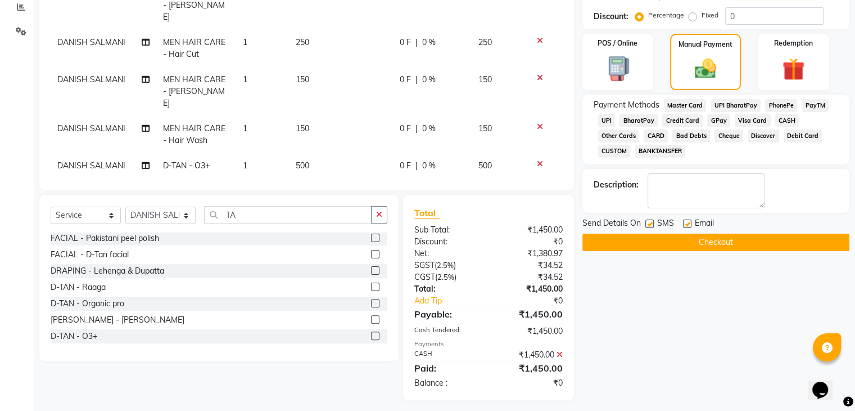
click at [557, 350] on icon at bounding box center [560, 354] width 6 height 8
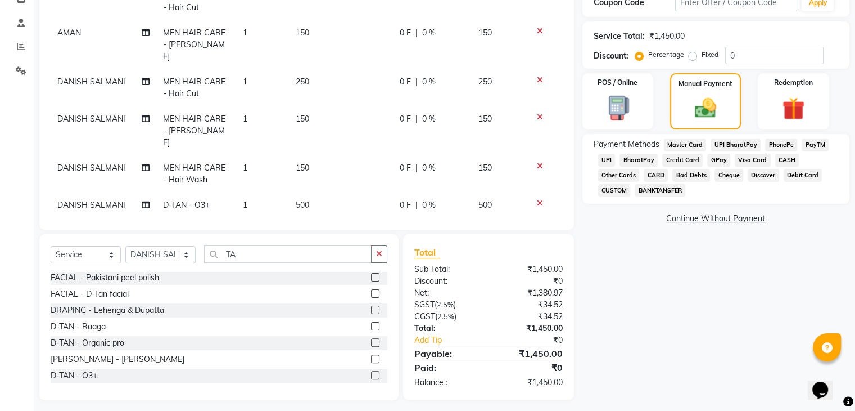
click at [606, 160] on span "UPI" at bounding box center [606, 160] width 17 height 13
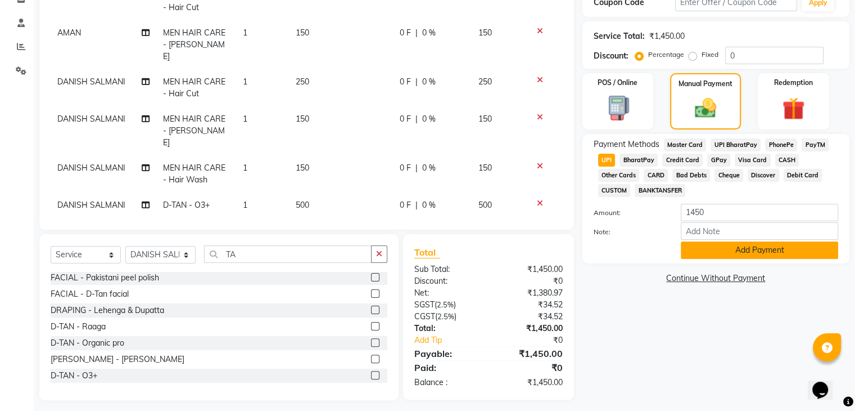
click at [707, 255] on button "Add Payment" at bounding box center [759, 249] width 157 height 17
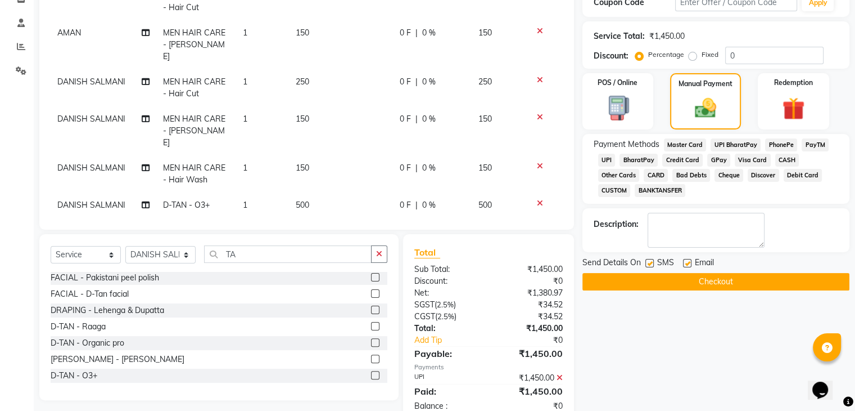
click at [650, 265] on label at bounding box center [650, 263] width 8 height 8
click at [650, 265] on input "checkbox" at bounding box center [649, 263] width 7 height 7
checkbox input "false"
click at [687, 263] on label at bounding box center [687, 263] width 8 height 8
click at [687, 263] on input "checkbox" at bounding box center [686, 263] width 7 height 7
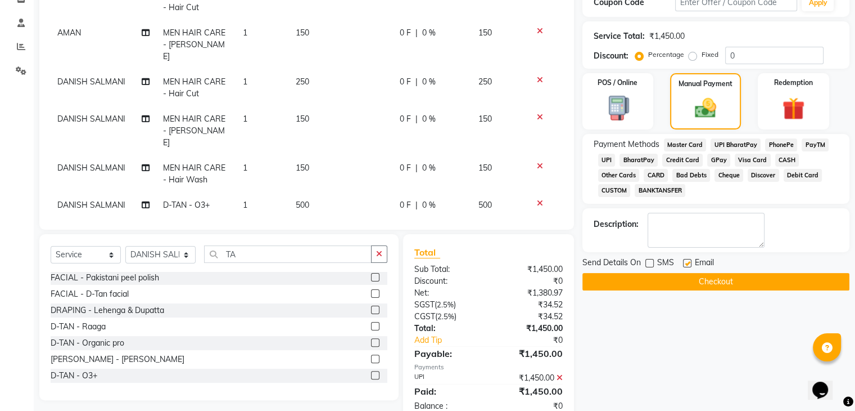
checkbox input "false"
click at [692, 279] on button "Checkout" at bounding box center [716, 281] width 267 height 17
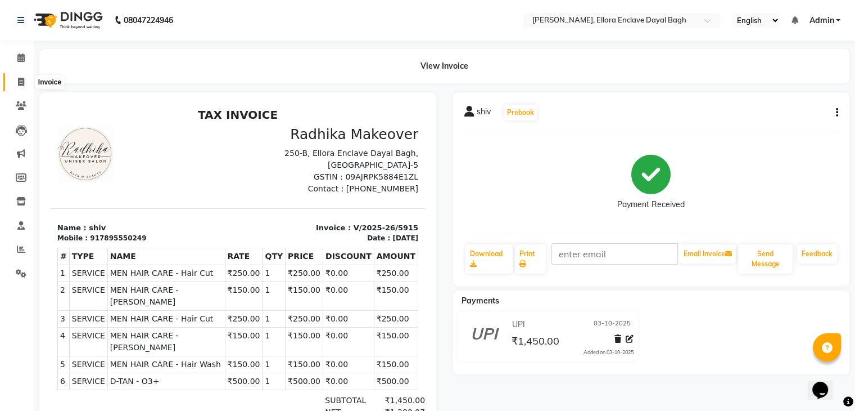
click at [25, 82] on span at bounding box center [21, 82] width 20 height 13
select select "6880"
select select "service"
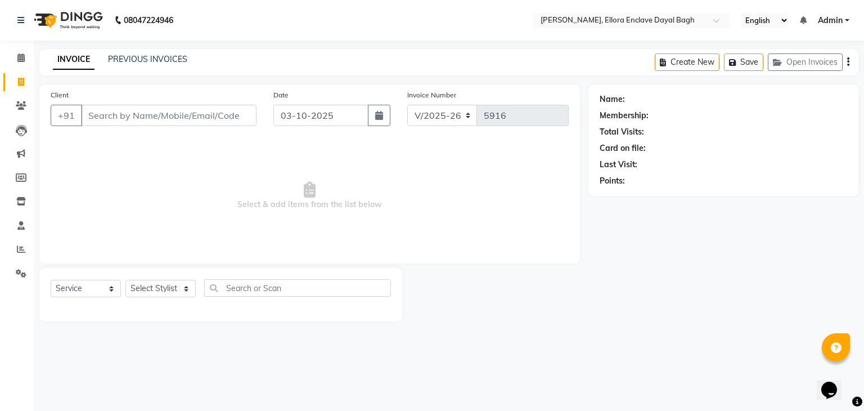
click at [697, 202] on div "Name: Membership: Total Visits: Card on file: Last Visit: Points:" at bounding box center [727, 202] width 278 height 237
click at [166, 289] on select "Select Stylist AMAN DANISH SALMANI [PERSON_NAME] kakul KAVITA [PERSON_NAME] [PE…" at bounding box center [160, 288] width 70 height 17
select select "53881"
click at [125, 280] on select "Select Stylist AMAN DANISH SALMANI [PERSON_NAME] kakul KAVITA [PERSON_NAME] [PE…" at bounding box center [160, 288] width 70 height 17
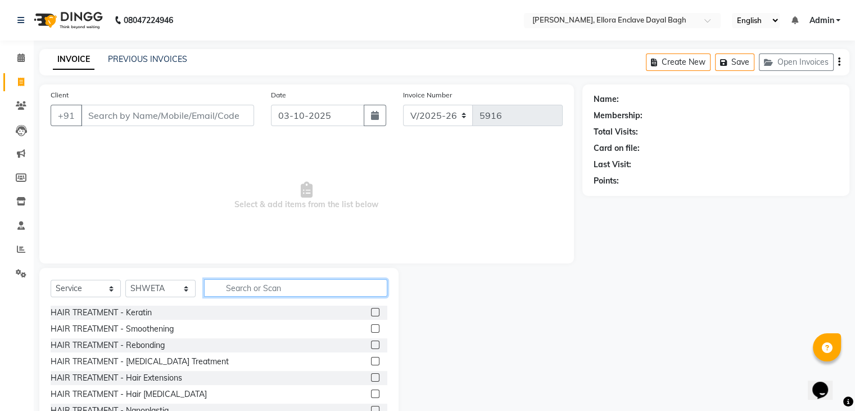
click at [227, 295] on input "text" at bounding box center [295, 287] width 183 height 17
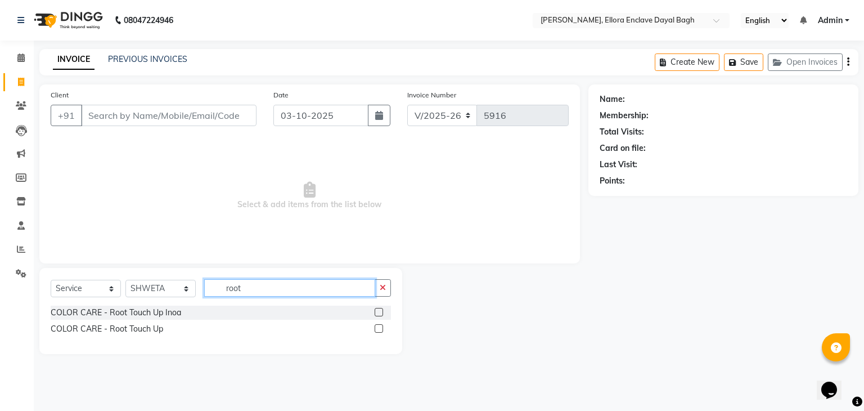
type input "root"
click at [377, 328] on label at bounding box center [379, 328] width 8 height 8
click at [377, 328] on input "checkbox" at bounding box center [378, 328] width 7 height 7
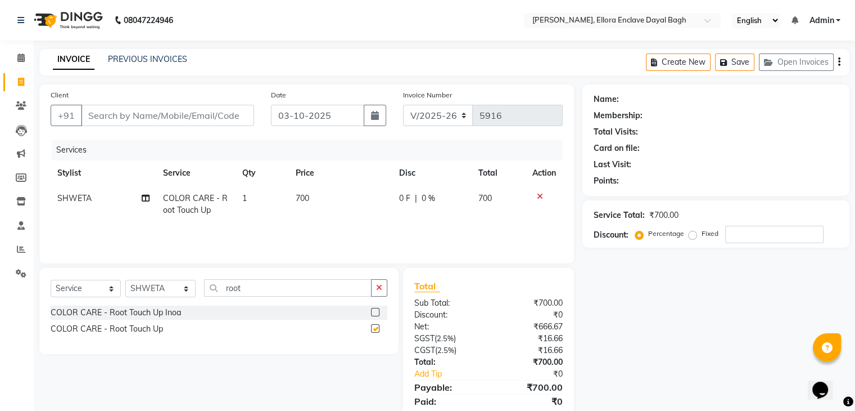
checkbox input "false"
click at [233, 113] on input "Client" at bounding box center [167, 115] width 173 height 21
click at [237, 108] on input "Client" at bounding box center [167, 115] width 173 height 21
click at [240, 118] on input "Client" at bounding box center [167, 115] width 173 height 21
type input "9"
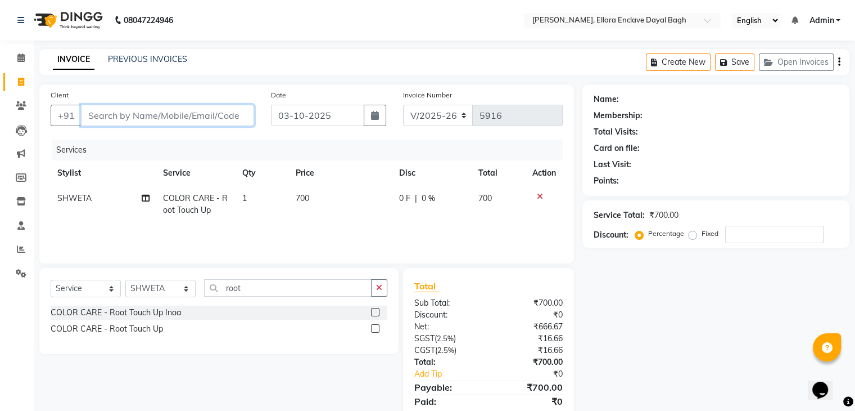
type input "0"
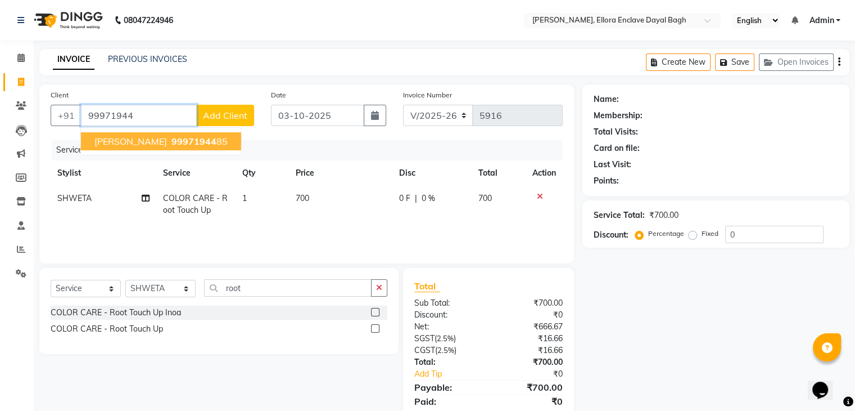
click at [227, 142] on ngb-highlight "99971944 85" at bounding box center [198, 141] width 58 height 11
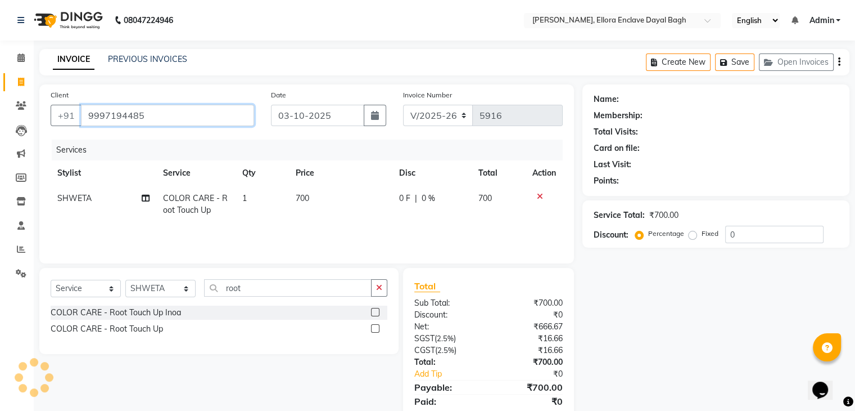
type input "9997194485"
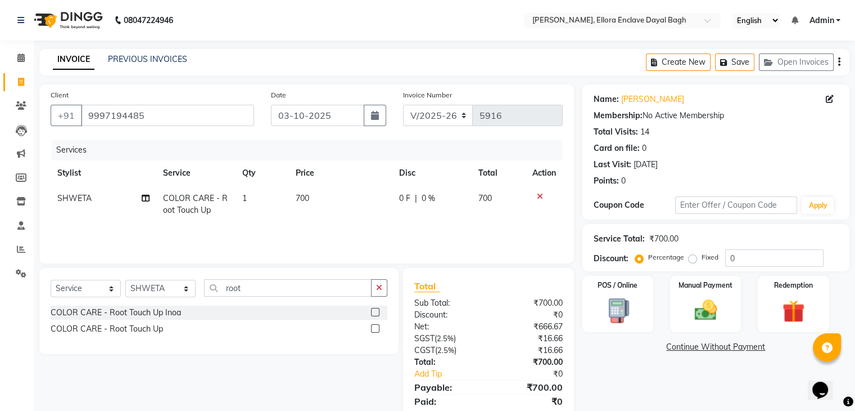
scroll to position [40, 0]
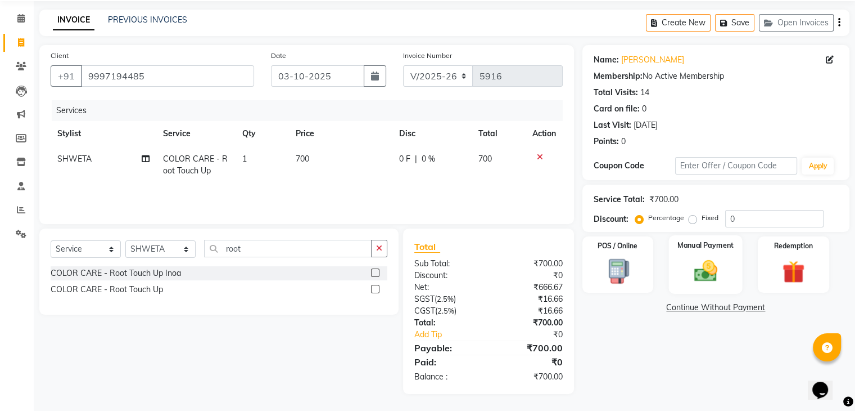
click at [732, 266] on div "Manual Payment" at bounding box center [706, 264] width 74 height 58
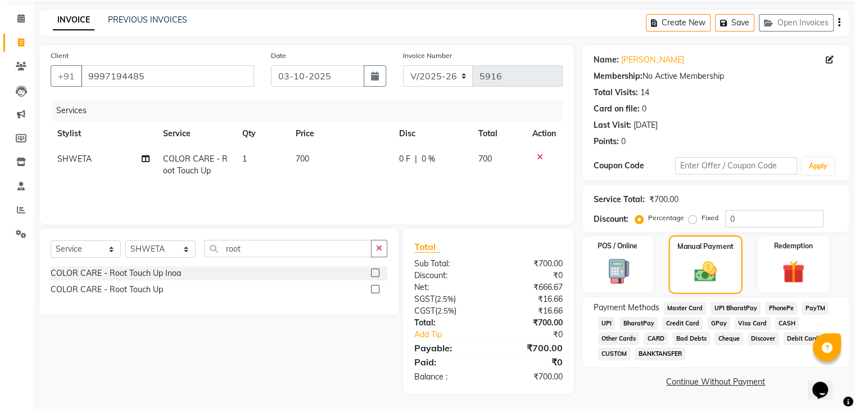
scroll to position [39, 0]
click at [702, 220] on label "Fixed" at bounding box center [710, 218] width 17 height 10
click at [693, 220] on input "Fixed" at bounding box center [695, 218] width 8 height 8
radio input "true"
click at [743, 214] on input "0" at bounding box center [775, 218] width 98 height 17
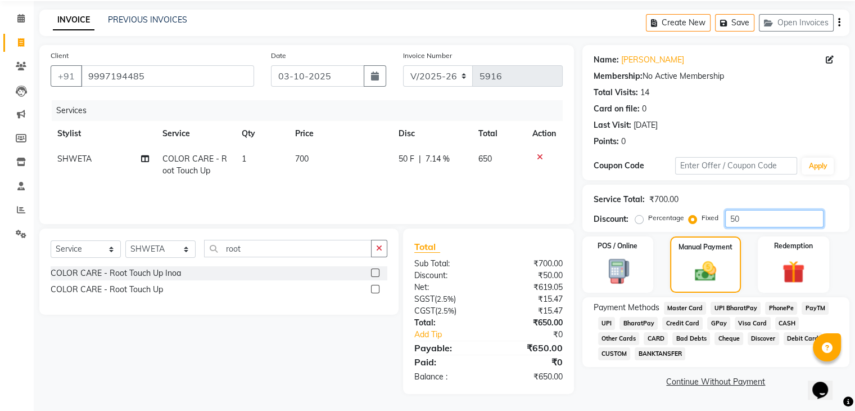
scroll to position [40, 0]
type input "50"
click at [637, 394] on main "INVOICE PREVIOUS INVOICES Create New Save Open Invoices Client +91 9997194485 D…" at bounding box center [445, 210] width 822 height 401
click at [607, 319] on span "UPI" at bounding box center [606, 323] width 17 height 13
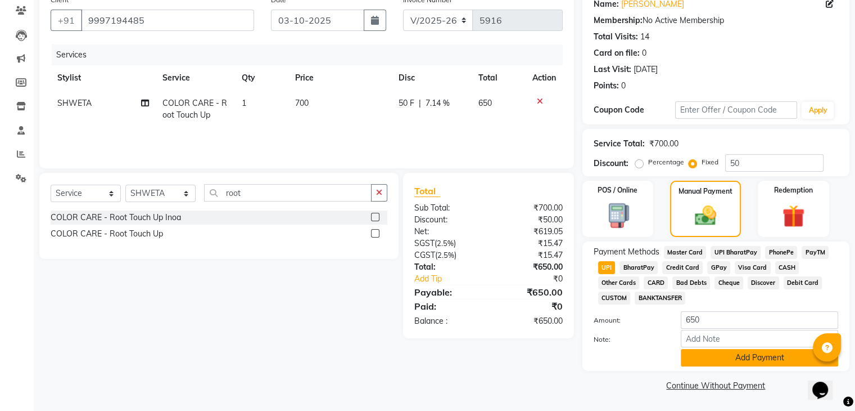
scroll to position [97, 0]
click at [745, 354] on button "Add Payment" at bounding box center [759, 357] width 157 height 17
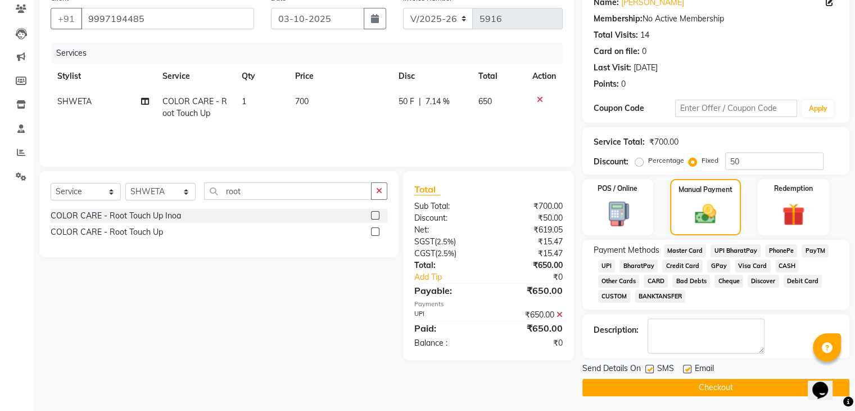
scroll to position [100, 0]
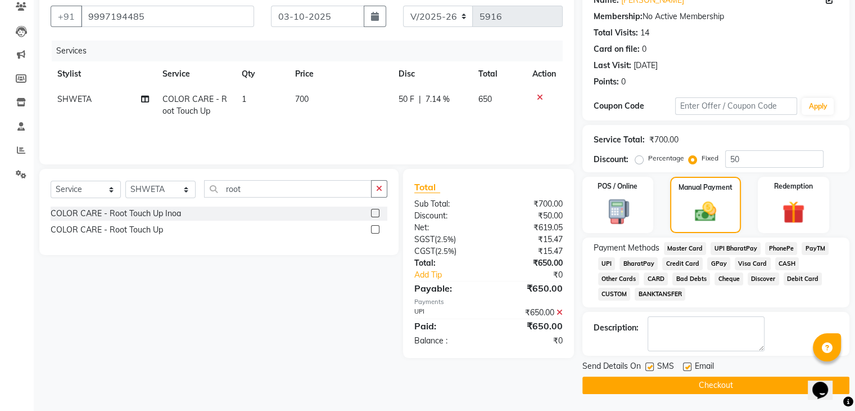
click at [691, 367] on label at bounding box center [687, 366] width 8 height 8
click at [691, 367] on input "checkbox" at bounding box center [686, 366] width 7 height 7
checkbox input "false"
click at [647, 367] on label at bounding box center [650, 366] width 8 height 8
click at [647, 367] on input "checkbox" at bounding box center [649, 366] width 7 height 7
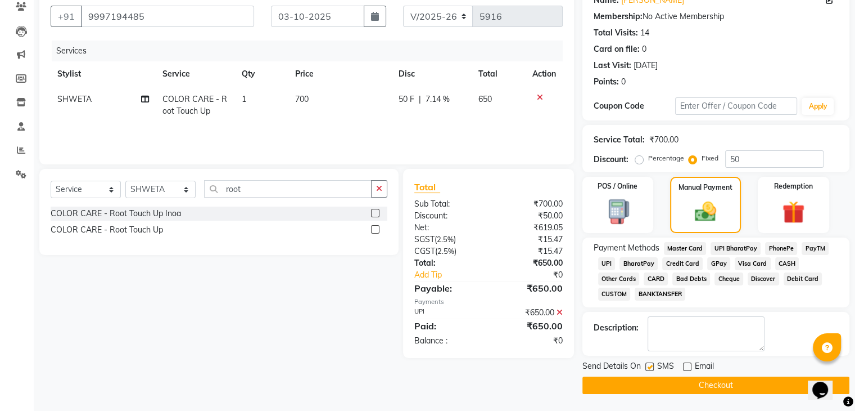
checkbox input "false"
click at [650, 387] on button "Checkout" at bounding box center [716, 384] width 267 height 17
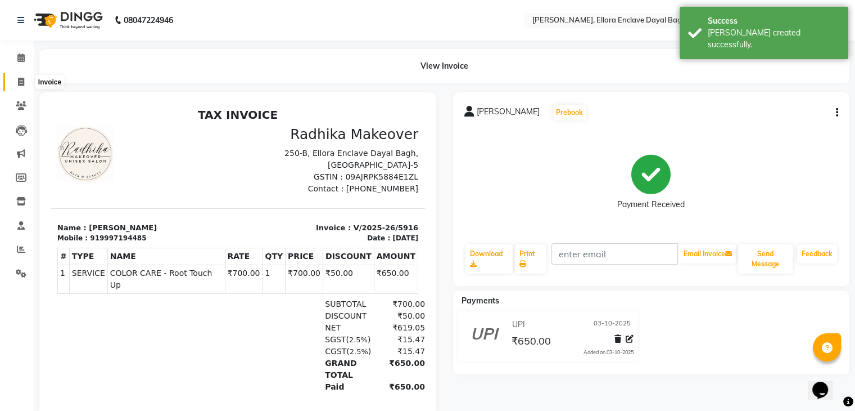
click at [14, 84] on span at bounding box center [21, 82] width 20 height 13
select select "service"
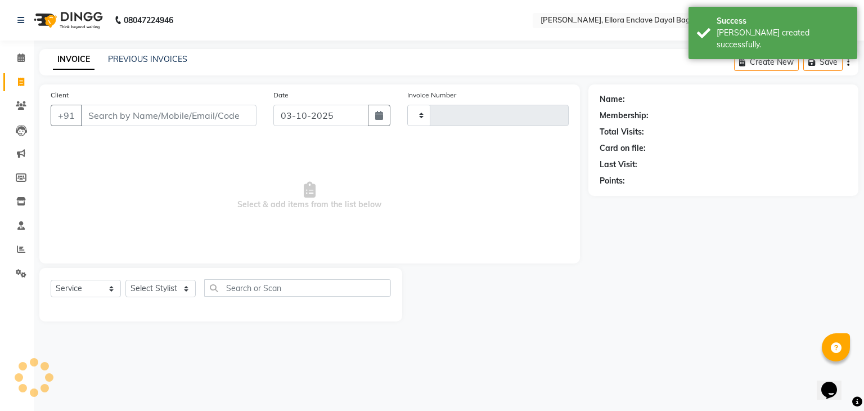
type input "5917"
select select "6880"
click at [120, 115] on input "Client" at bounding box center [168, 115] width 175 height 21
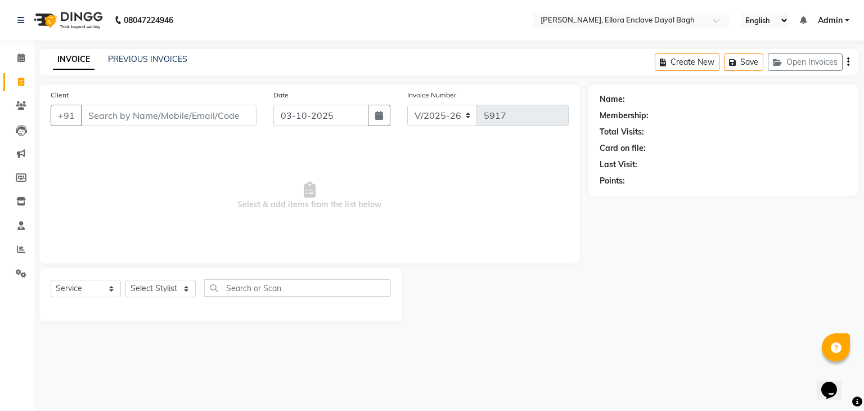
click at [125, 120] on input "Client" at bounding box center [168, 115] width 175 height 21
click at [131, 121] on input "Client" at bounding box center [168, 115] width 175 height 21
click at [161, 293] on select "Select Stylist AMAN DANISH SALMANI [PERSON_NAME] kakul KAVITA [PERSON_NAME] [PE…" at bounding box center [160, 288] width 70 height 17
select select "53877"
click at [125, 280] on select "Select Stylist AMAN DANISH SALMANI [PERSON_NAME] kakul KAVITA [PERSON_NAME] [PE…" at bounding box center [160, 288] width 70 height 17
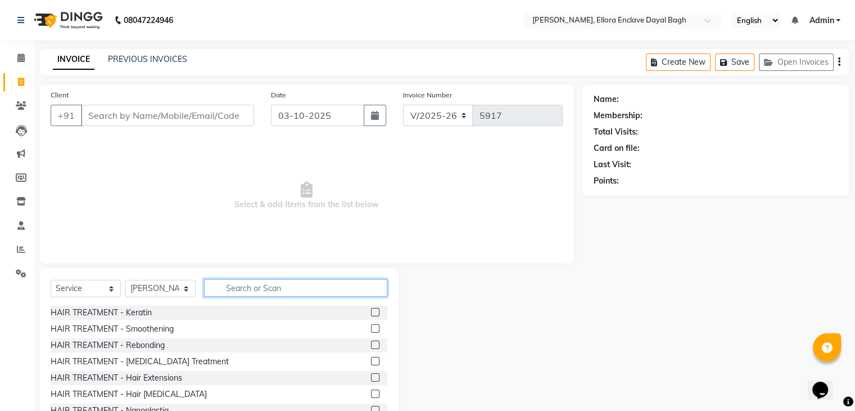
click at [220, 286] on input "text" at bounding box center [295, 287] width 183 height 17
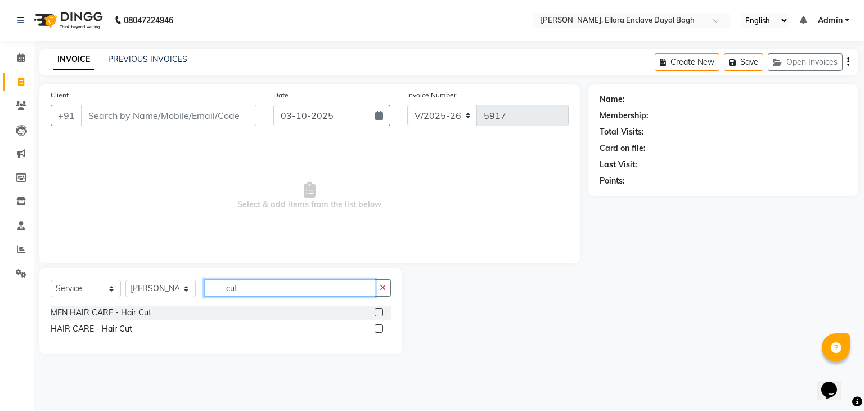
type input "cut"
click at [377, 330] on label at bounding box center [379, 328] width 8 height 8
click at [377, 330] on input "checkbox" at bounding box center [378, 328] width 7 height 7
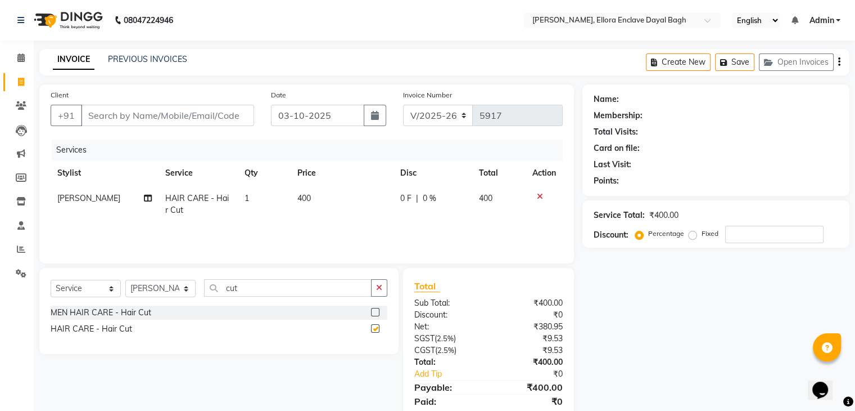
checkbox input "false"
click at [227, 118] on input "Client" at bounding box center [167, 115] width 173 height 21
click at [217, 118] on input "Client" at bounding box center [167, 115] width 173 height 21
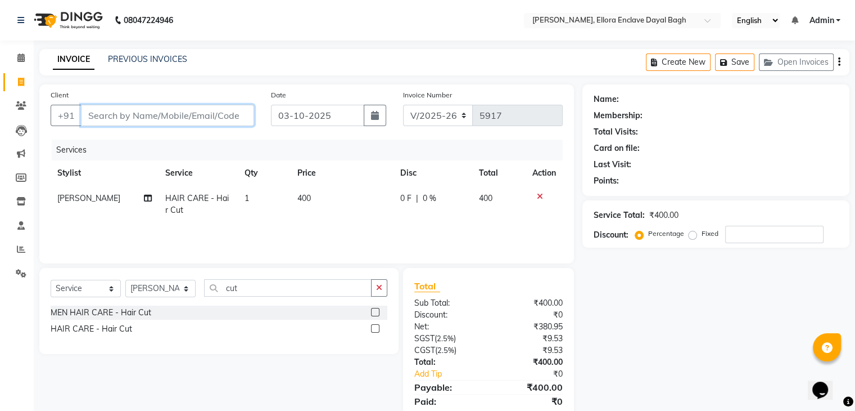
click at [216, 118] on input "Client" at bounding box center [167, 115] width 173 height 21
click at [217, 114] on input "Client" at bounding box center [167, 115] width 173 height 21
click at [207, 113] on input "Client" at bounding box center [167, 115] width 173 height 21
click at [211, 118] on input "Client" at bounding box center [167, 115] width 173 height 21
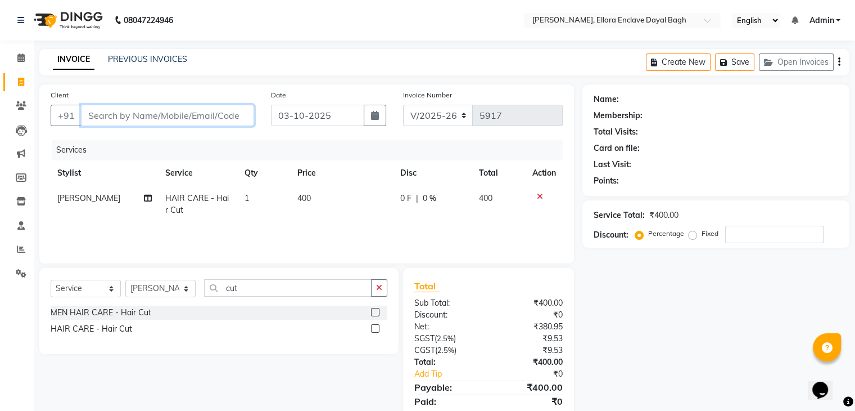
click at [236, 111] on input "Client" at bounding box center [167, 115] width 173 height 21
click at [245, 120] on input "Client" at bounding box center [167, 115] width 173 height 21
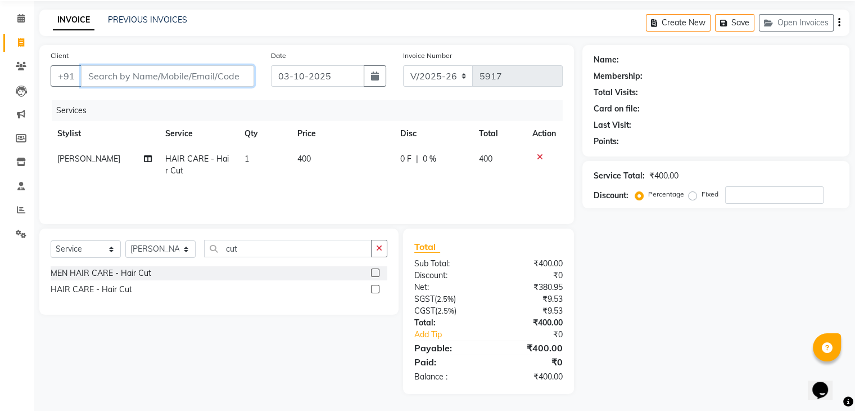
click at [223, 82] on input "Client" at bounding box center [167, 75] width 173 height 21
click at [241, 73] on input "Client" at bounding box center [167, 75] width 173 height 21
click at [241, 74] on input "Client" at bounding box center [167, 75] width 173 height 21
click at [237, 74] on input "Client" at bounding box center [167, 75] width 173 height 21
click at [681, 272] on div "Name: Membership: Total Visits: Card on file: Last Visit: Points: Service Total…" at bounding box center [721, 219] width 276 height 349
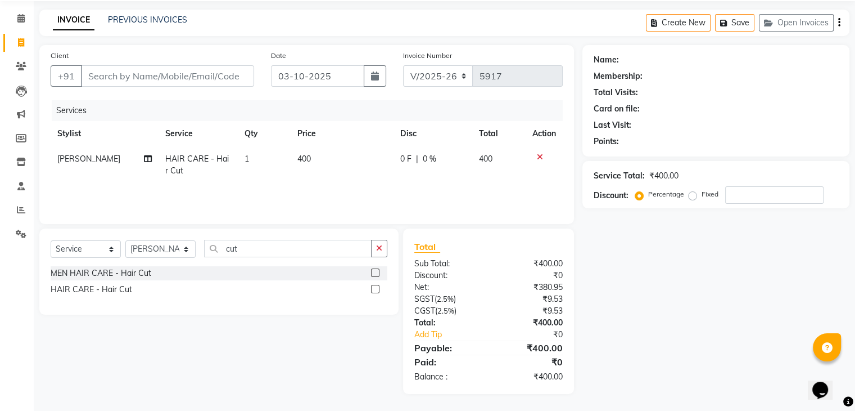
click at [673, 340] on div "Name: Membership: Total Visits: Card on file: Last Visit: Points: Service Total…" at bounding box center [721, 219] width 276 height 349
click at [220, 87] on div "Client +91" at bounding box center [152, 72] width 220 height 46
click at [223, 83] on input "Client" at bounding box center [167, 75] width 173 height 21
type input "9"
type input "0"
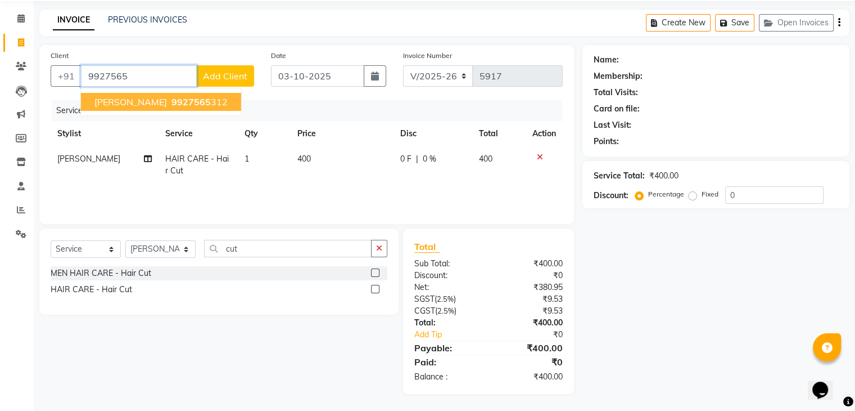
click at [209, 99] on ngb-highlight "9927565 312" at bounding box center [198, 101] width 58 height 11
type input "9927565312"
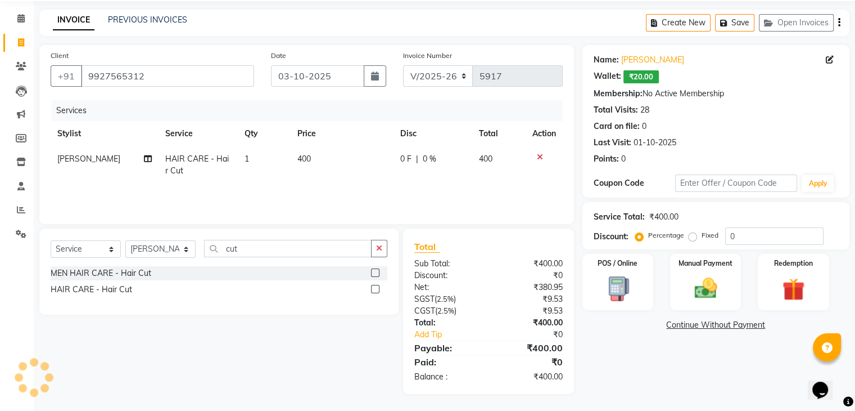
click at [702, 236] on label "Fixed" at bounding box center [710, 235] width 17 height 10
click at [694, 236] on input "Fixed" at bounding box center [695, 235] width 8 height 8
radio input "true"
click at [754, 235] on input "0" at bounding box center [775, 235] width 98 height 17
type input "50"
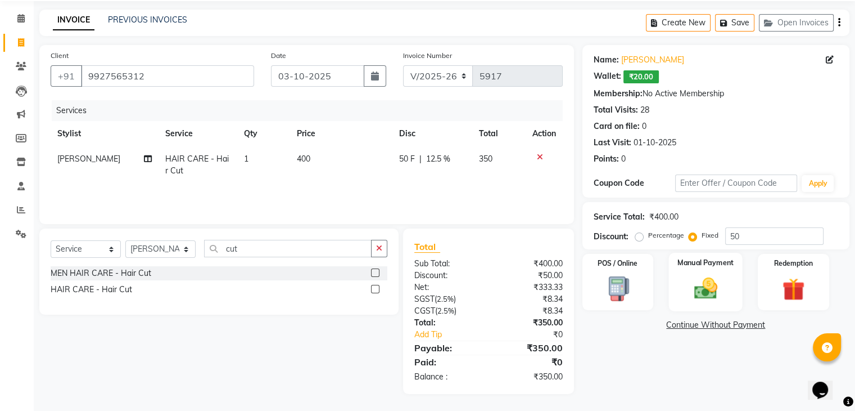
click at [690, 283] on img at bounding box center [706, 288] width 38 height 27
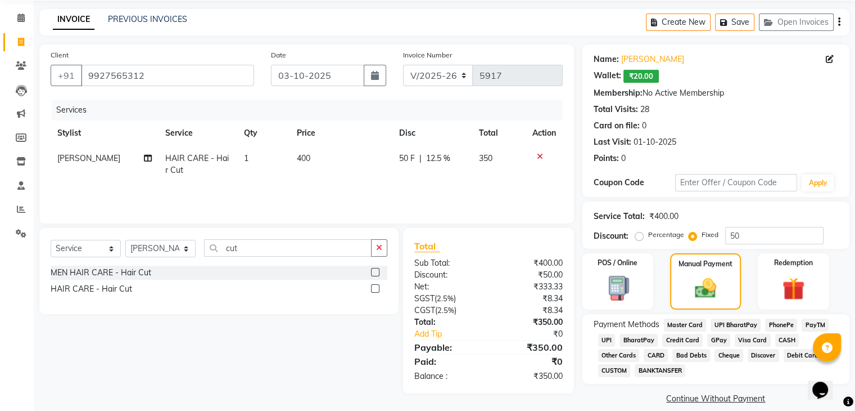
click at [782, 340] on span "CASH" at bounding box center [788, 340] width 24 height 13
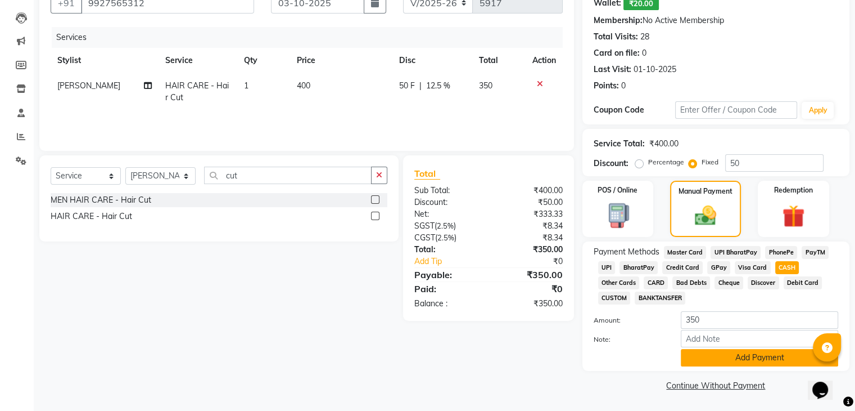
click at [769, 352] on button "Add Payment" at bounding box center [759, 357] width 157 height 17
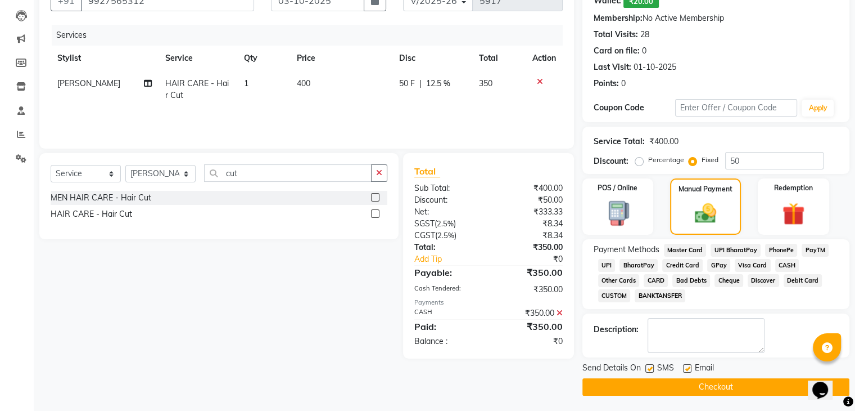
scroll to position [117, 0]
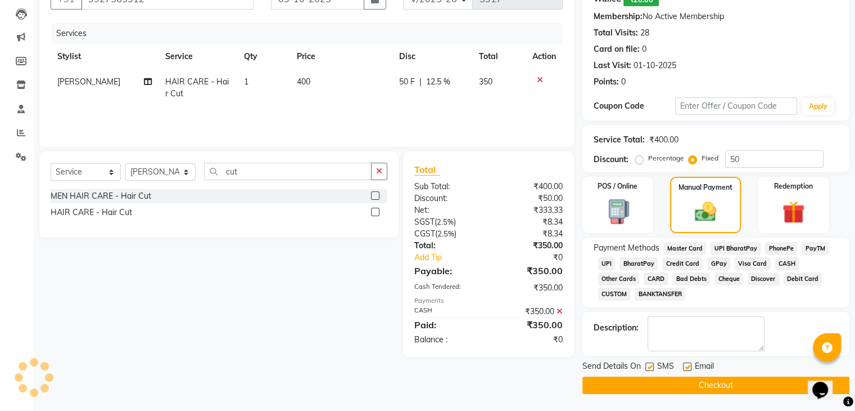
click at [686, 366] on label at bounding box center [687, 366] width 8 height 8
click at [686, 366] on input "checkbox" at bounding box center [686, 366] width 7 height 7
checkbox input "false"
click at [648, 365] on label at bounding box center [650, 366] width 8 height 8
click at [648, 365] on input "checkbox" at bounding box center [649, 366] width 7 height 7
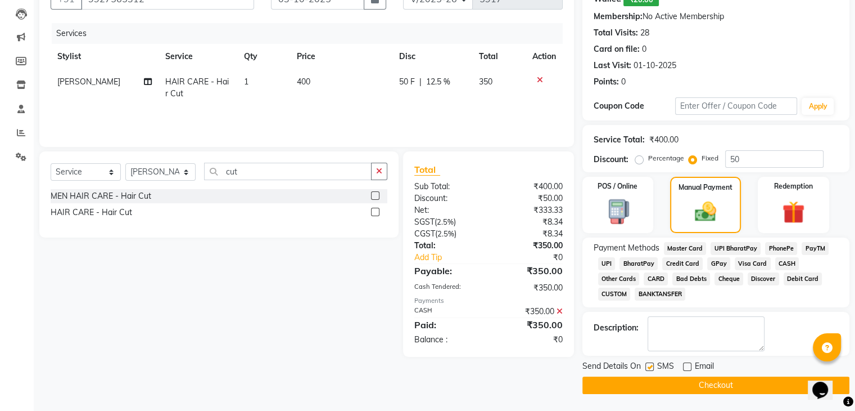
checkbox input "false"
click at [651, 386] on button "Checkout" at bounding box center [716, 384] width 267 height 17
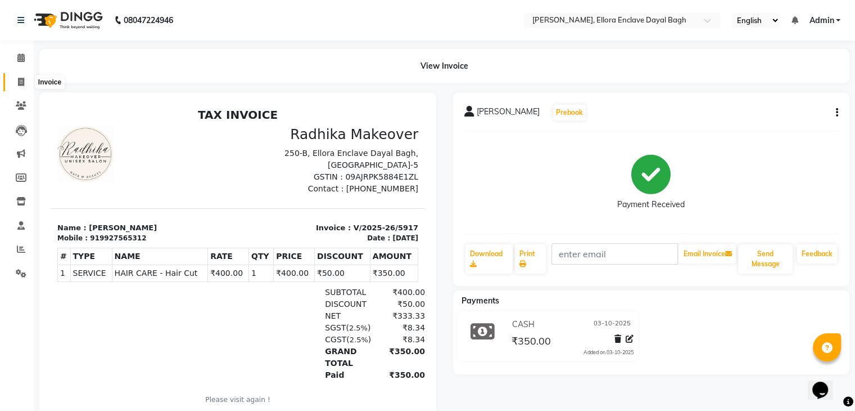
click at [21, 79] on icon at bounding box center [21, 82] width 6 height 8
select select "service"
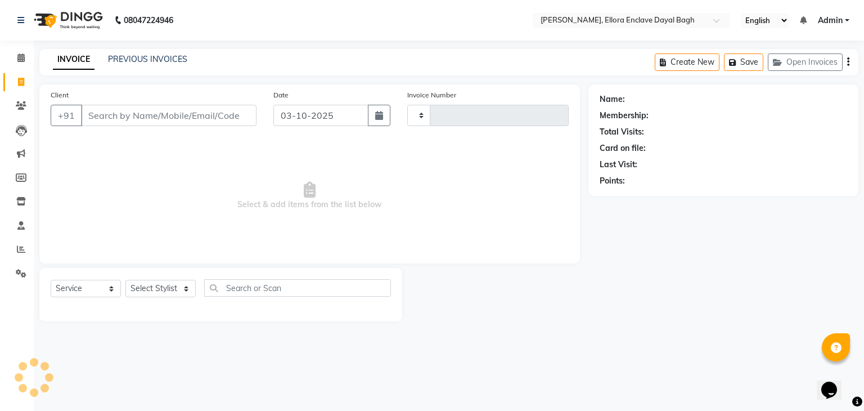
type input "5918"
select select "6880"
click at [149, 109] on input "Client" at bounding box center [168, 115] width 175 height 21
type input "8273365415"
click at [225, 115] on span "Add Client" at bounding box center [227, 115] width 44 height 11
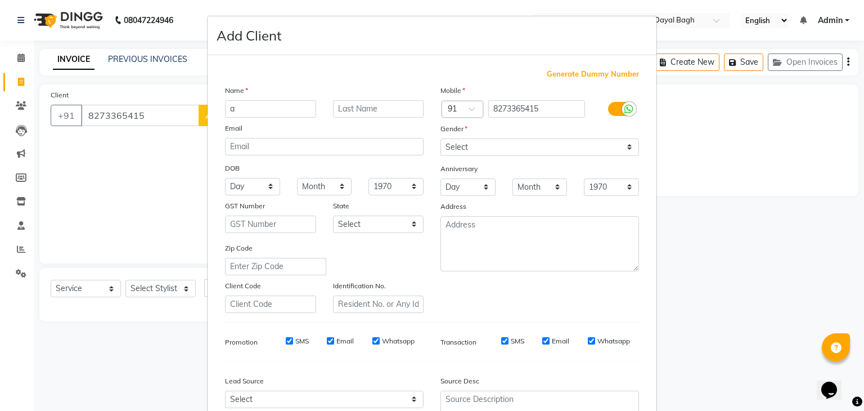
click at [265, 113] on input "a" at bounding box center [270, 108] width 91 height 17
type input "aman"
click at [533, 145] on select "Select Male Female Other Prefer Not To Say" at bounding box center [539, 146] width 199 height 17
select select "[DEMOGRAPHIC_DATA]"
click at [440, 139] on select "Select Male Female Other Prefer Not To Say" at bounding box center [539, 146] width 199 height 17
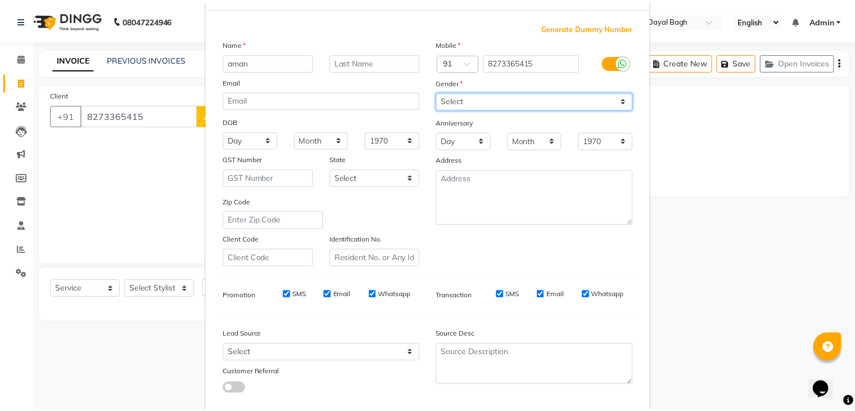
scroll to position [114, 0]
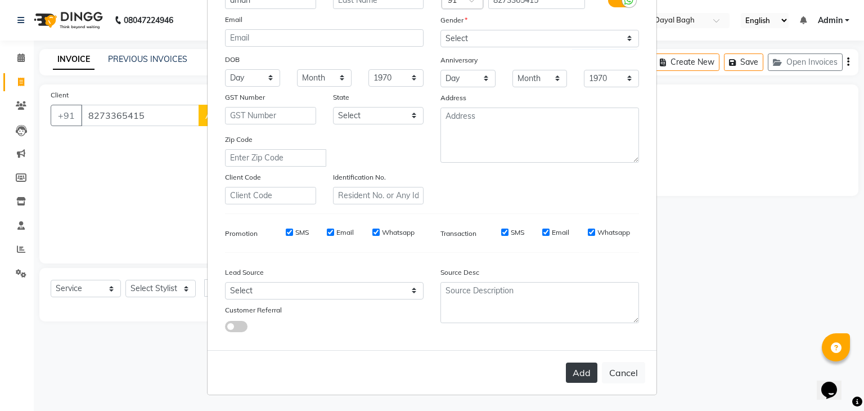
click at [574, 379] on button "Add" at bounding box center [581, 372] width 31 height 20
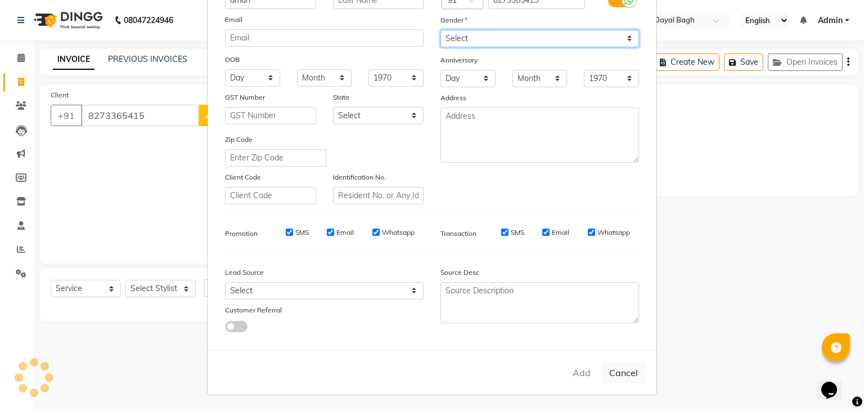
click at [571, 30] on select "Select Male Female Other Prefer Not To Say" at bounding box center [539, 38] width 199 height 17
select select
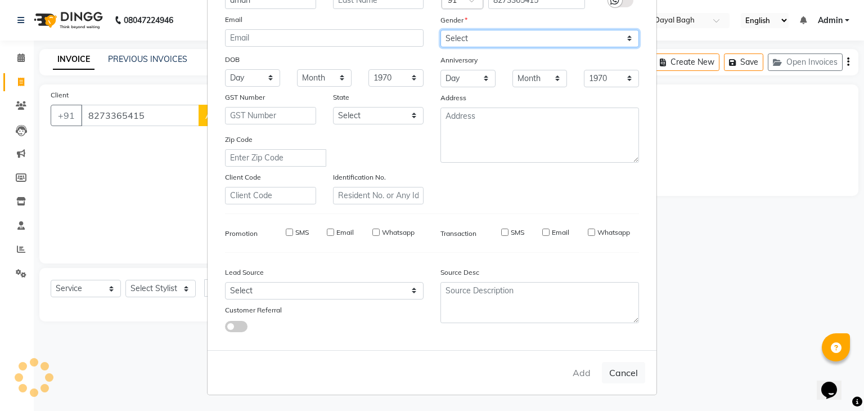
select select
checkbox input "false"
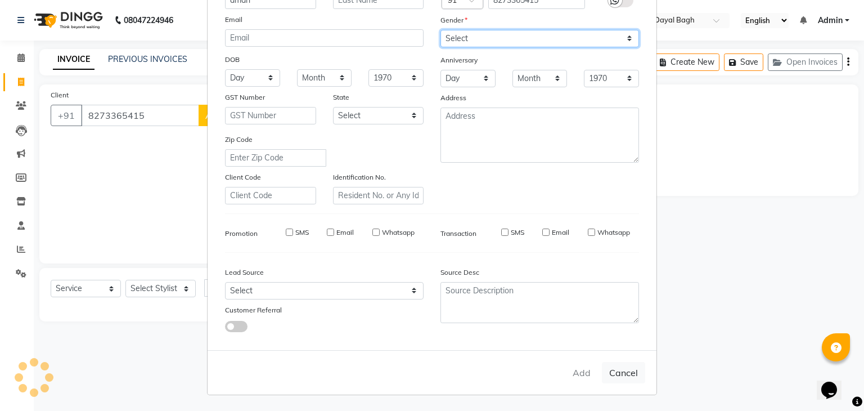
checkbox input "false"
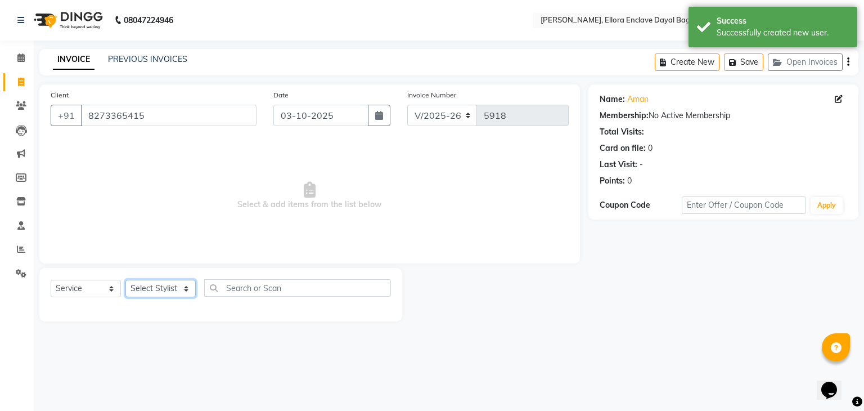
click at [183, 294] on select "Select Stylist AMAN DANISH SALMANI [PERSON_NAME] kakul KAVITA [PERSON_NAME] [PE…" at bounding box center [160, 288] width 70 height 17
select select "53879"
click at [125, 280] on select "Select Stylist AMAN DANISH SALMANI [PERSON_NAME] kakul KAVITA [PERSON_NAME] [PE…" at bounding box center [160, 288] width 70 height 17
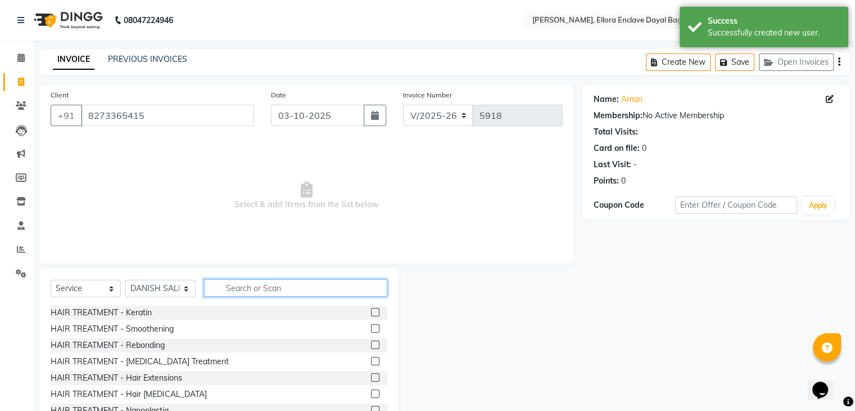
click at [254, 289] on input "text" at bounding box center [295, 287] width 183 height 17
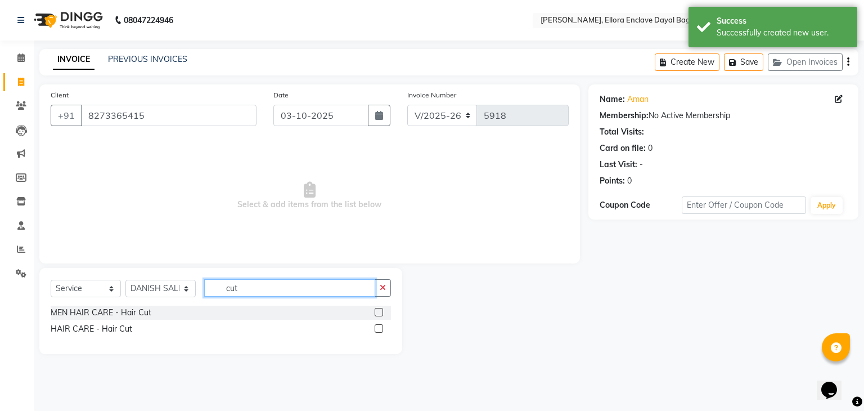
type input "cut"
click at [378, 314] on label at bounding box center [379, 312] width 8 height 8
click at [378, 314] on input "checkbox" at bounding box center [378, 312] width 7 height 7
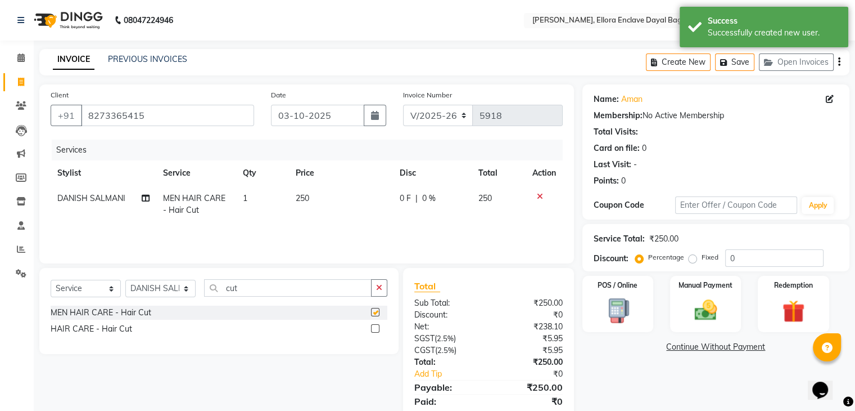
checkbox input "false"
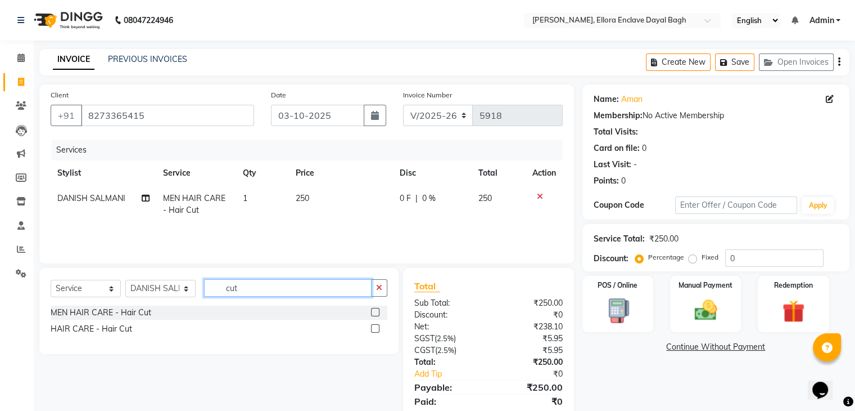
click at [286, 291] on input "cut" at bounding box center [288, 287] width 168 height 17
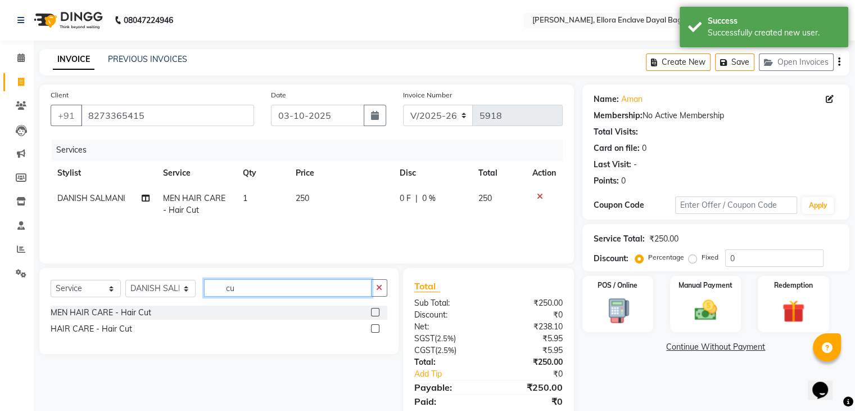
type input "c"
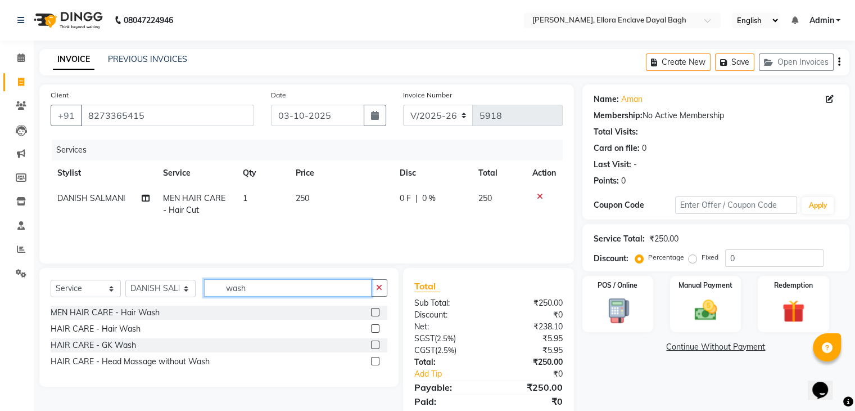
type input "wash"
click at [376, 310] on label at bounding box center [375, 312] width 8 height 8
click at [376, 310] on input "checkbox" at bounding box center [374, 312] width 7 height 7
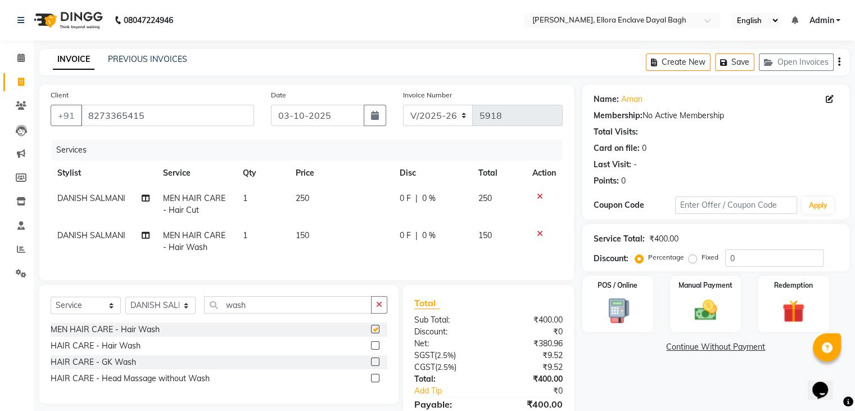
checkbox input "false"
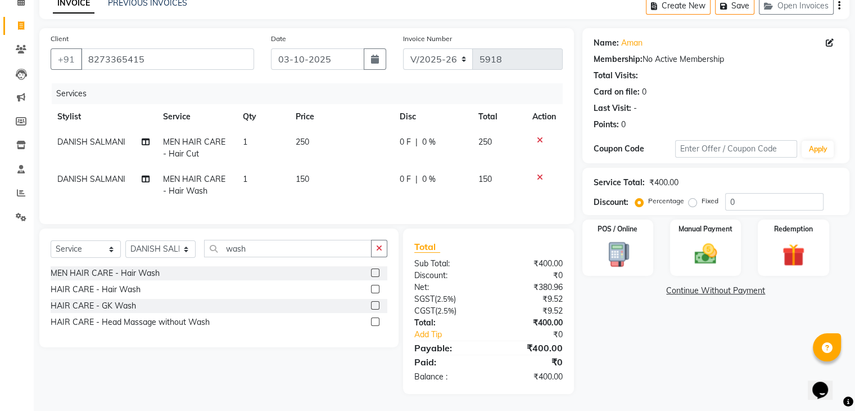
click at [713, 384] on div "Name: Aman Membership: No Active Membership Total Visits: Card on file: 0 Last …" at bounding box center [721, 211] width 276 height 366
click at [709, 228] on div "Manual Payment" at bounding box center [706, 247] width 74 height 58
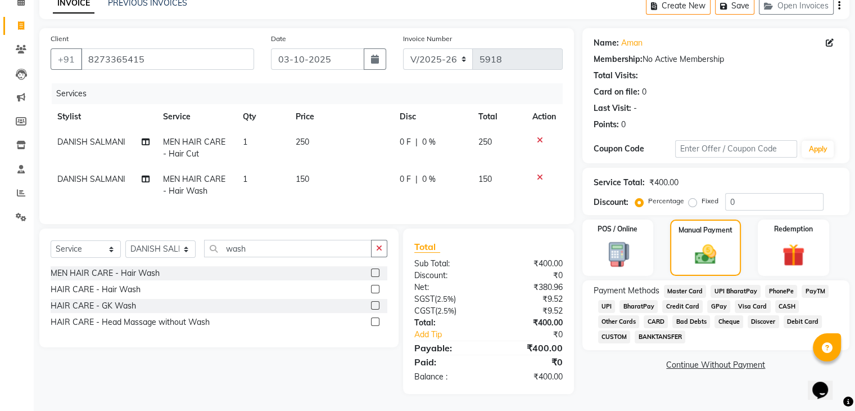
click at [603, 300] on span "UPI" at bounding box center [606, 306] width 17 height 13
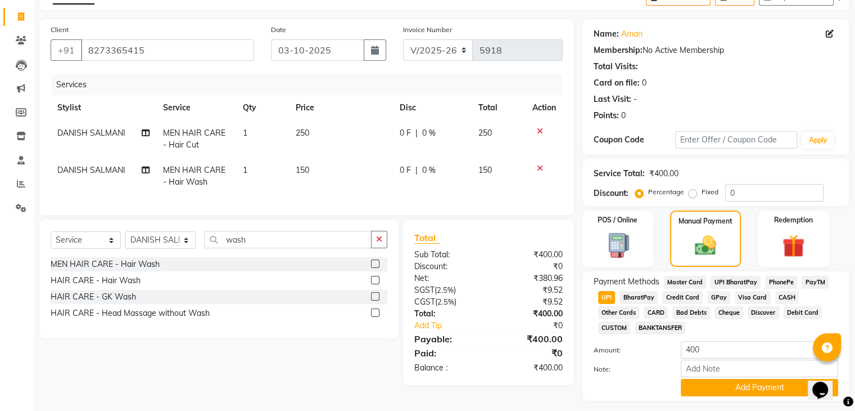
scroll to position [97, 0]
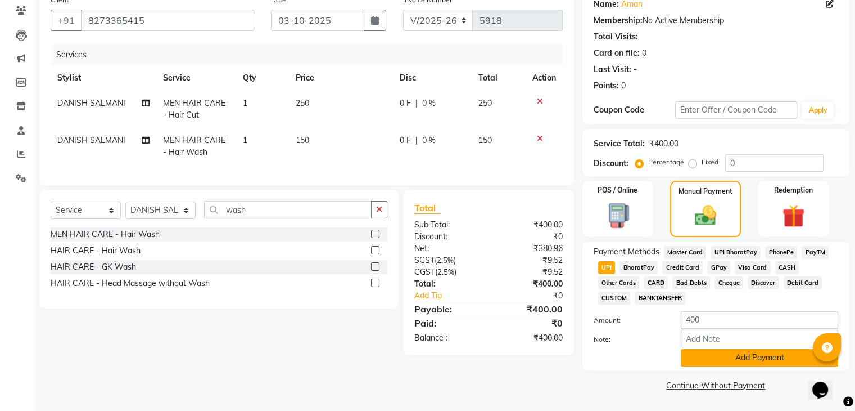
click at [712, 351] on button "Add Payment" at bounding box center [759, 357] width 157 height 17
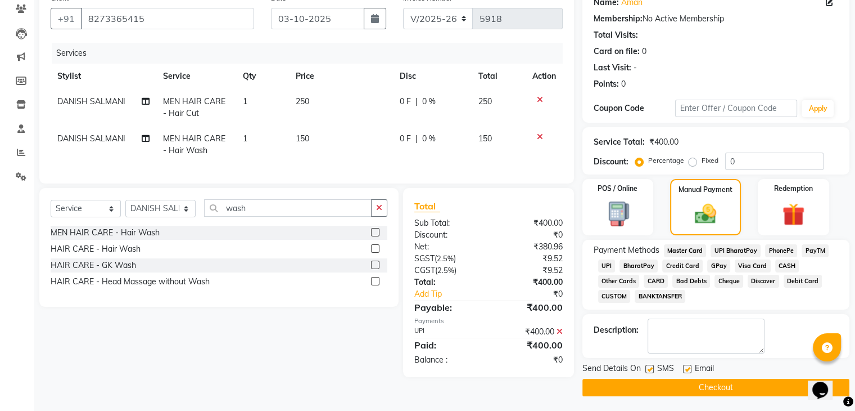
scroll to position [100, 0]
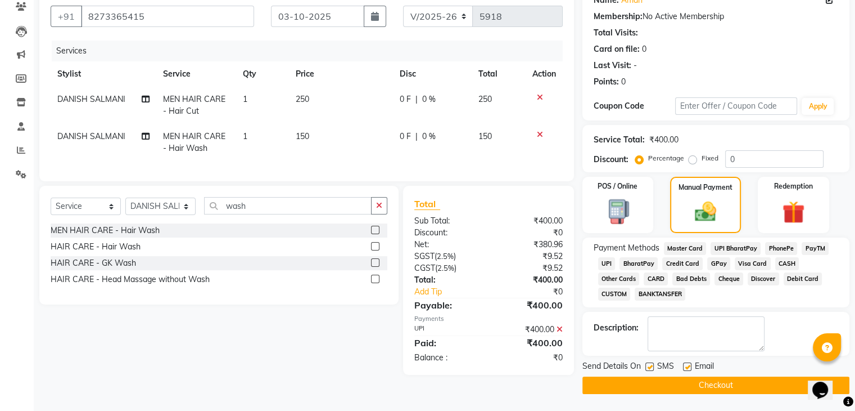
click at [688, 367] on label at bounding box center [687, 366] width 8 height 8
click at [688, 367] on input "checkbox" at bounding box center [686, 366] width 7 height 7
click at [647, 367] on label at bounding box center [650, 366] width 8 height 8
click at [647, 367] on input "checkbox" at bounding box center [649, 366] width 7 height 7
click at [658, 379] on button "Checkout" at bounding box center [716, 384] width 267 height 17
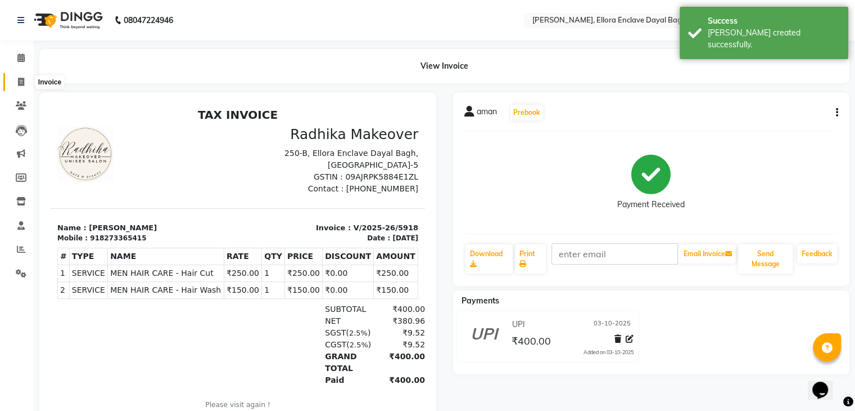
click at [26, 80] on span at bounding box center [21, 82] width 20 height 13
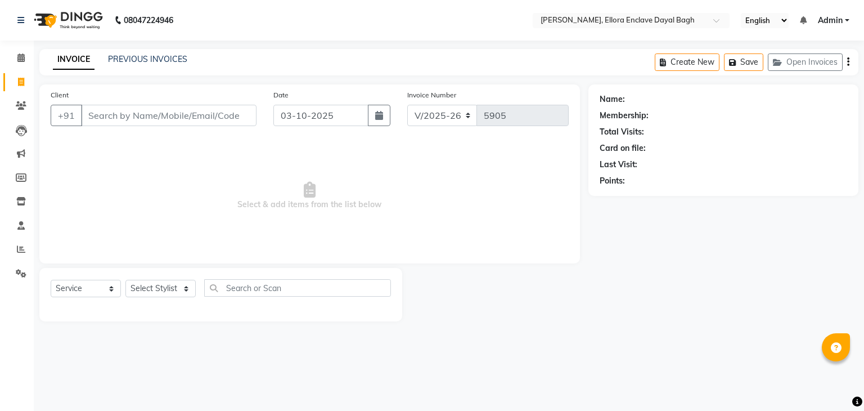
select select "6880"
select select "service"
click at [154, 115] on input "Client" at bounding box center [168, 115] width 175 height 21
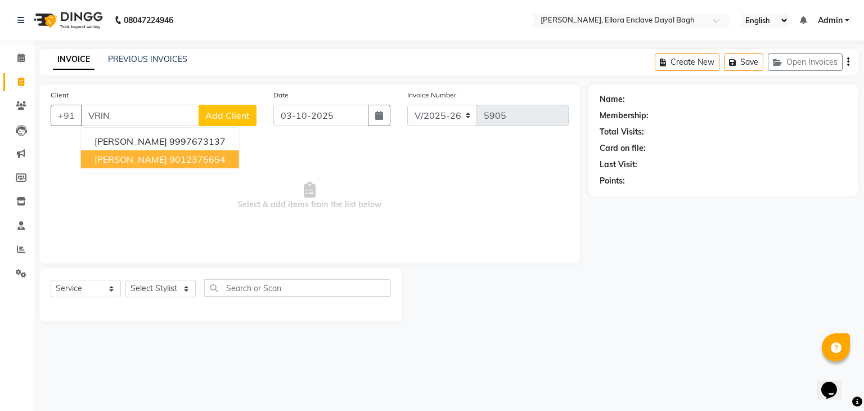
click at [199, 156] on ngb-highlight "9012375654" at bounding box center [197, 159] width 56 height 11
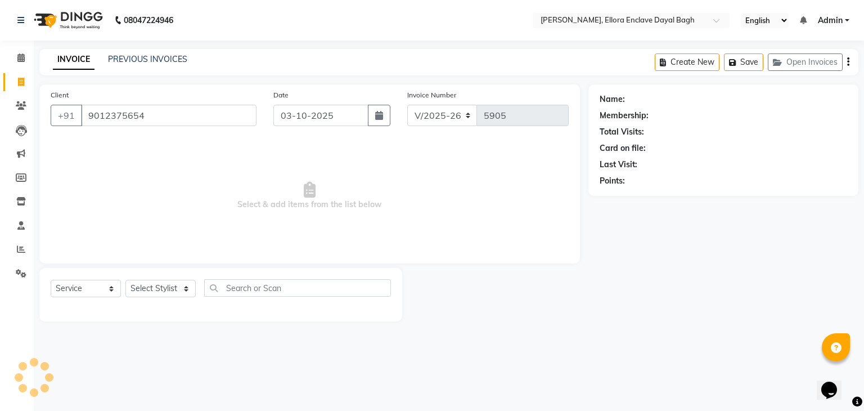
type input "9012375654"
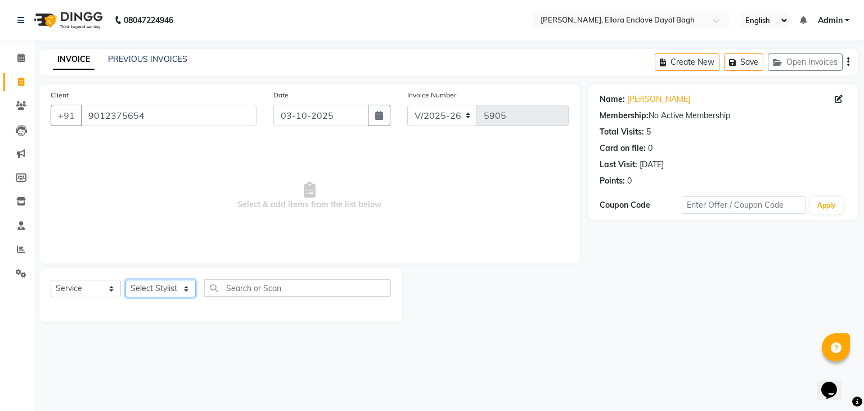
click at [175, 286] on select "Select Stylist AMAN DANISH SALMANI [PERSON_NAME] kakul KAVITA [PERSON_NAME] [PE…" at bounding box center [160, 288] width 70 height 17
select select "53882"
click at [125, 280] on select "Select Stylist AMAN DANISH SALMANI [PERSON_NAME] kakul KAVITA [PERSON_NAME] [PE…" at bounding box center [160, 288] width 70 height 17
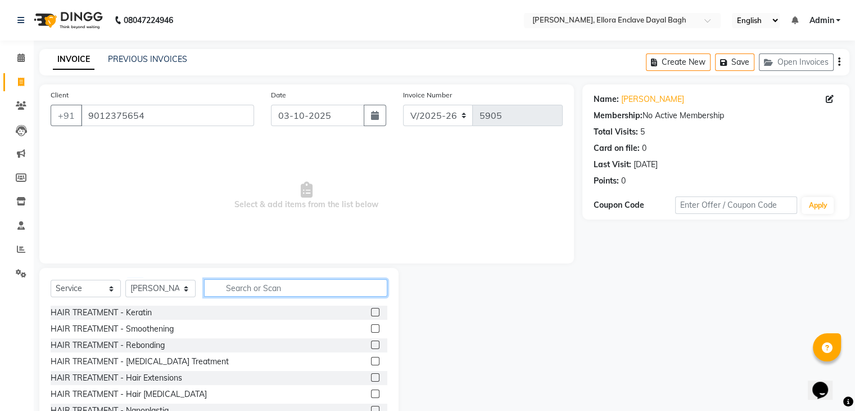
click at [251, 286] on input "text" at bounding box center [295, 287] width 183 height 17
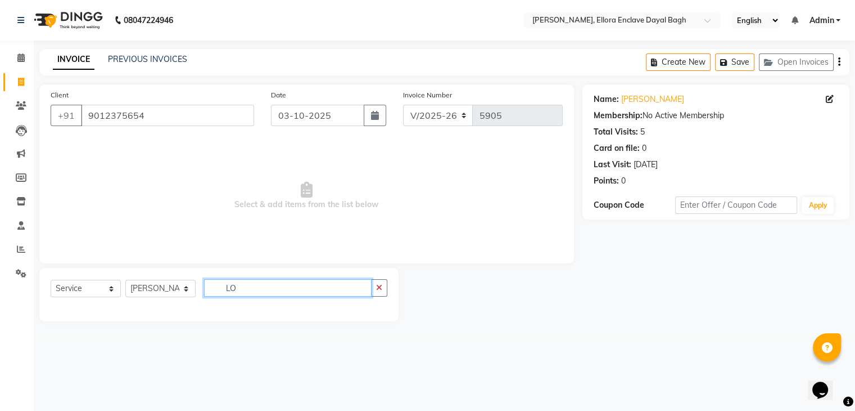
type input "L"
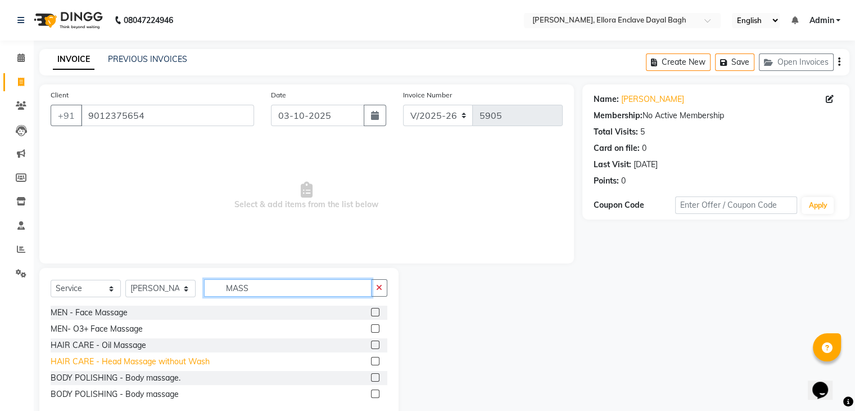
scroll to position [26, 0]
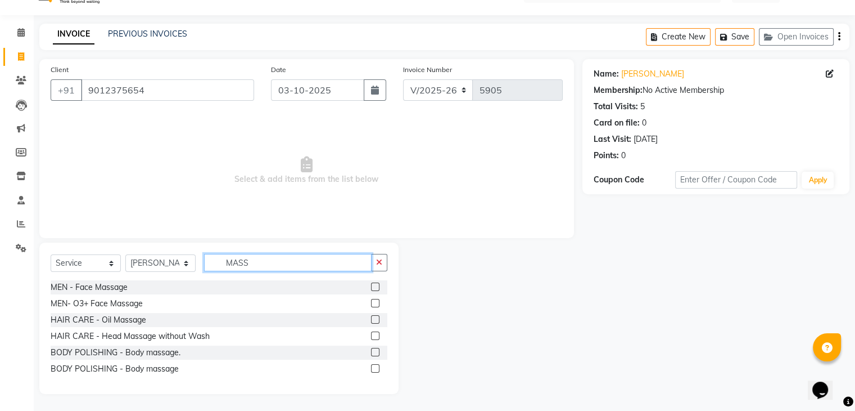
type input "MASS"
click at [376, 320] on label at bounding box center [375, 319] width 8 height 8
click at [376, 320] on input "checkbox" at bounding box center [374, 319] width 7 height 7
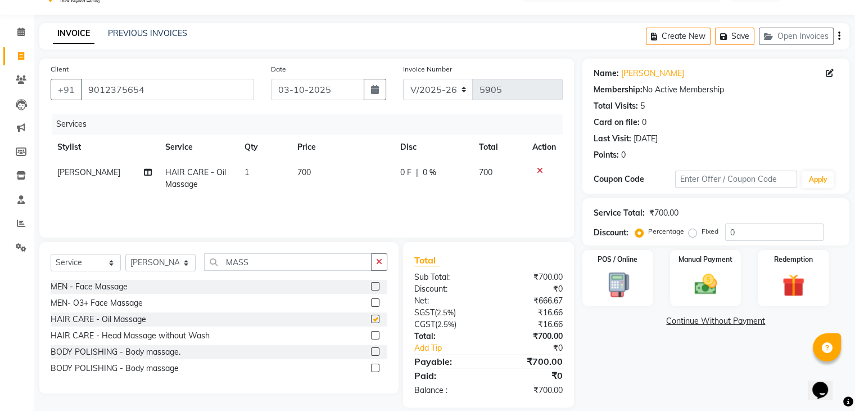
checkbox input "false"
click at [364, 181] on td "700" at bounding box center [342, 178] width 103 height 37
select select "53882"
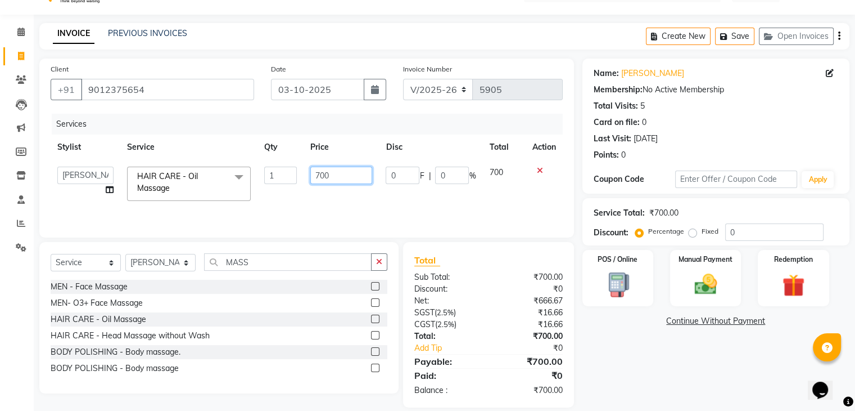
click at [367, 177] on input "700" at bounding box center [341, 174] width 62 height 17
type input "7"
type input "400"
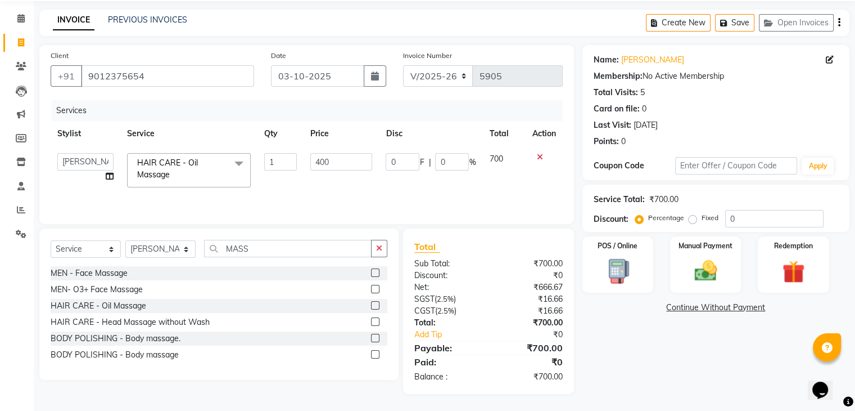
click at [634, 370] on div "Name: Vrindhaa Sharma Membership: No Active Membership Total Visits: 5 Card on …" at bounding box center [721, 219] width 276 height 349
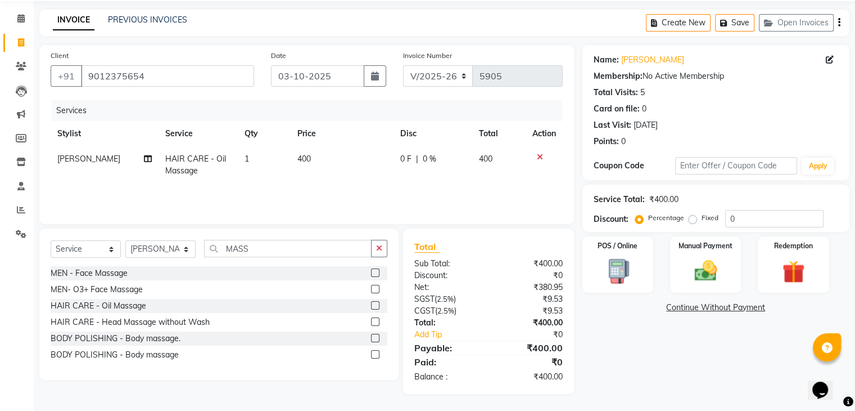
click at [711, 308] on link "Continue Without Payment" at bounding box center [716, 307] width 263 height 12
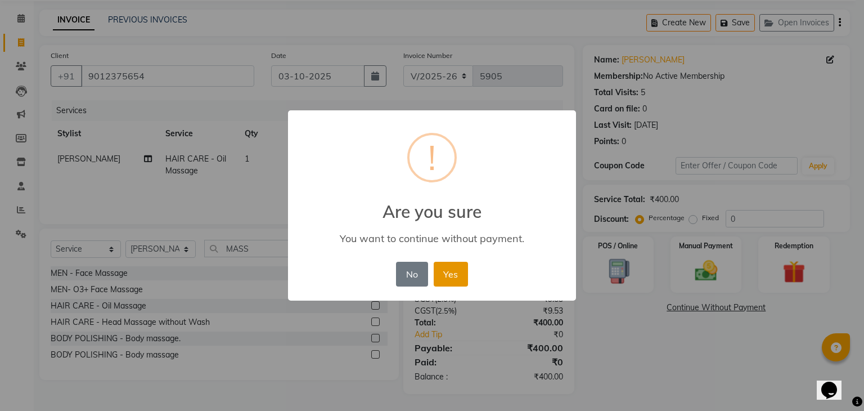
click at [462, 278] on button "Yes" at bounding box center [451, 274] width 34 height 25
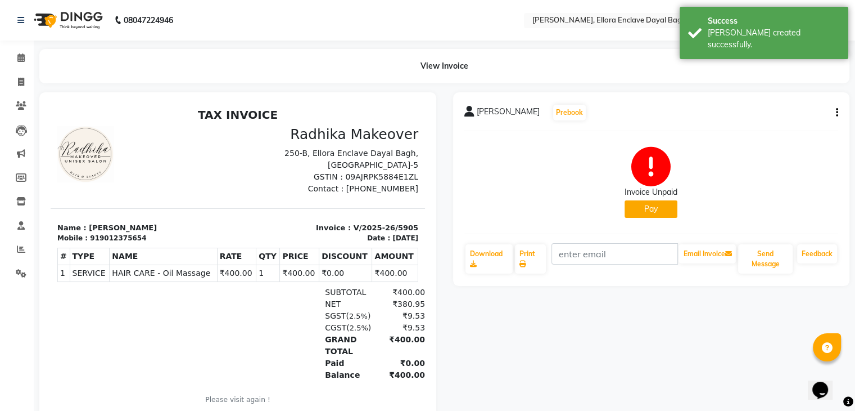
click at [839, 111] on div "VRINDHAA SHARMA Prebook Invoice Unpaid Pay Download Print Email Invoice Send Me…" at bounding box center [651, 188] width 397 height 193
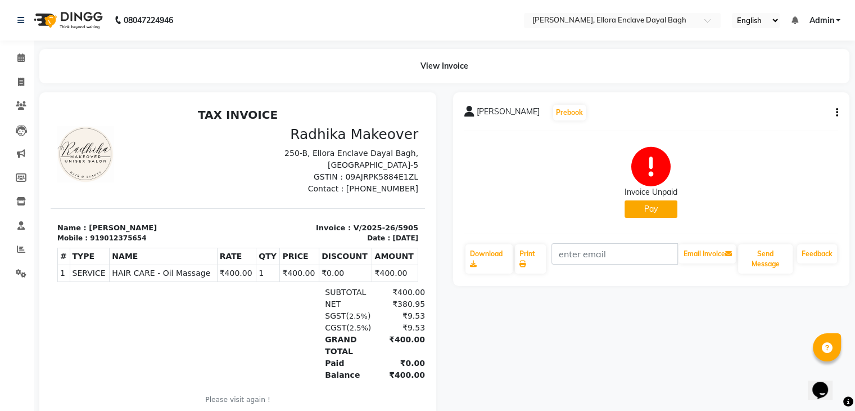
click at [835, 114] on button "button" at bounding box center [835, 113] width 7 height 12
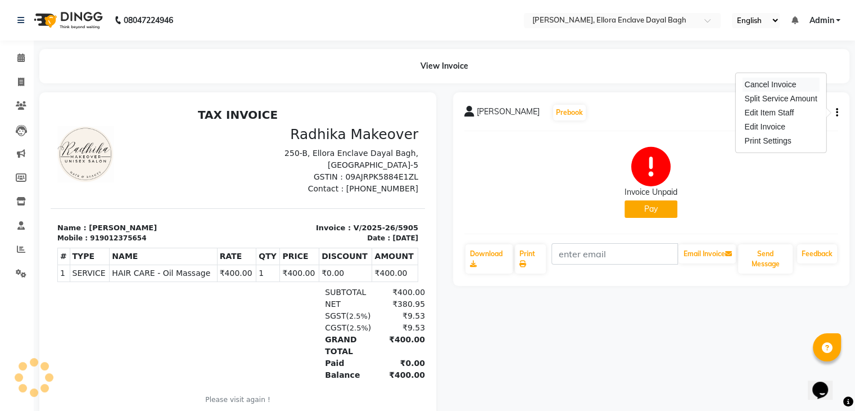
click at [771, 87] on div "Cancel Invoice" at bounding box center [780, 85] width 77 height 14
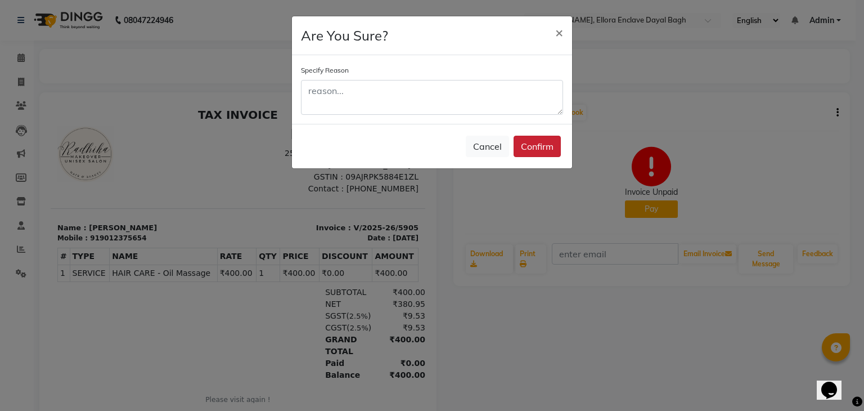
click at [542, 146] on button "Confirm" at bounding box center [537, 146] width 47 height 21
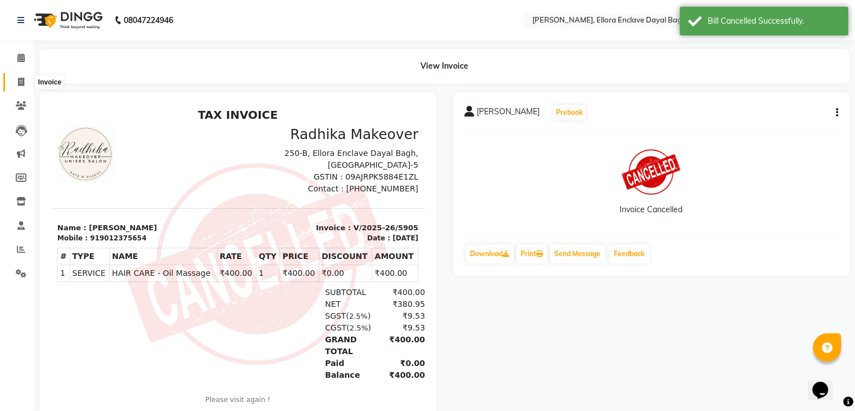
click at [19, 82] on icon at bounding box center [21, 82] width 6 height 8
select select "service"
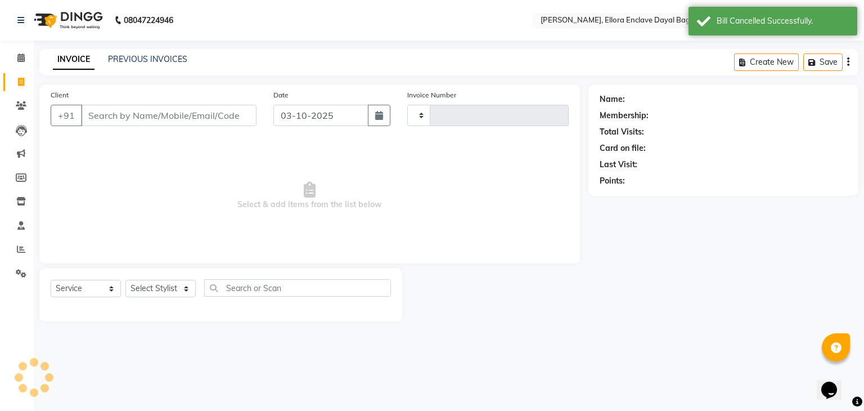
type input "5906"
select select "6880"
click at [120, 111] on input "Client" at bounding box center [168, 115] width 175 height 21
type input "B"
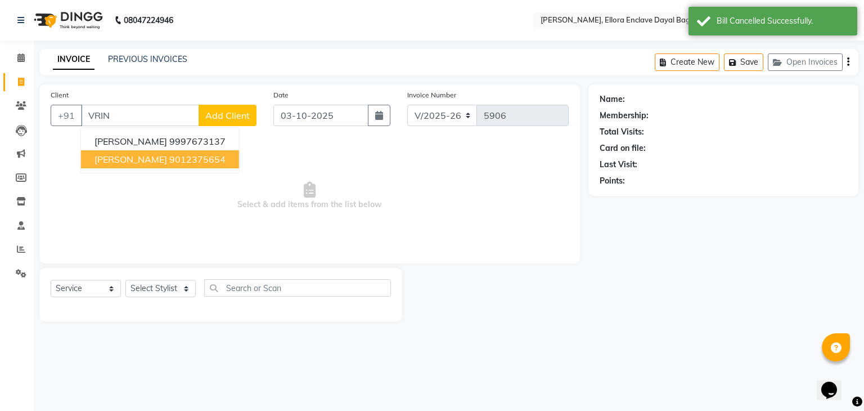
click at [154, 155] on span "VRINDHAA SHARMA" at bounding box center [130, 159] width 73 height 11
type input "9012375654"
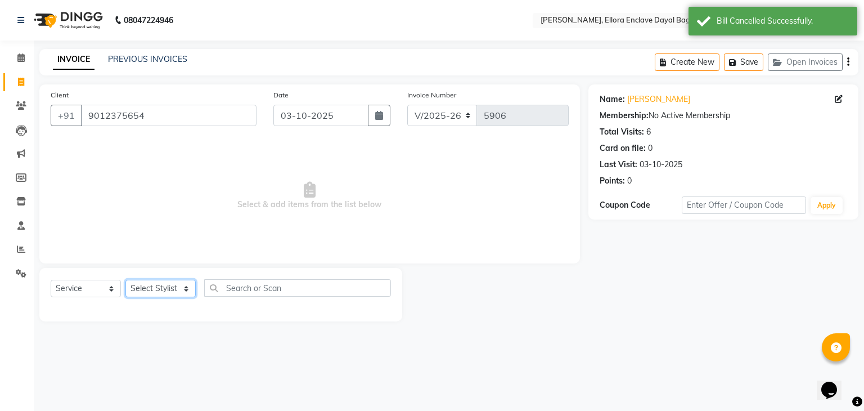
click at [150, 294] on select "Select Stylist AMAN DANISH SALMANI GOPAL PACHORI kakul KAVITA KIRAN KUMARI MEEN…" at bounding box center [160, 288] width 70 height 17
select select "53882"
click at [125, 280] on select "Select Stylist AMAN DANISH SALMANI GOPAL PACHORI kakul KAVITA KIRAN KUMARI MEEN…" at bounding box center [160, 288] width 70 height 17
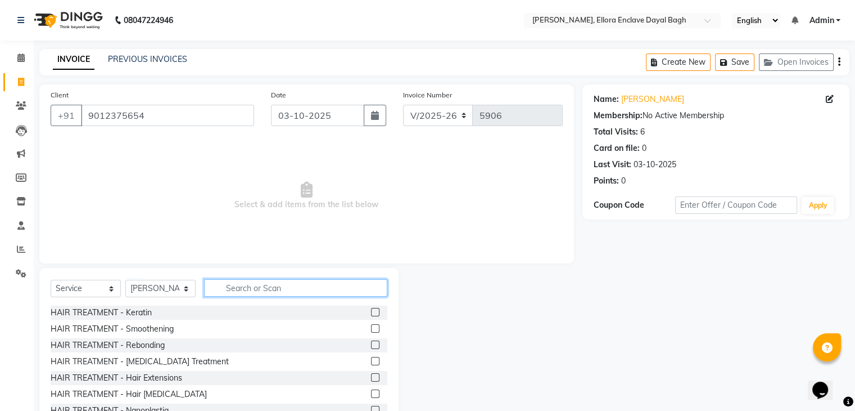
click at [245, 282] on input "text" at bounding box center [295, 287] width 183 height 17
click at [245, 282] on input "MA" at bounding box center [288, 287] width 168 height 17
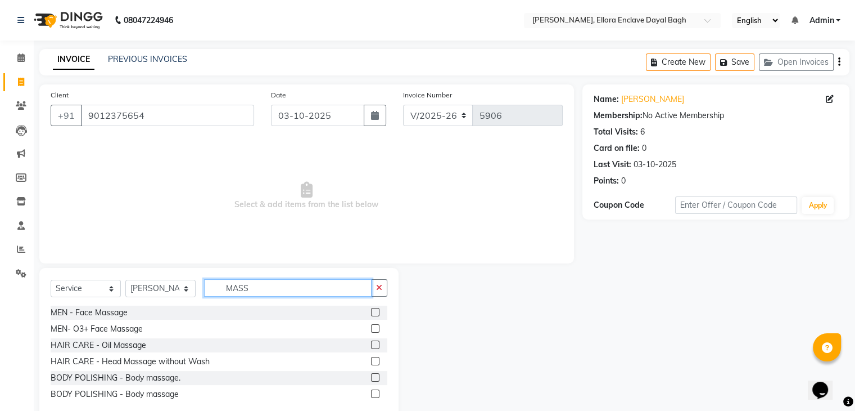
type input "MASS"
click at [373, 345] on label at bounding box center [375, 344] width 8 height 8
click at [373, 345] on input "checkbox" at bounding box center [374, 344] width 7 height 7
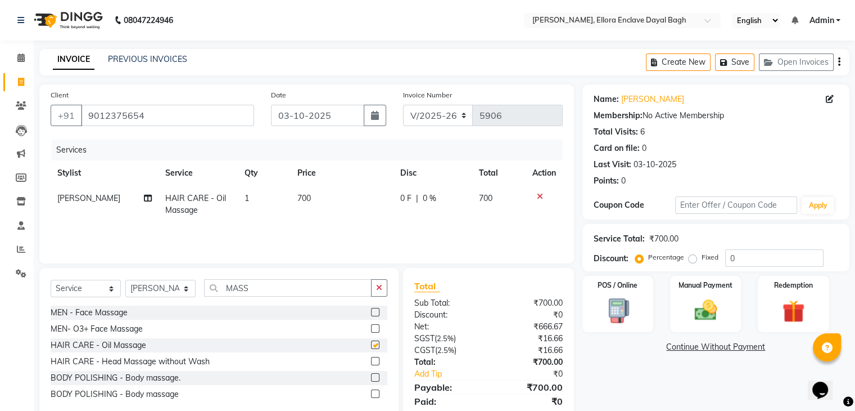
checkbox input "false"
click at [349, 199] on td "700" at bounding box center [342, 204] width 103 height 37
select select "53882"
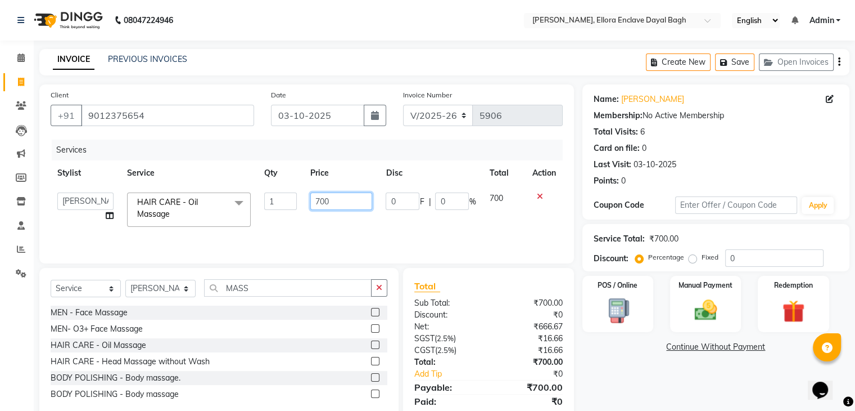
click at [353, 200] on input "700" at bounding box center [341, 200] width 62 height 17
type input "7"
type input "400"
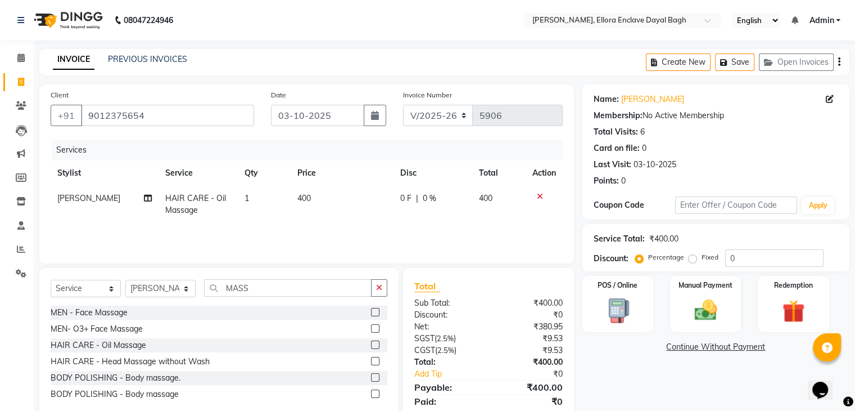
click at [184, 297] on div "Select Stylist AMAN DANISH SALMANI GOPAL PACHORI kakul KAVITA KIRAN KUMARI MEEN…" at bounding box center [160, 288] width 70 height 17
click at [184, 292] on select "Select Stylist AMAN DANISH SALMANI GOPAL PACHORI kakul KAVITA KIRAN KUMARI MEEN…" at bounding box center [160, 288] width 70 height 17
select select "53884"
click at [125, 280] on select "Select Stylist AMAN DANISH SALMANI GOPAL PACHORI kakul KAVITA KIRAN KUMARI MEEN…" at bounding box center [160, 288] width 70 height 17
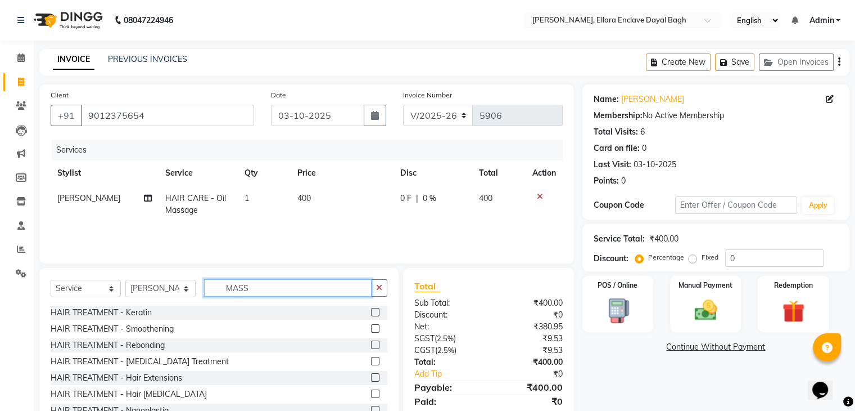
click at [285, 283] on input "MASS" at bounding box center [288, 287] width 168 height 17
type input "M"
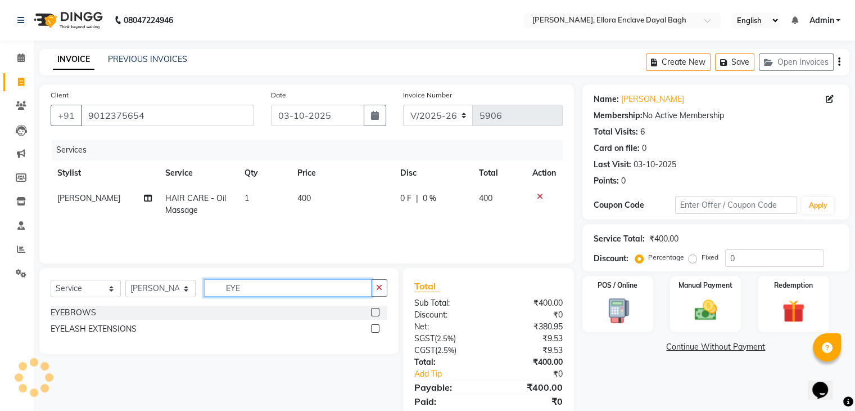
type input "EYE"
click at [376, 308] on label at bounding box center [375, 312] width 8 height 8
click at [376, 309] on input "checkbox" at bounding box center [374, 312] width 7 height 7
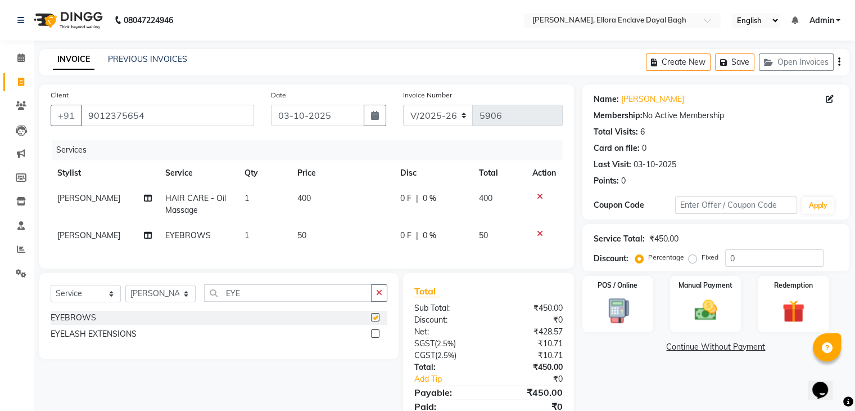
checkbox input "false"
click at [343, 236] on td "50" at bounding box center [342, 235] width 103 height 25
select select "53884"
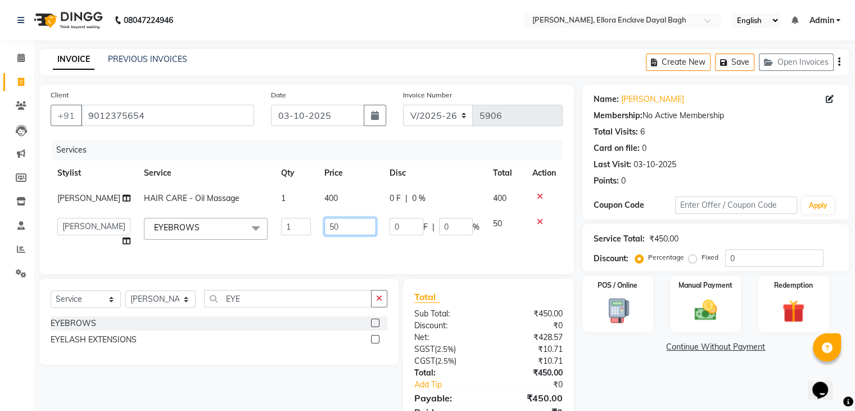
click at [325, 235] on input "50" at bounding box center [351, 226] width 52 height 17
type input "150"
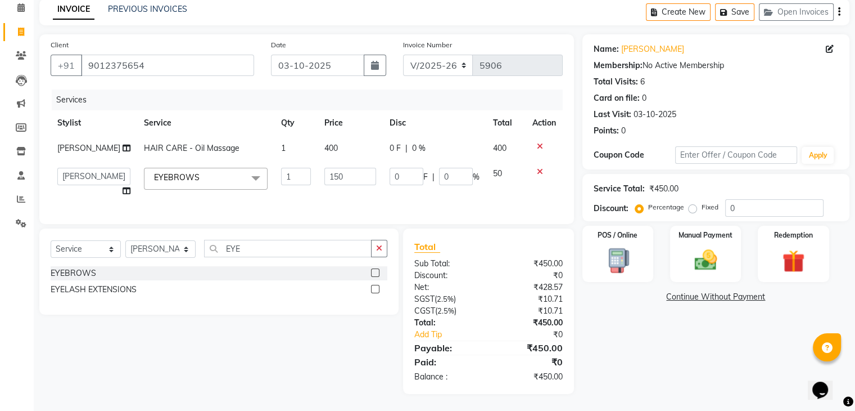
scroll to position [53, 0]
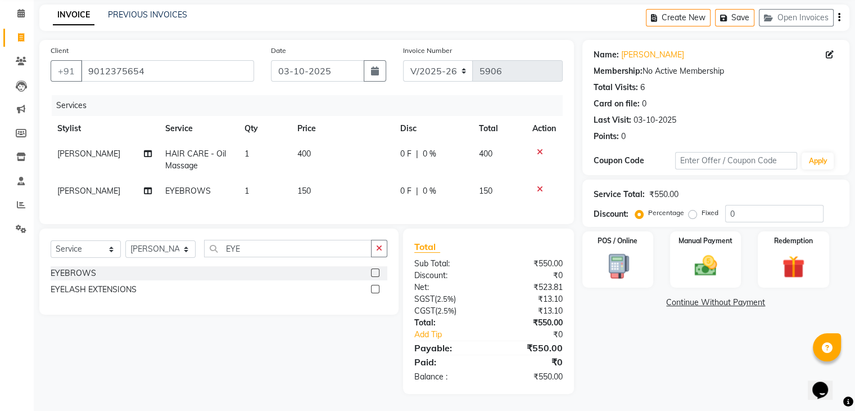
click at [698, 277] on div "Name: Vrindhaa Sharma Membership: No Active Membership Total Visits: 6 Card on …" at bounding box center [721, 217] width 276 height 354
click at [700, 296] on link "Continue Without Payment" at bounding box center [716, 302] width 263 height 12
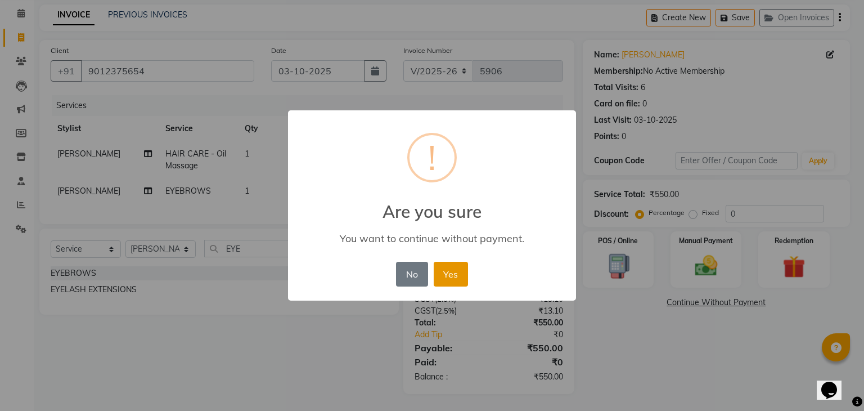
click at [455, 275] on button "Yes" at bounding box center [451, 274] width 34 height 25
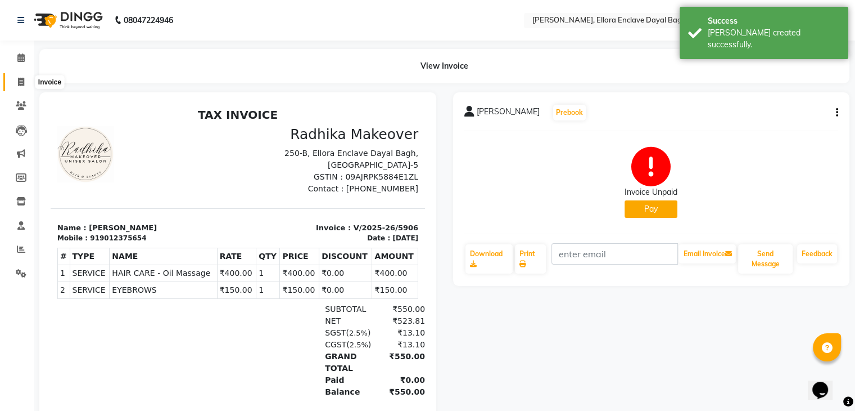
click at [16, 80] on span at bounding box center [21, 82] width 20 height 13
select select "service"
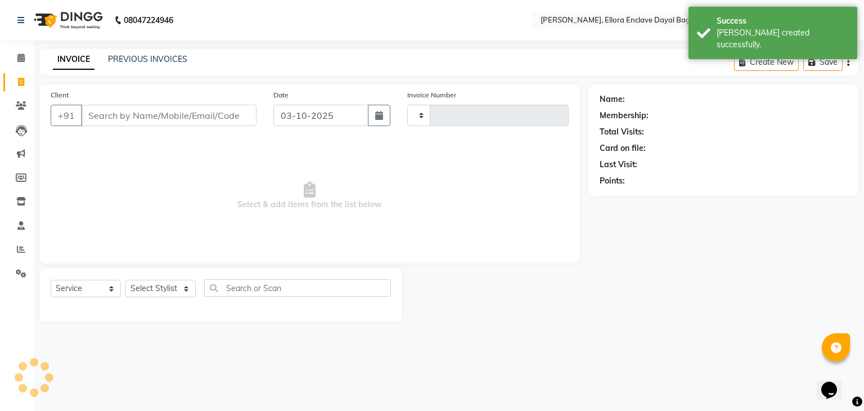
type input "5907"
select select "6880"
click at [153, 120] on input "Client" at bounding box center [168, 115] width 175 height 21
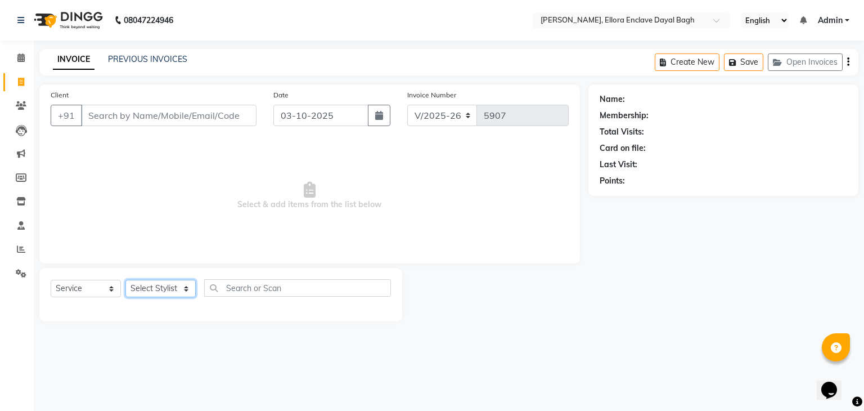
click at [160, 283] on select "Select Stylist AMAN DANISH SALMANI [PERSON_NAME] kakul KAVITA [PERSON_NAME] [PE…" at bounding box center [160, 288] width 70 height 17
select select "58738"
click at [125, 280] on select "Select Stylist AMAN DANISH SALMANI [PERSON_NAME] kakul KAVITA [PERSON_NAME] [PE…" at bounding box center [160, 288] width 70 height 17
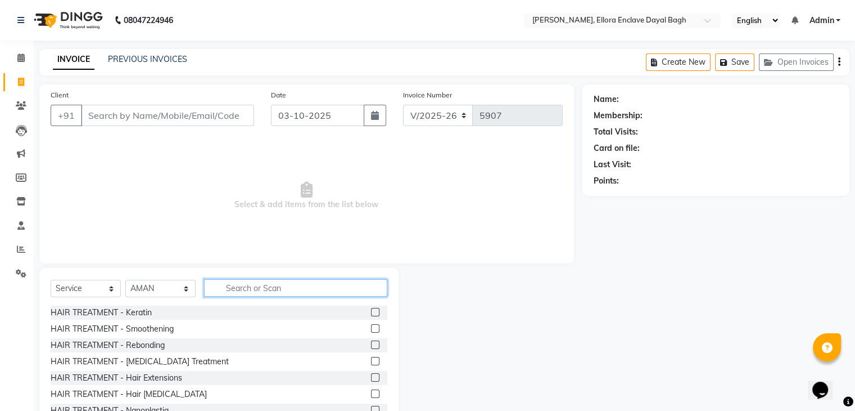
click at [254, 288] on input "text" at bounding box center [295, 287] width 183 height 17
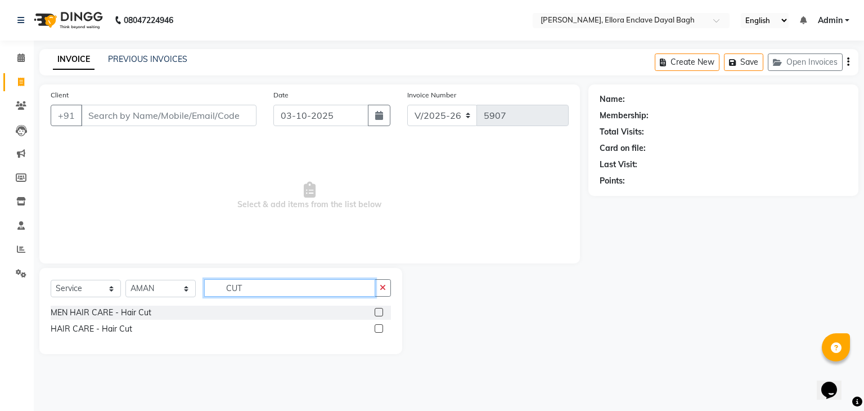
type input "CUT"
click at [380, 325] on label at bounding box center [379, 328] width 8 height 8
click at [380, 325] on input "checkbox" at bounding box center [378, 328] width 7 height 7
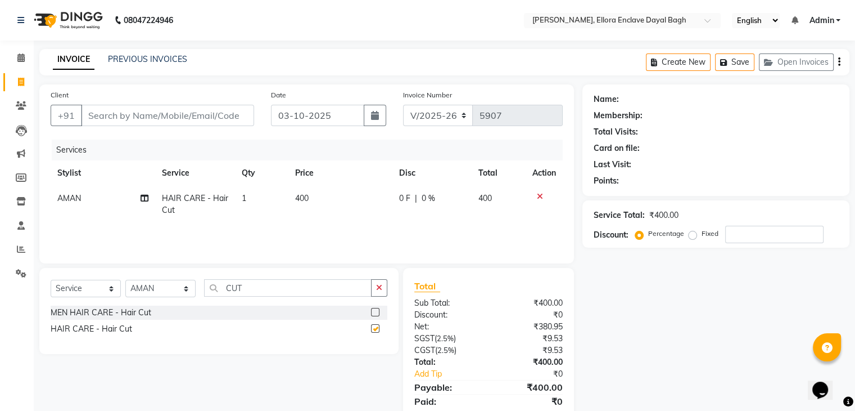
checkbox input "false"
click at [308, 286] on input "CUT" at bounding box center [288, 287] width 168 height 17
type input "C"
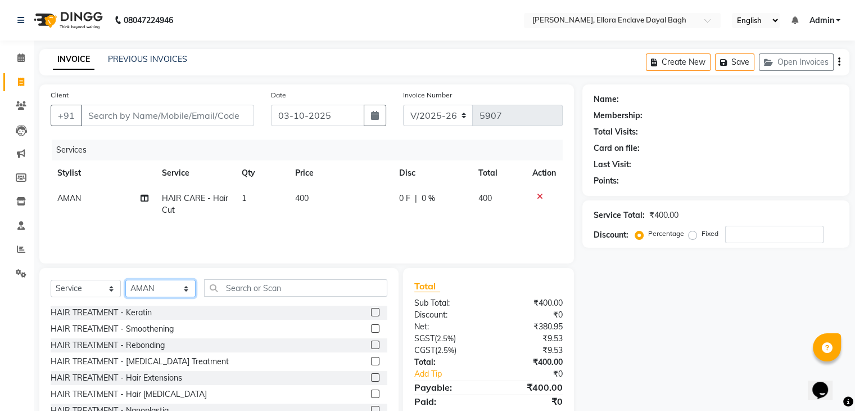
click at [174, 291] on select "Select Stylist AMAN DANISH SALMANI [PERSON_NAME] kakul KAVITA [PERSON_NAME] [PE…" at bounding box center [160, 288] width 70 height 17
select select "53888"
click at [125, 280] on select "Select Stylist AMAN DANISH SALMANI [PERSON_NAME] kakul KAVITA [PERSON_NAME] [PE…" at bounding box center [160, 288] width 70 height 17
click at [255, 285] on input "text" at bounding box center [295, 287] width 183 height 17
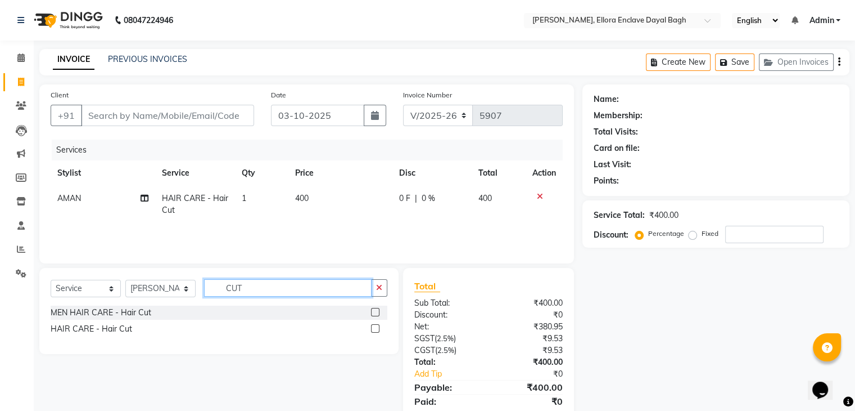
type input "CUT"
click at [377, 329] on label at bounding box center [375, 328] width 8 height 8
click at [377, 329] on input "checkbox" at bounding box center [374, 328] width 7 height 7
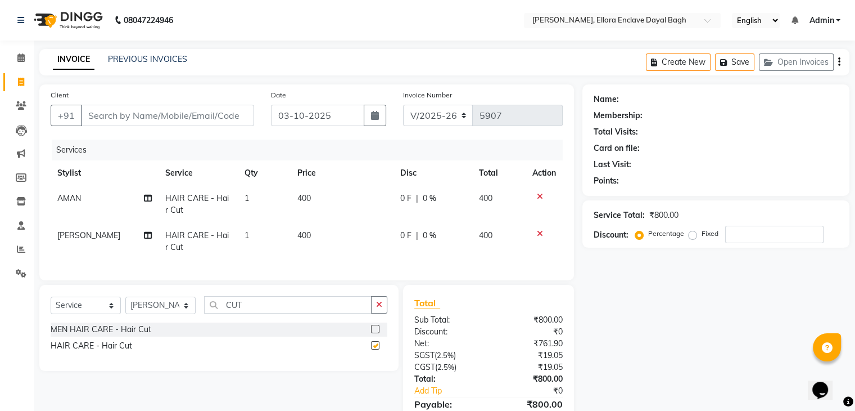
checkbox input "false"
click at [164, 314] on select "Select Stylist AMAN DANISH SALMANI [PERSON_NAME] kakul KAVITA [PERSON_NAME] [PE…" at bounding box center [160, 304] width 70 height 17
select select "53884"
click at [125, 306] on select "Select Stylist AMAN DANISH SALMANI [PERSON_NAME] kakul KAVITA [PERSON_NAME] [PE…" at bounding box center [160, 304] width 70 height 17
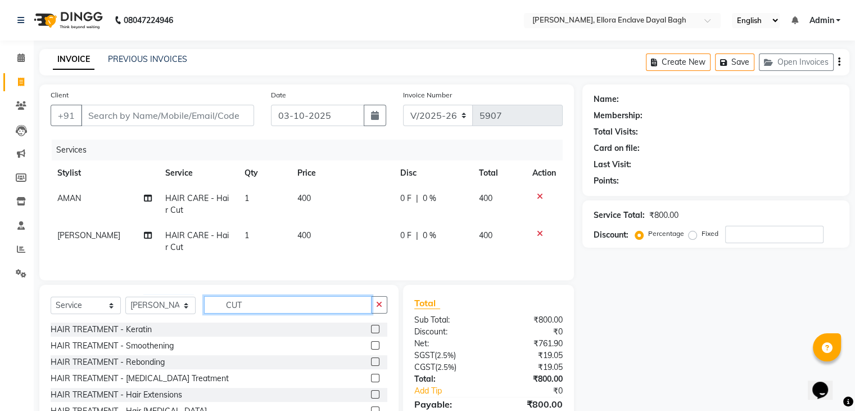
click at [282, 310] on input "CUT" at bounding box center [288, 304] width 168 height 17
type input "C"
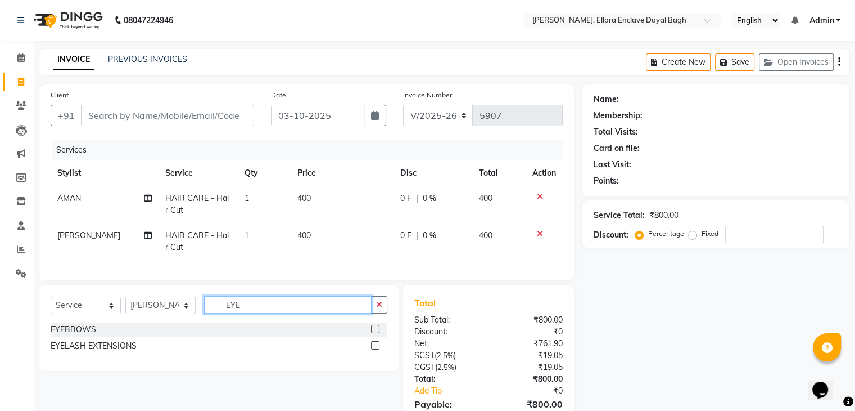
type input "EYE"
click at [373, 333] on label at bounding box center [375, 329] width 8 height 8
click at [373, 333] on input "checkbox" at bounding box center [374, 329] width 7 height 7
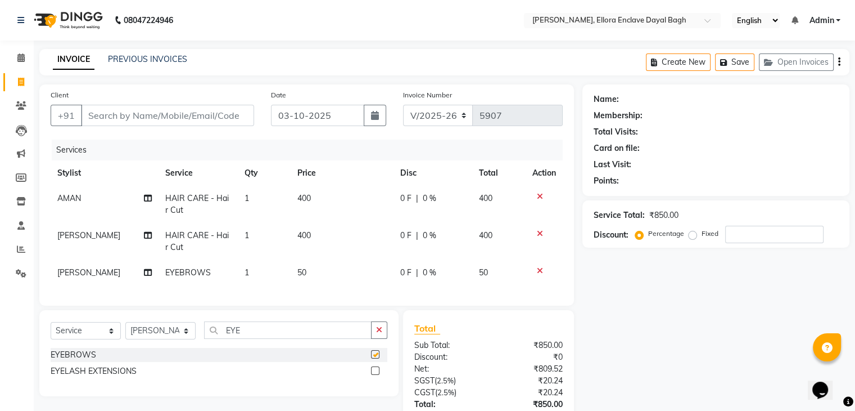
checkbox input "false"
click at [539, 234] on icon at bounding box center [540, 233] width 6 height 8
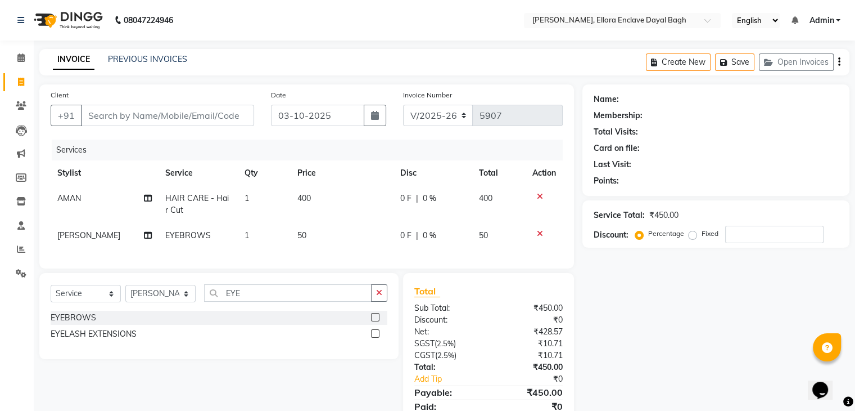
click at [538, 232] on icon at bounding box center [540, 233] width 6 height 8
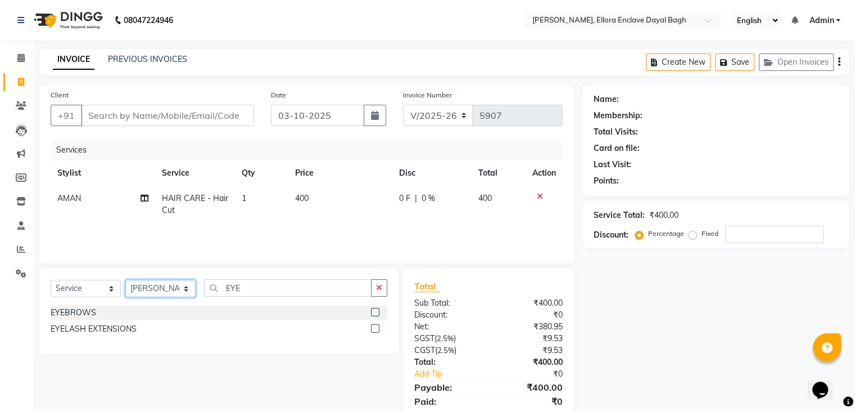
click at [161, 290] on select "Select Stylist AMAN DANISH SALMANI [PERSON_NAME] kakul KAVITA [PERSON_NAME] [PE…" at bounding box center [160, 288] width 70 height 17
select select "53879"
click at [125, 280] on select "Select Stylist AMAN DANISH SALMANI [PERSON_NAME] kakul KAVITA [PERSON_NAME] [PE…" at bounding box center [160, 288] width 70 height 17
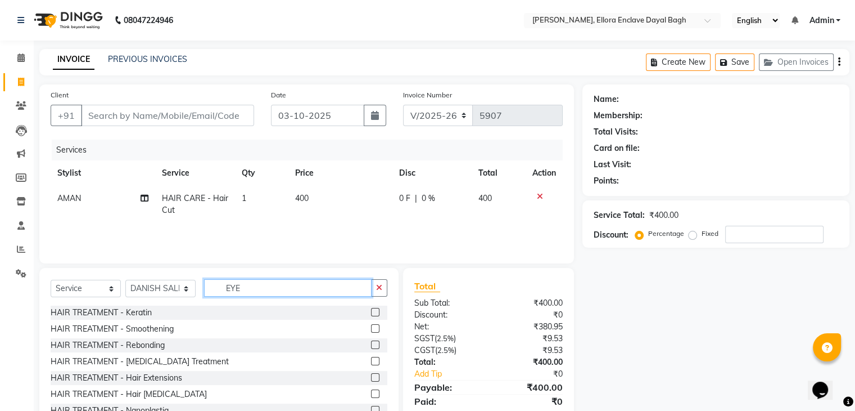
click at [247, 294] on input "EYE" at bounding box center [288, 287] width 168 height 17
type input "E"
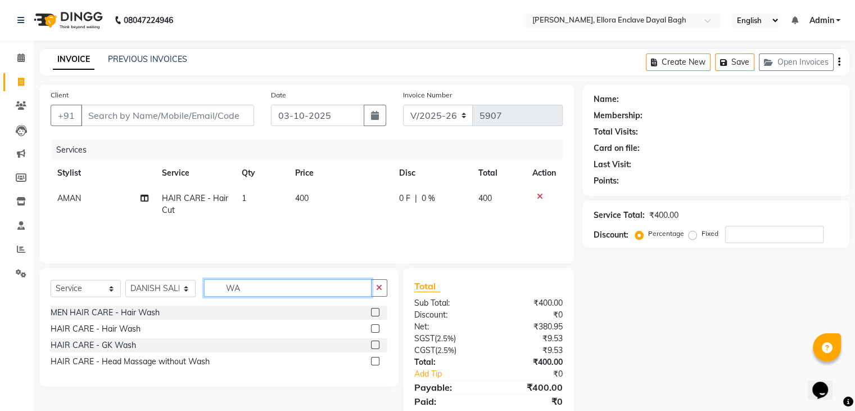
type input "W"
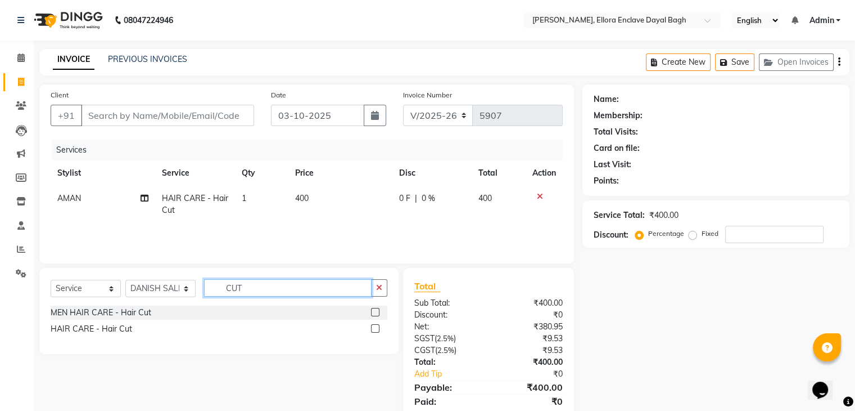
type input "CUT"
click at [376, 327] on label at bounding box center [375, 328] width 8 height 8
click at [376, 327] on input "checkbox" at bounding box center [374, 328] width 7 height 7
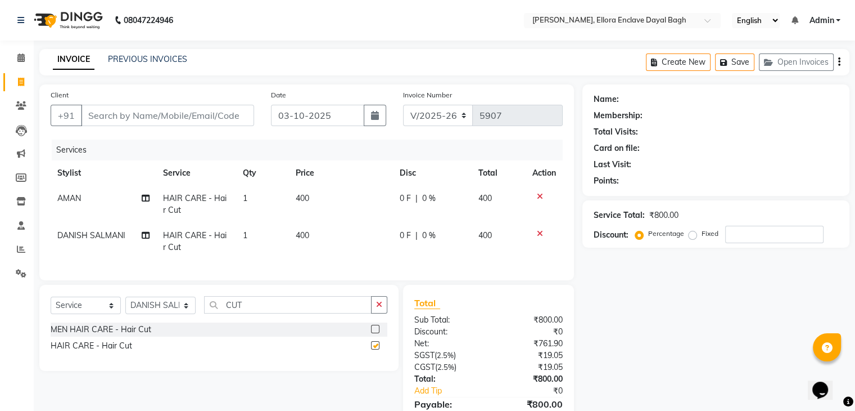
checkbox input "false"
click at [209, 120] on input "Client" at bounding box center [167, 115] width 173 height 21
click at [187, 313] on select "Select Stylist AMAN DANISH SALMANI [PERSON_NAME] kakul KAVITA [PERSON_NAME] [PE…" at bounding box center [160, 304] width 70 height 17
select select "53884"
click at [125, 306] on select "Select Stylist AMAN DANISH SALMANI [PERSON_NAME] kakul KAVITA [PERSON_NAME] [PE…" at bounding box center [160, 304] width 70 height 17
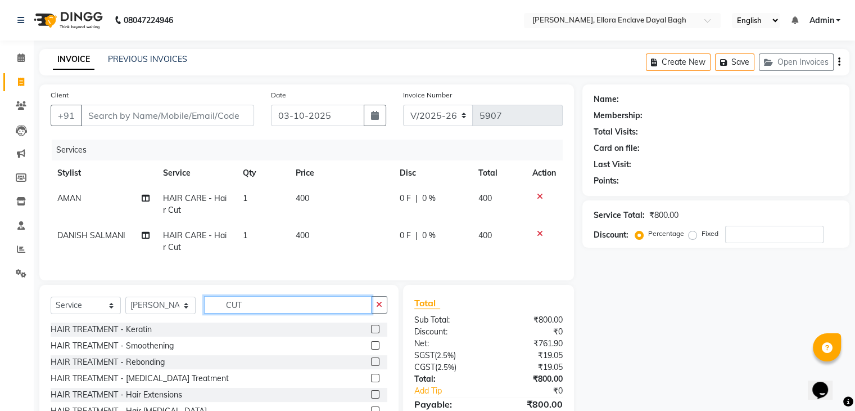
click at [265, 313] on input "CUT" at bounding box center [288, 304] width 168 height 17
type input "C"
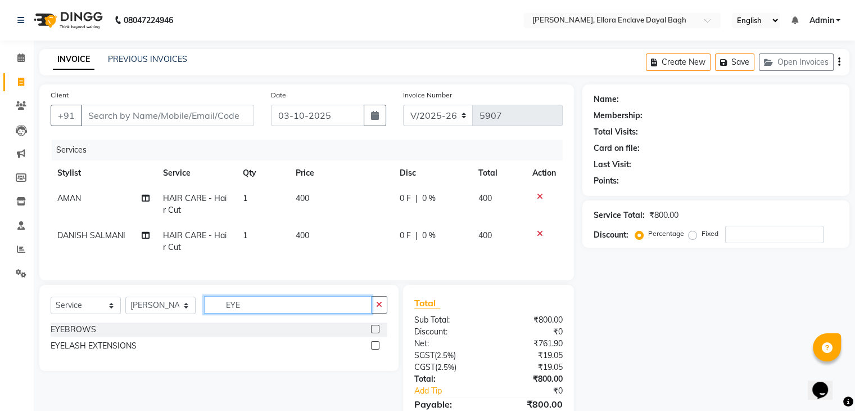
type input "EYE"
click at [376, 333] on label at bounding box center [375, 329] width 8 height 8
click at [376, 333] on input "checkbox" at bounding box center [374, 329] width 7 height 7
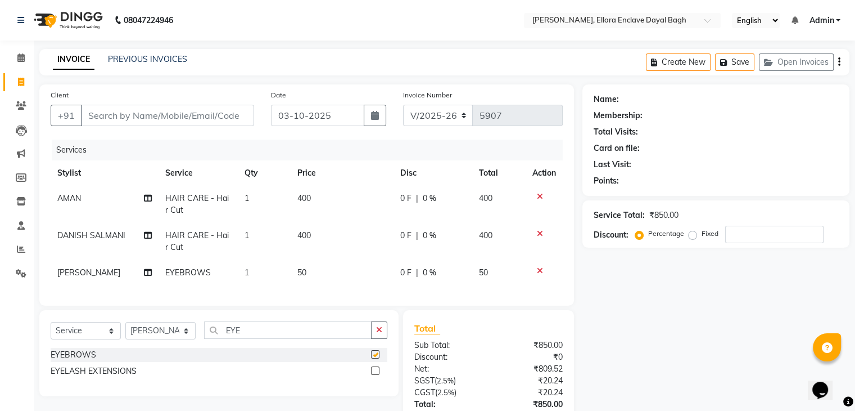
checkbox input "false"
click at [200, 117] on input "Client" at bounding box center [167, 115] width 173 height 21
click at [228, 113] on input "Client" at bounding box center [167, 115] width 173 height 21
click at [223, 114] on input "Client" at bounding box center [167, 115] width 173 height 21
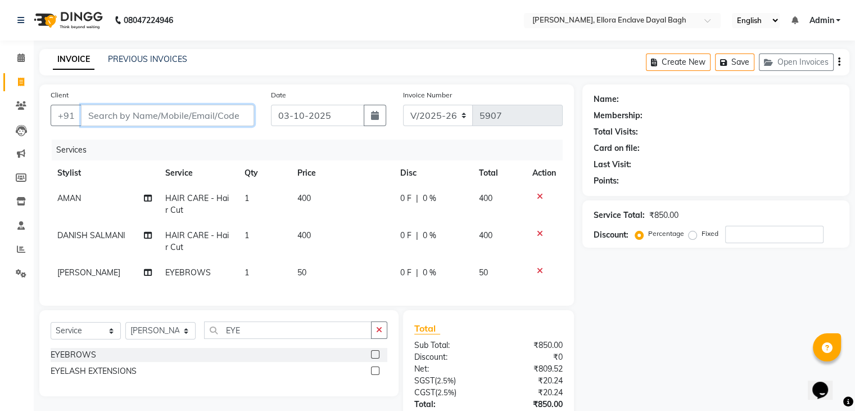
type input "9"
type input "0"
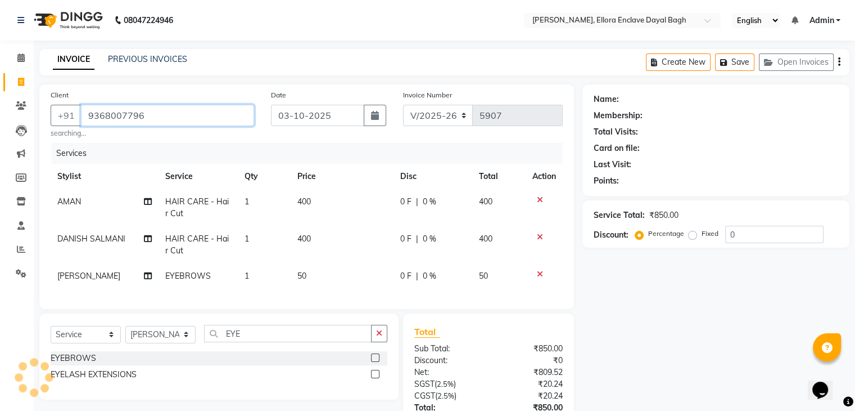
click at [223, 114] on input "9368007796" at bounding box center [167, 115] width 173 height 21
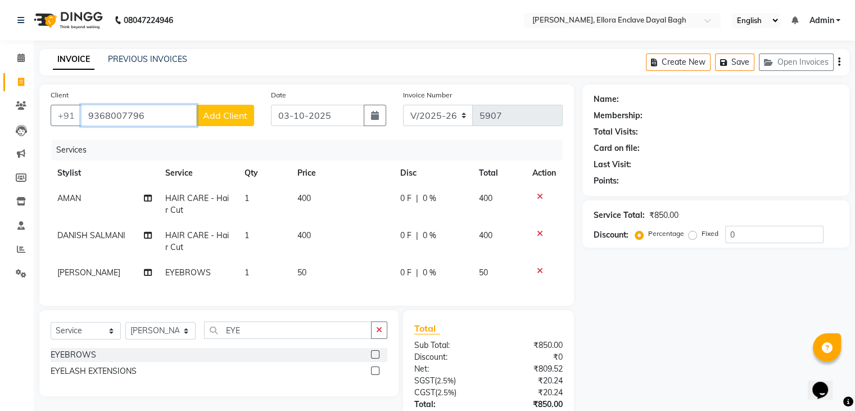
drag, startPoint x: 186, startPoint y: 115, endPoint x: 244, endPoint y: 118, distance: 58.0
click at [244, 118] on div "+91 9368007796 Add Client" at bounding box center [153, 115] width 204 height 21
type input "9368007796"
click at [244, 118] on span "Add Client" at bounding box center [225, 115] width 44 height 11
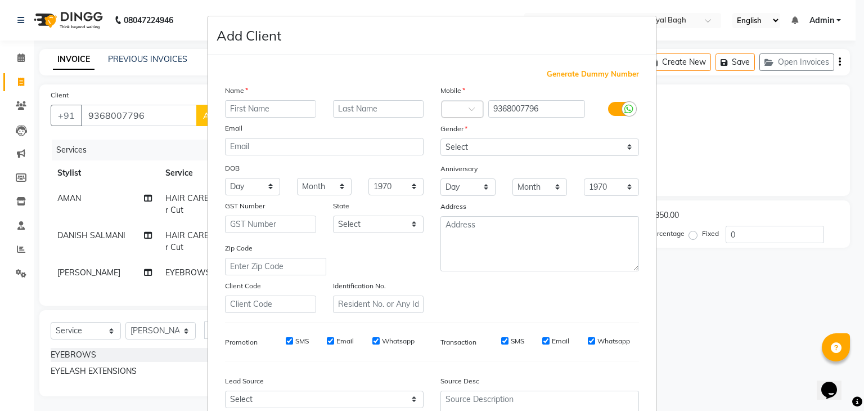
click at [286, 109] on input "text" at bounding box center [270, 108] width 91 height 17
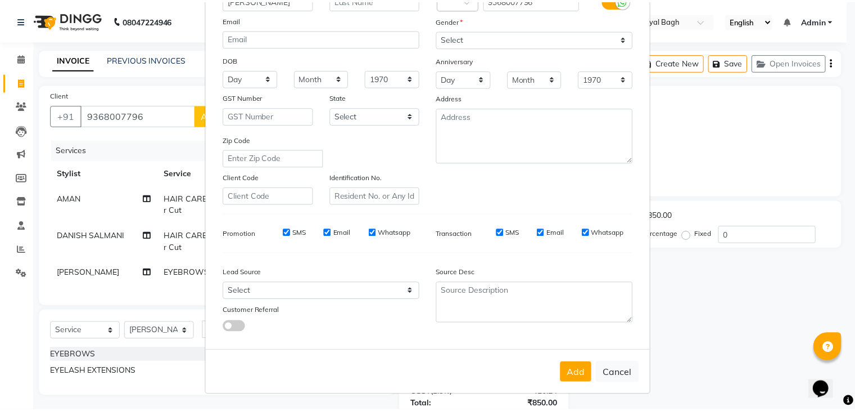
scroll to position [114, 0]
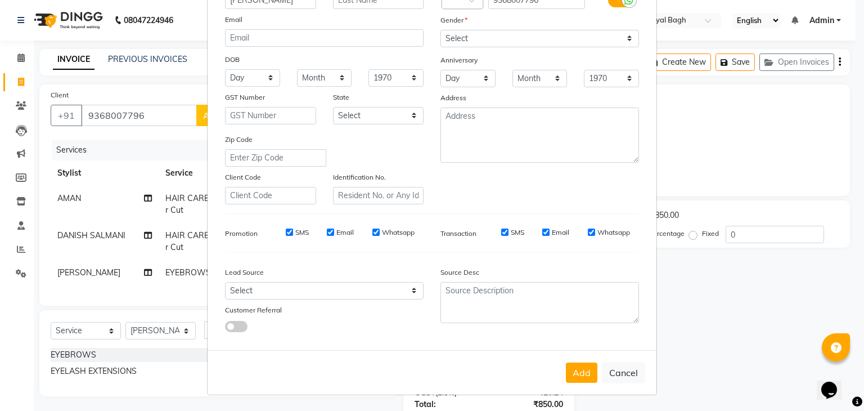
type input "SMRITI"
click at [544, 32] on select "Select Male Female Other Prefer Not To Say" at bounding box center [539, 38] width 199 height 17
select select "[DEMOGRAPHIC_DATA]"
click at [440, 30] on select "Select Male Female Other Prefer Not To Say" at bounding box center [539, 38] width 199 height 17
click at [577, 368] on button "Add" at bounding box center [581, 372] width 31 height 20
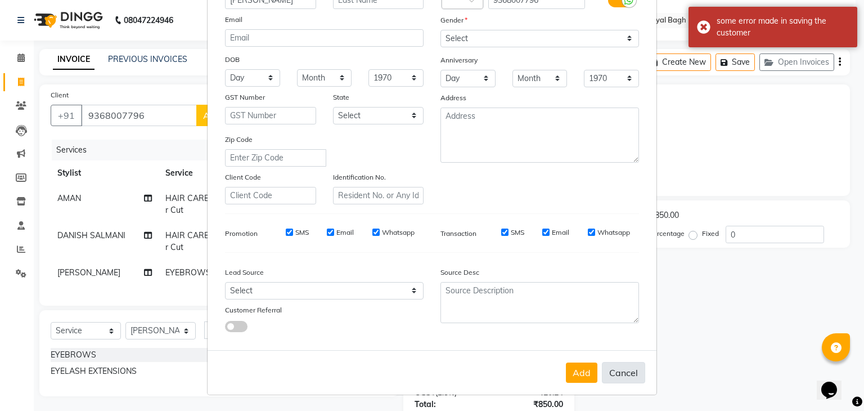
click at [622, 376] on button "Cancel" at bounding box center [623, 372] width 43 height 21
select select
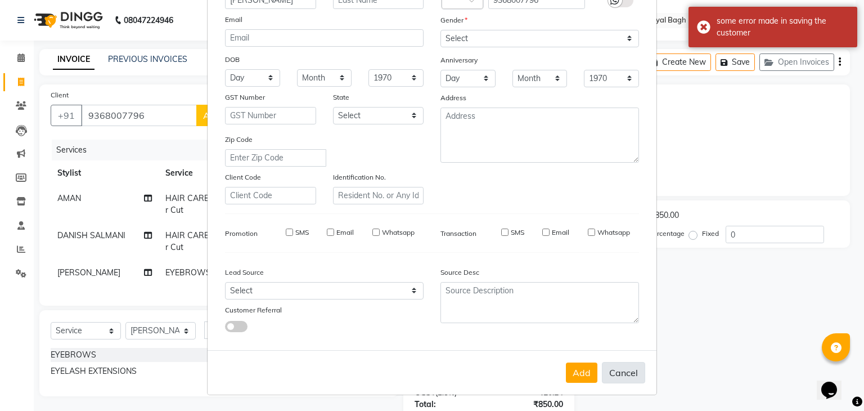
select select
checkbox input "false"
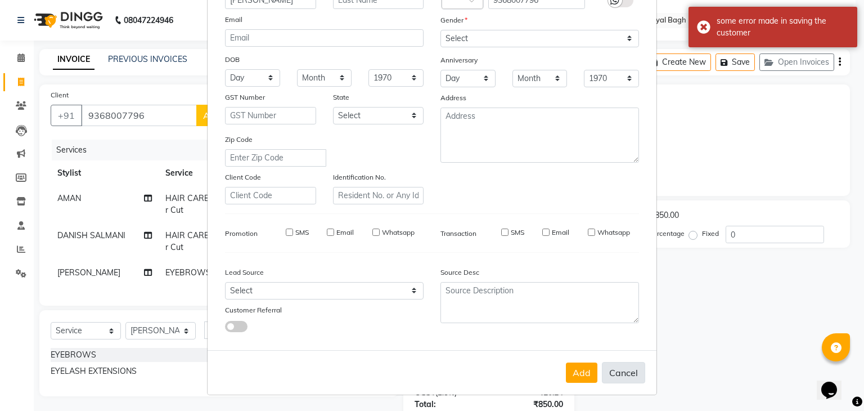
checkbox input "false"
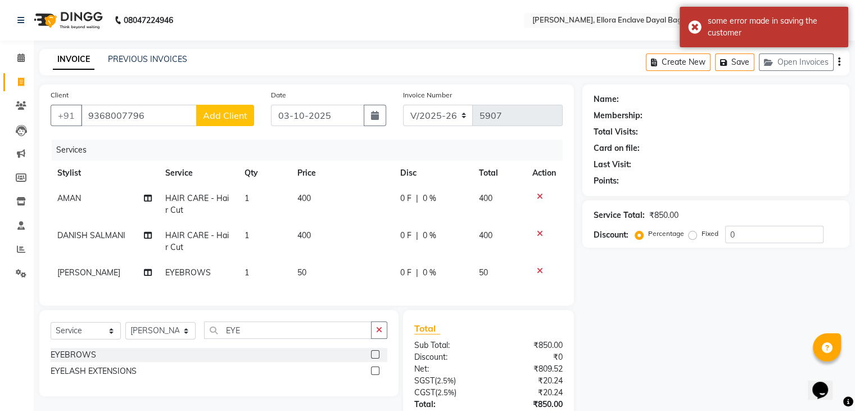
scroll to position [91, 0]
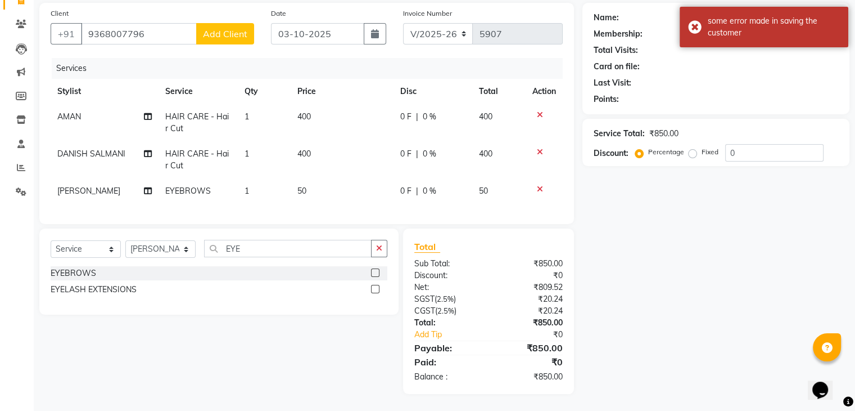
click at [665, 347] on div "Name: Membership: Total Visits: Card on file: Last Visit: Points: Service Total…" at bounding box center [721, 198] width 276 height 391
click at [632, 296] on div "Name: Membership: Total Visits: Card on file: Last Visit: Points: Service Total…" at bounding box center [721, 198] width 276 height 391
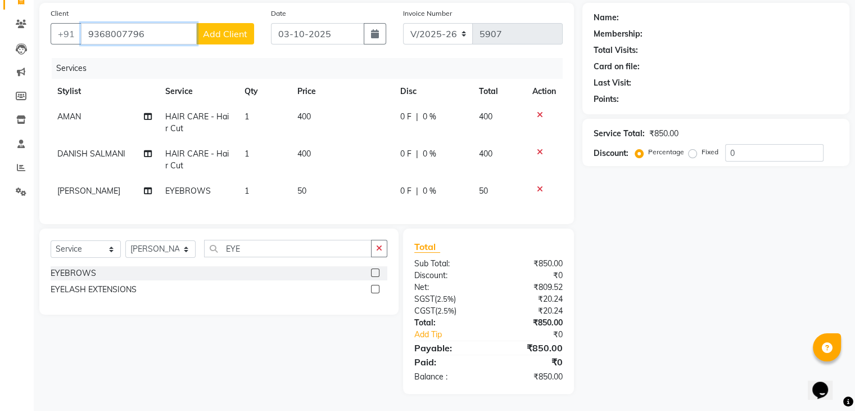
click at [170, 24] on input "9368007796" at bounding box center [139, 33] width 116 height 21
click at [614, 289] on div "Name: Membership: Total Visits: Card on file: Last Visit: Points: Service Total…" at bounding box center [721, 198] width 276 height 391
click at [178, 23] on input "9368007796" at bounding box center [139, 33] width 116 height 21
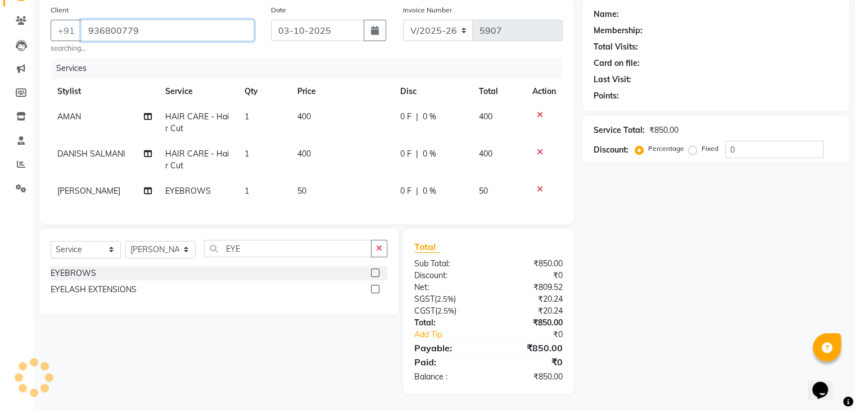
click at [173, 26] on input "936800779" at bounding box center [167, 30] width 173 height 21
click at [710, 290] on div "Name: Membership: Total Visits: Card on file: Last Visit: Points: Service Total…" at bounding box center [721, 196] width 276 height 394
click at [168, 21] on input "936800779" at bounding box center [139, 30] width 116 height 21
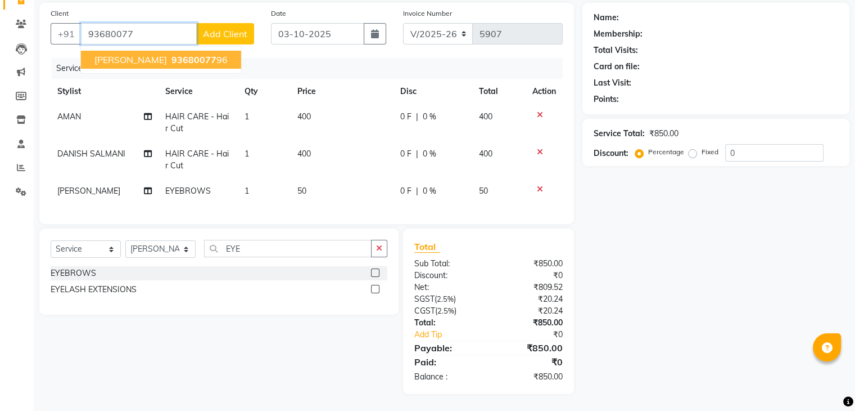
click at [172, 54] on span "93680077" at bounding box center [194, 59] width 45 height 11
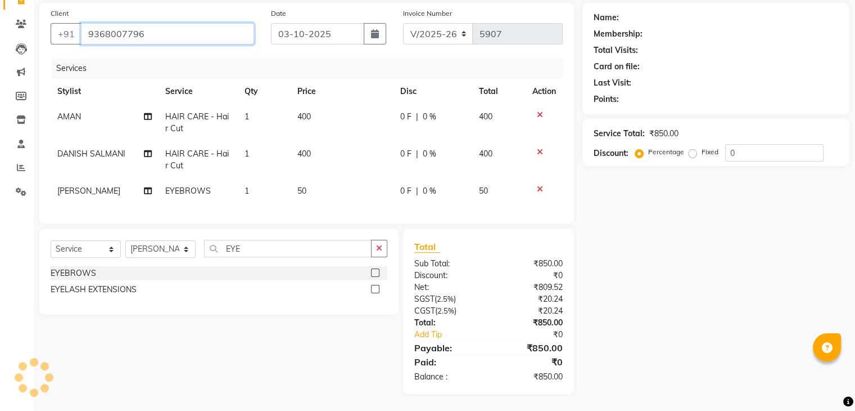
type input "9368007796"
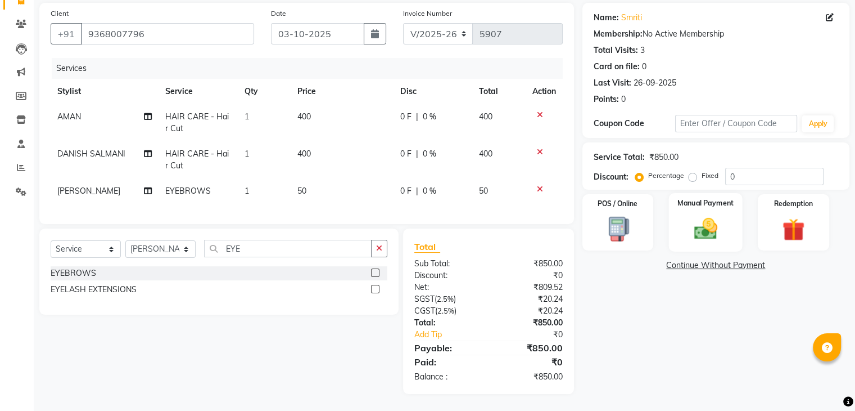
click at [731, 205] on div "Manual Payment" at bounding box center [706, 222] width 74 height 58
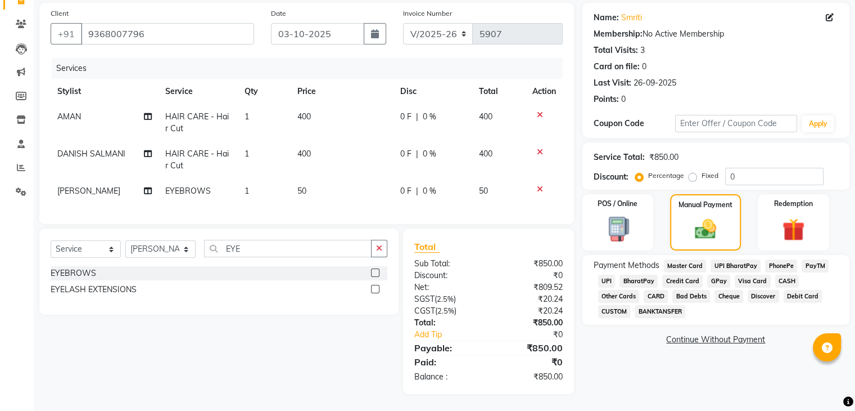
click at [783, 274] on span "CASH" at bounding box center [788, 280] width 24 height 13
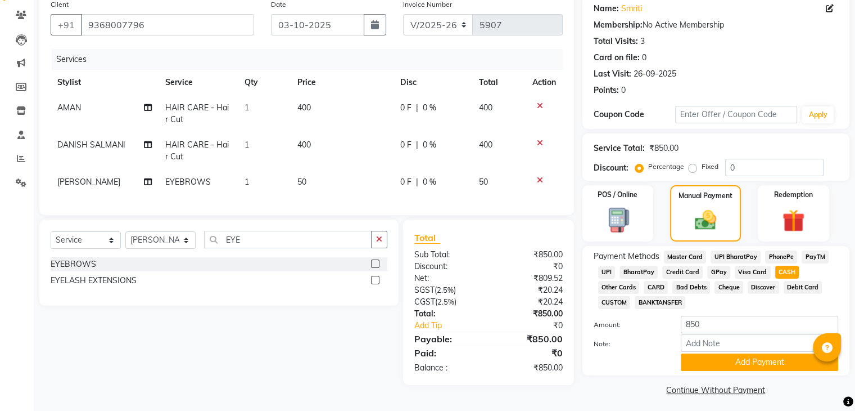
scroll to position [97, 0]
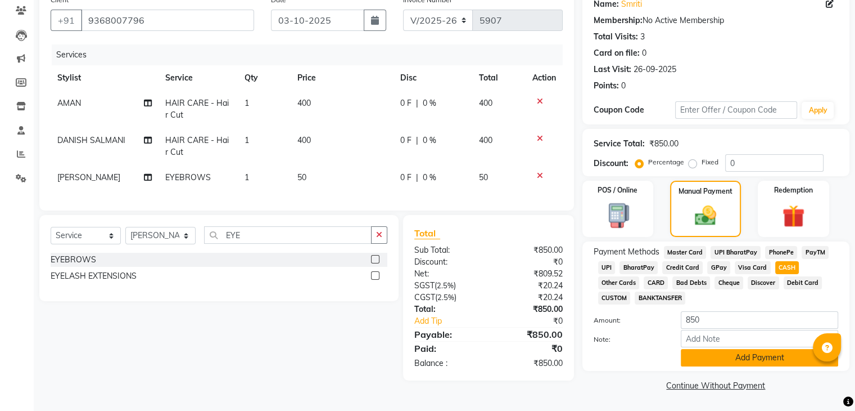
click at [760, 354] on button "Add Payment" at bounding box center [759, 357] width 157 height 17
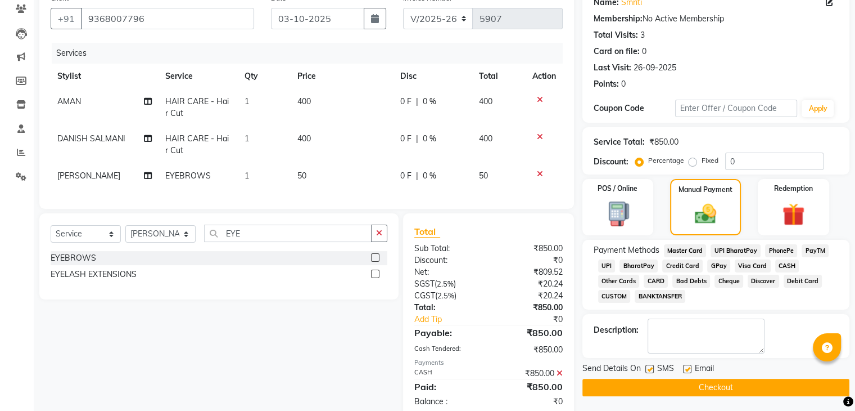
scroll to position [130, 0]
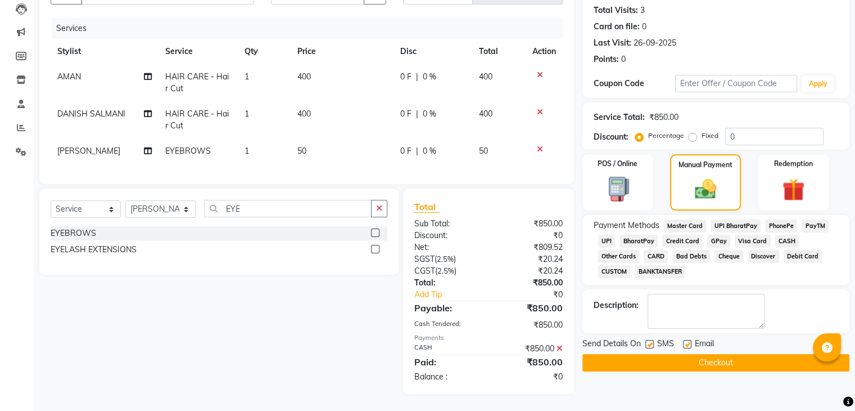
click at [686, 340] on label at bounding box center [687, 344] width 8 height 8
click at [686, 341] on input "checkbox" at bounding box center [686, 344] width 7 height 7
checkbox input "false"
click at [650, 340] on label at bounding box center [650, 344] width 8 height 8
click at [650, 341] on input "checkbox" at bounding box center [649, 344] width 7 height 7
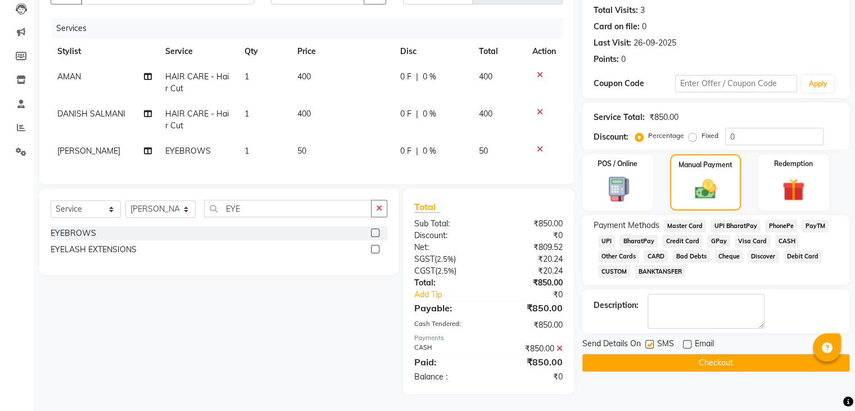
checkbox input "false"
click at [655, 354] on button "Checkout" at bounding box center [716, 362] width 267 height 17
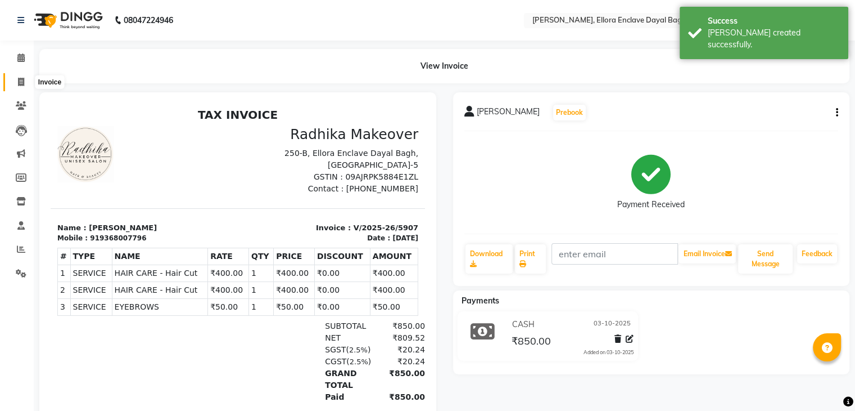
click at [20, 81] on icon at bounding box center [21, 82] width 6 height 8
select select "6880"
select select "service"
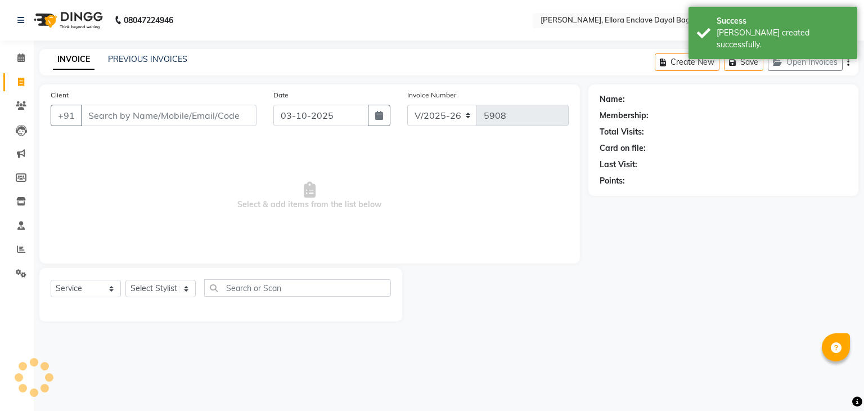
click at [121, 124] on input "Client" at bounding box center [168, 115] width 175 height 21
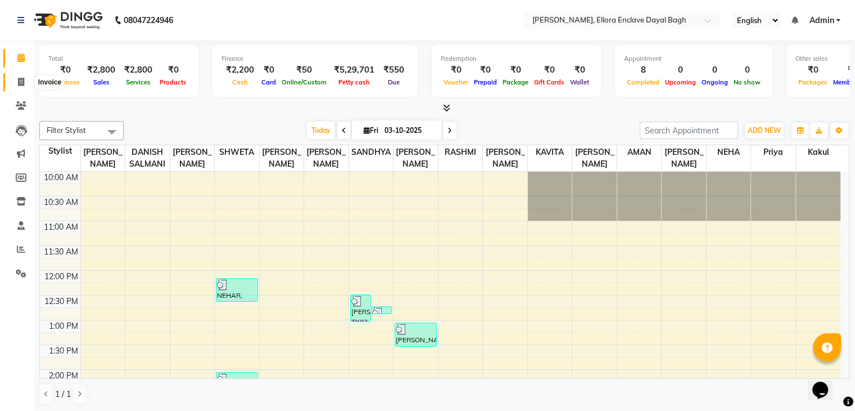
click at [19, 82] on icon at bounding box center [21, 82] width 6 height 8
select select "6880"
select select "service"
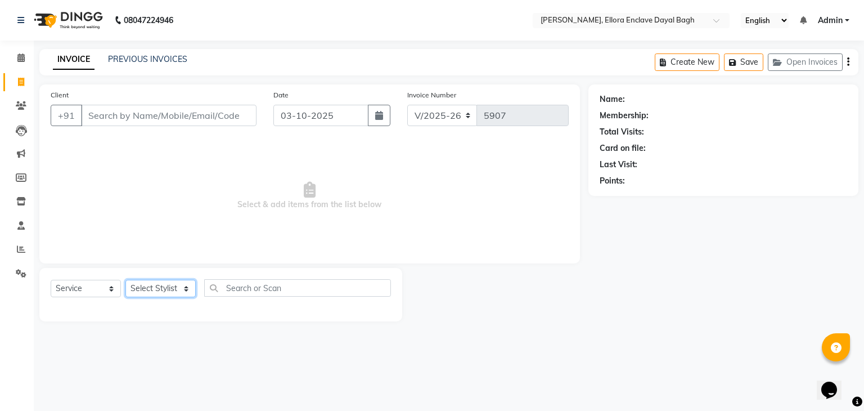
click at [183, 284] on select "Select Stylist AMAN DANISH SALMANI [PERSON_NAME] kakul KAVITA [PERSON_NAME] [PE…" at bounding box center [160, 288] width 70 height 17
select select "53888"
click at [125, 280] on select "Select Stylist AMAN DANISH SALMANI [PERSON_NAME] kakul KAVITA [PERSON_NAME] [PE…" at bounding box center [160, 288] width 70 height 17
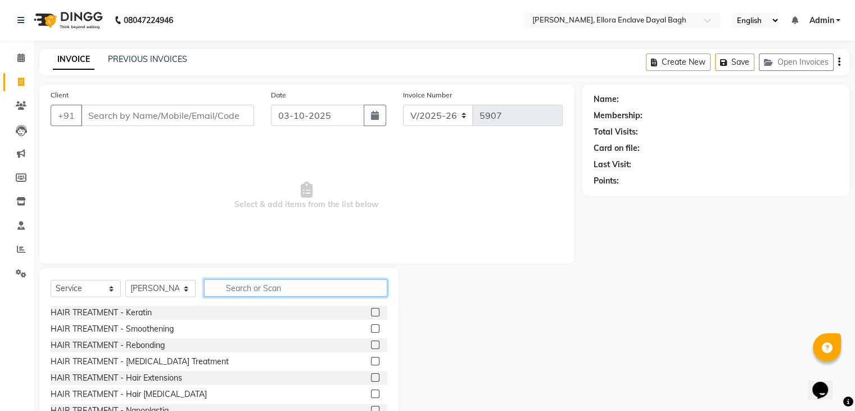
click at [247, 284] on input "text" at bounding box center [295, 287] width 183 height 17
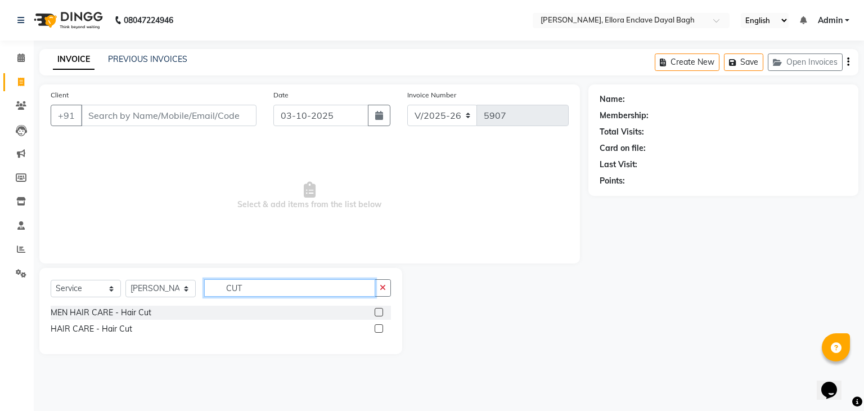
type input "CUT"
click at [380, 325] on label at bounding box center [379, 328] width 8 height 8
click at [380, 325] on input "checkbox" at bounding box center [378, 328] width 7 height 7
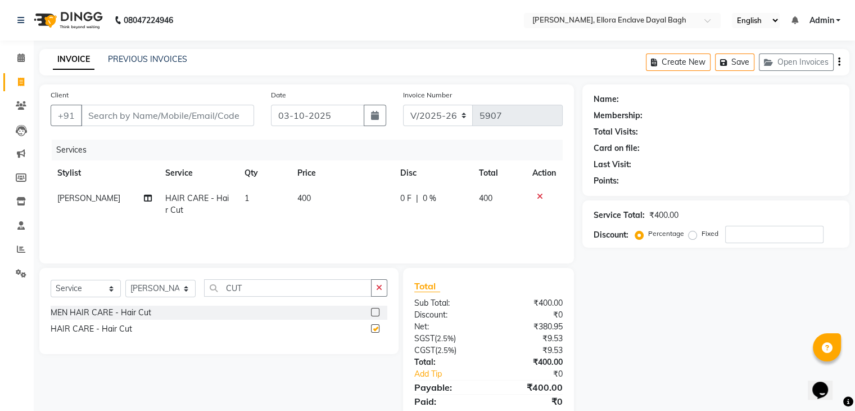
checkbox input "false"
click at [339, 287] on input "CUT" at bounding box center [288, 287] width 168 height 17
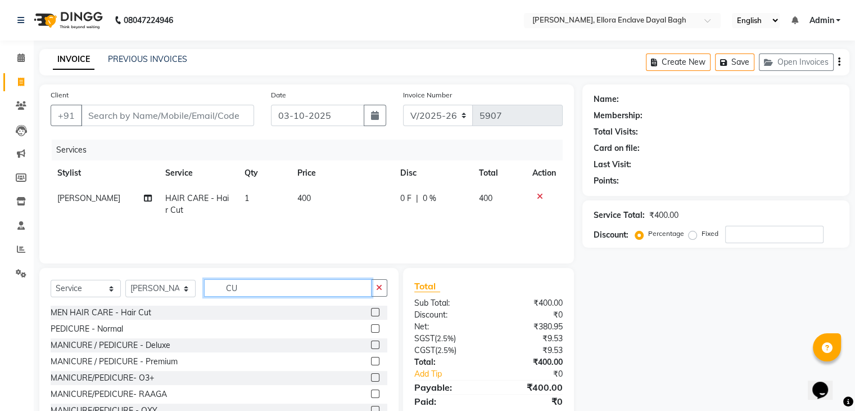
type input "C"
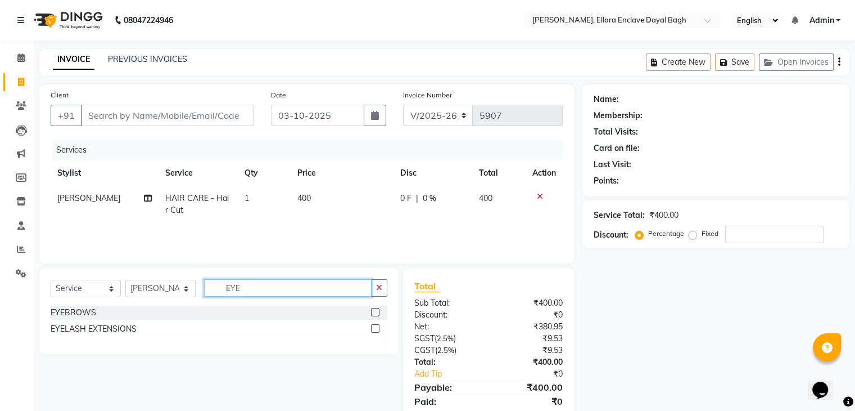
type input "EYE"
click at [373, 310] on label at bounding box center [375, 312] width 8 height 8
click at [373, 310] on input "checkbox" at bounding box center [374, 312] width 7 height 7
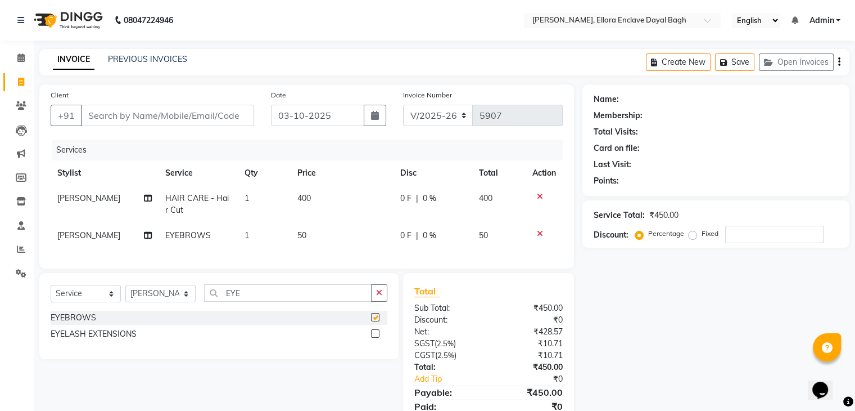
checkbox input "false"
select select "6880"
select select "service"
select select "53888"
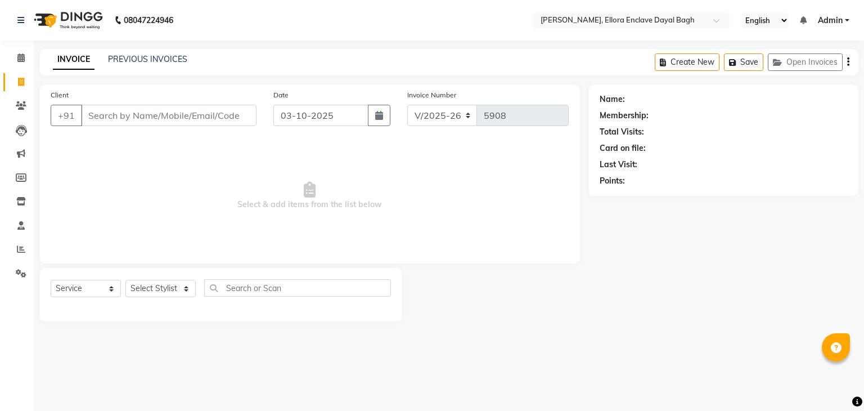
select select "6880"
select select "service"
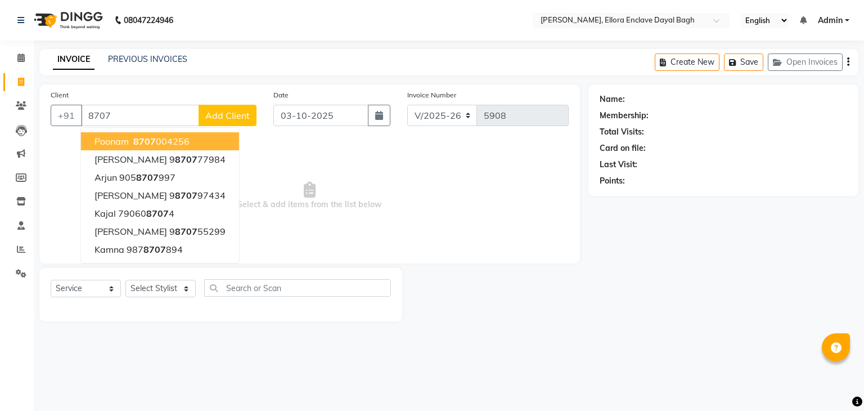
click at [175, 146] on ngb-highlight "8707 004256" at bounding box center [160, 141] width 58 height 11
type input "8707004256"
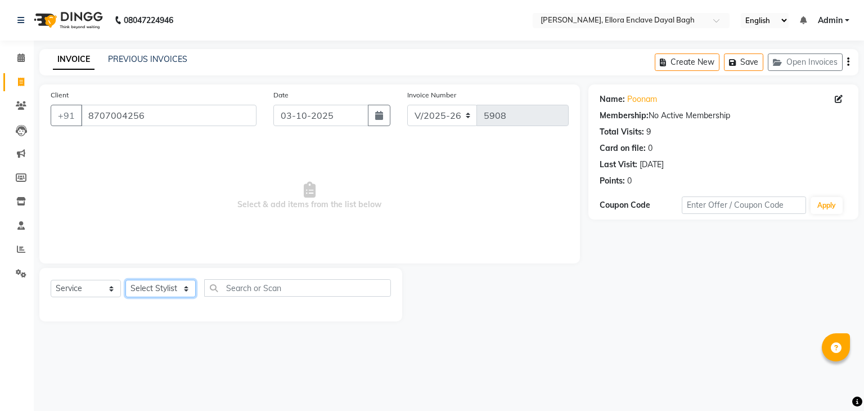
click at [167, 286] on select "Select Stylist AMAN DANISH SALMANI [PERSON_NAME] kakul KAVITA [PERSON_NAME] [PE…" at bounding box center [160, 288] width 70 height 17
select select "53880"
click at [125, 280] on select "Select Stylist AMAN DANISH SALMANI [PERSON_NAME] kakul KAVITA [PERSON_NAME] [PE…" at bounding box center [160, 288] width 70 height 17
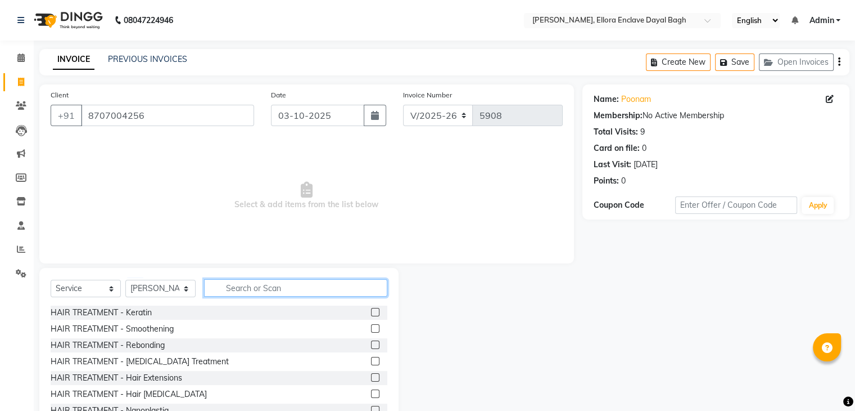
click at [243, 291] on input "text" at bounding box center [295, 287] width 183 height 17
type input "PEDI"
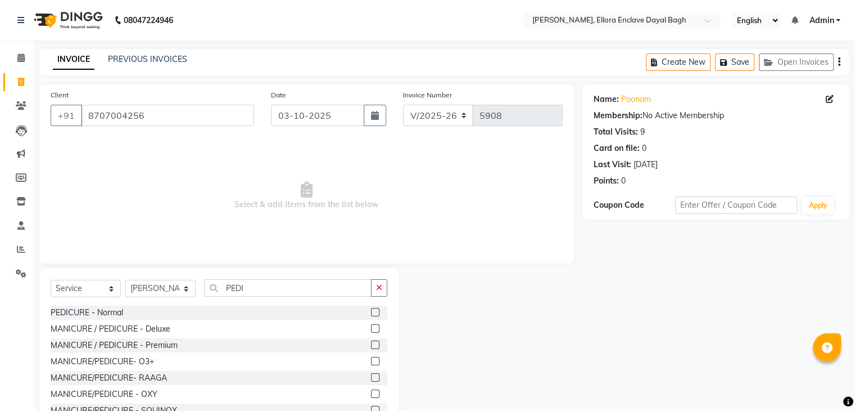
click at [371, 309] on label at bounding box center [375, 312] width 8 height 8
click at [371, 309] on input "checkbox" at bounding box center [374, 312] width 7 height 7
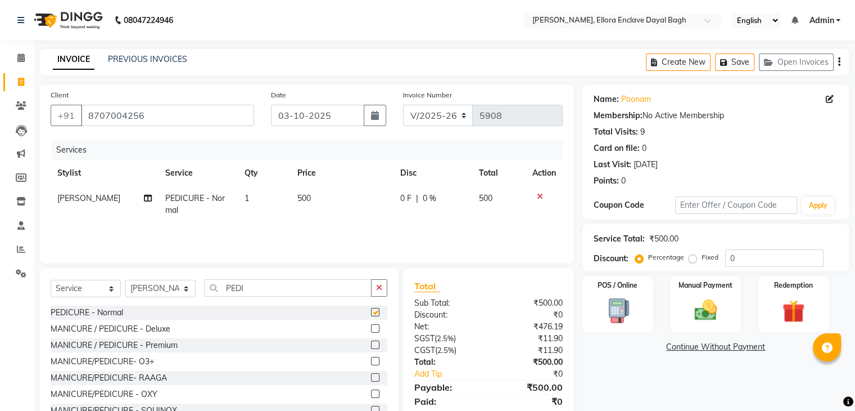
checkbox input "false"
click at [685, 318] on div "Manual Payment" at bounding box center [706, 303] width 74 height 58
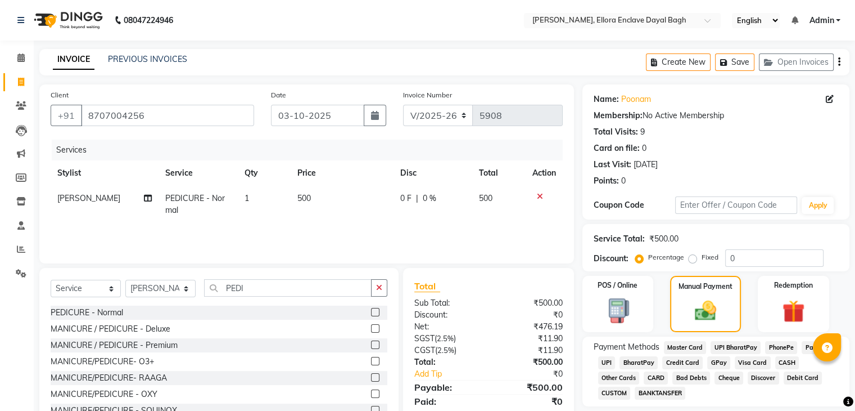
click at [782, 370] on div "CASH" at bounding box center [785, 363] width 29 height 15
click at [785, 365] on span "CASH" at bounding box center [788, 362] width 24 height 13
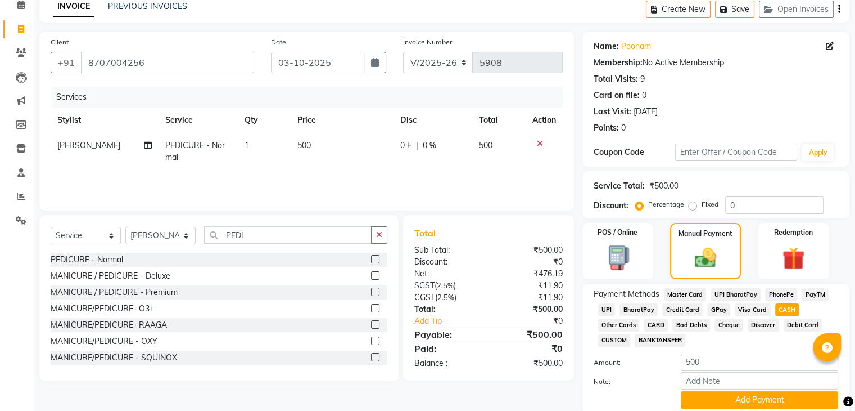
scroll to position [56, 0]
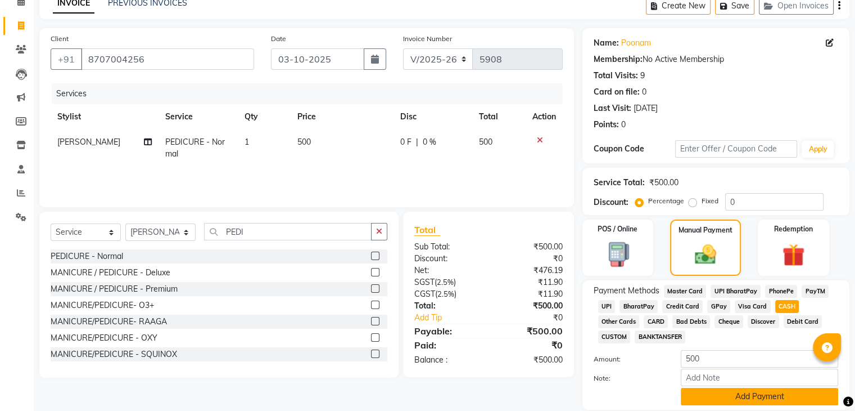
click at [774, 402] on button "Add Payment" at bounding box center [759, 396] width 157 height 17
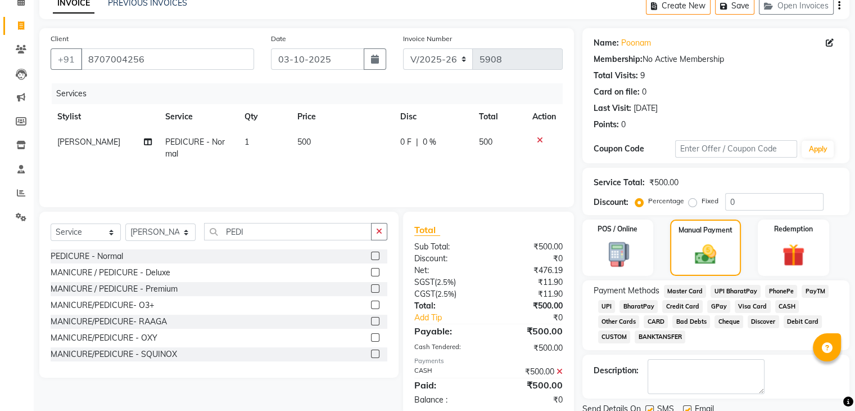
scroll to position [100, 0]
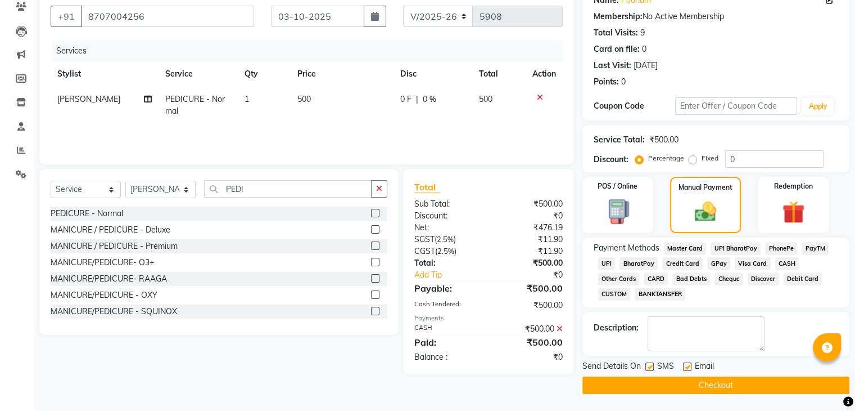
click at [764, 385] on button "Checkout" at bounding box center [716, 384] width 267 height 17
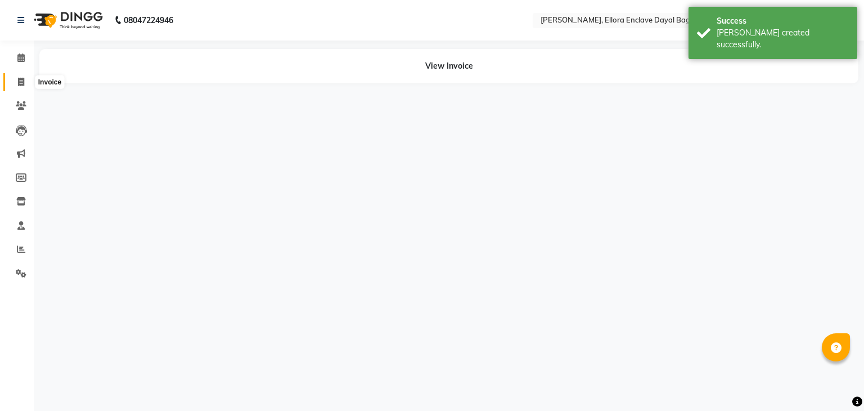
click at [14, 86] on span at bounding box center [21, 82] width 20 height 13
select select "service"
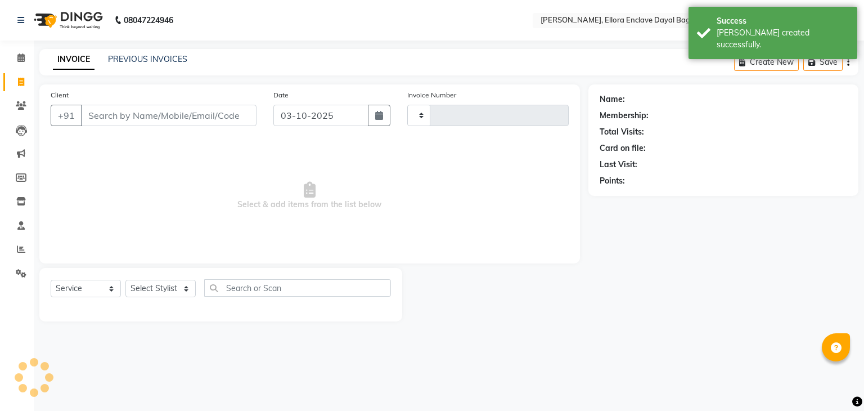
type input "5913"
select select "6880"
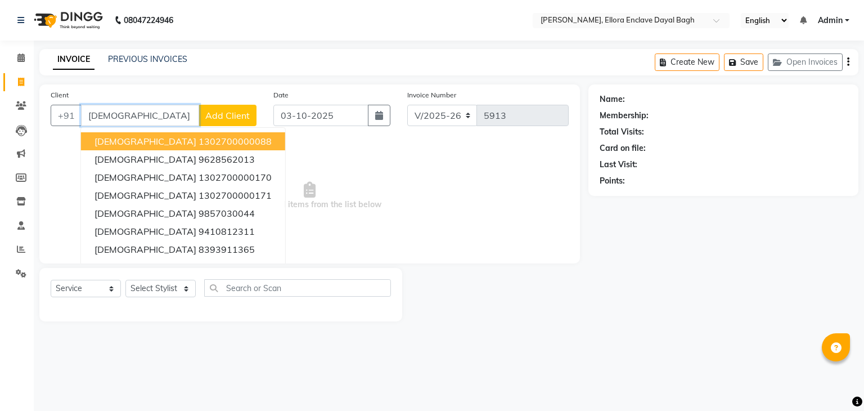
click at [199, 137] on ngb-highlight "1302700000088" at bounding box center [235, 141] width 73 height 11
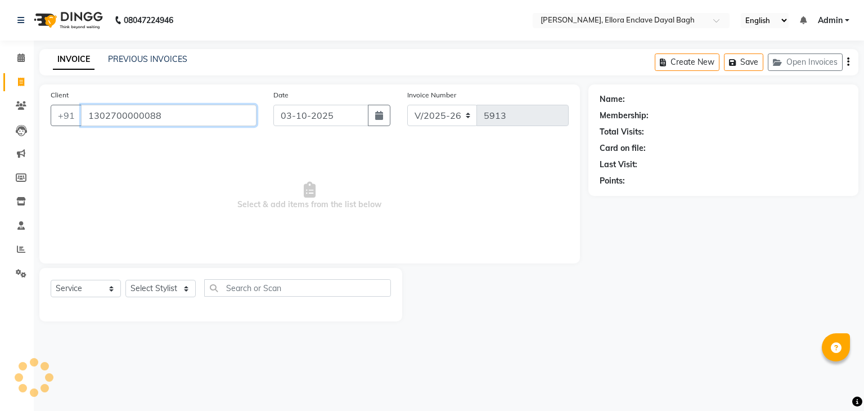
type input "1302700000088"
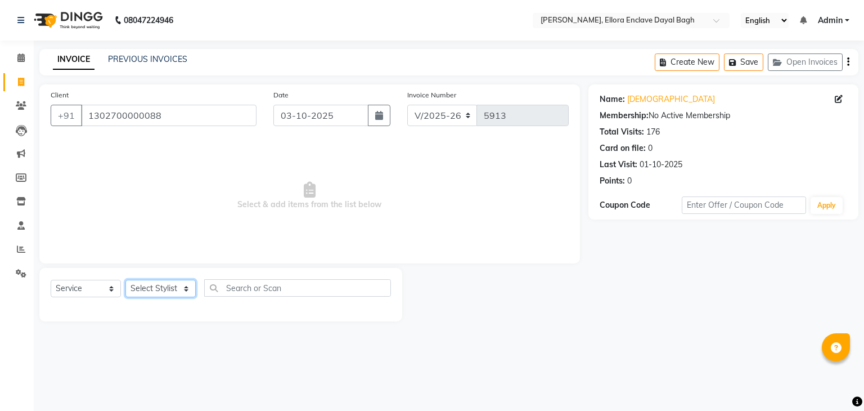
click at [172, 291] on select "Select Stylist AMAN DANISH SALMANI [PERSON_NAME] kakul KAVITA [PERSON_NAME] [PE…" at bounding box center [160, 288] width 70 height 17
select select "53888"
click at [125, 280] on select "Select Stylist AMAN DANISH SALMANI [PERSON_NAME] kakul KAVITA [PERSON_NAME] [PE…" at bounding box center [160, 288] width 70 height 17
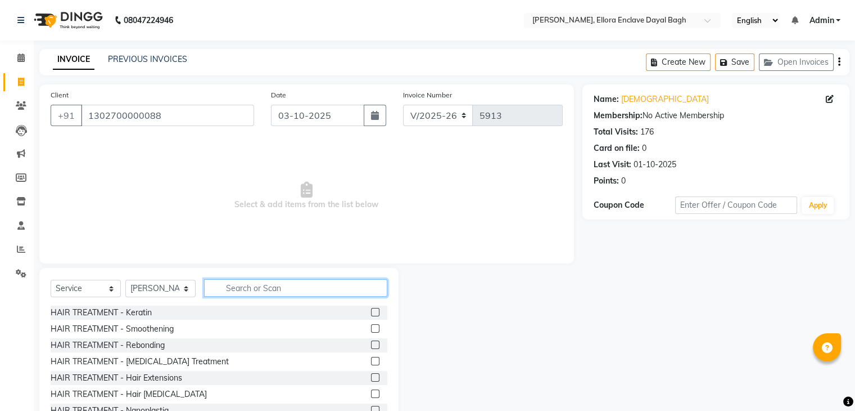
click at [278, 287] on input "text" at bounding box center [295, 287] width 183 height 17
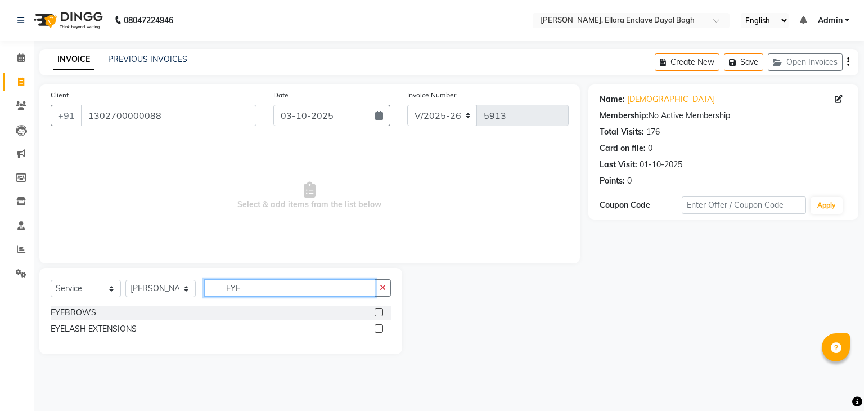
type input "EYE"
click at [379, 310] on label at bounding box center [379, 312] width 8 height 8
click at [379, 310] on input "checkbox" at bounding box center [378, 312] width 7 height 7
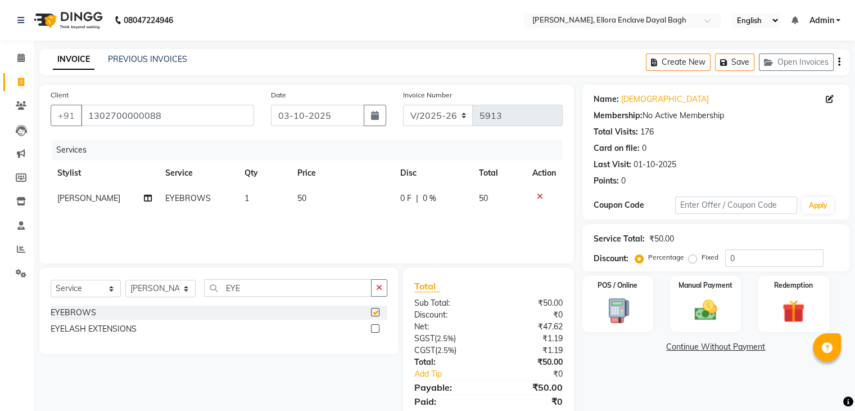
checkbox input "false"
click at [318, 204] on td "50" at bounding box center [342, 198] width 103 height 25
select select "53888"
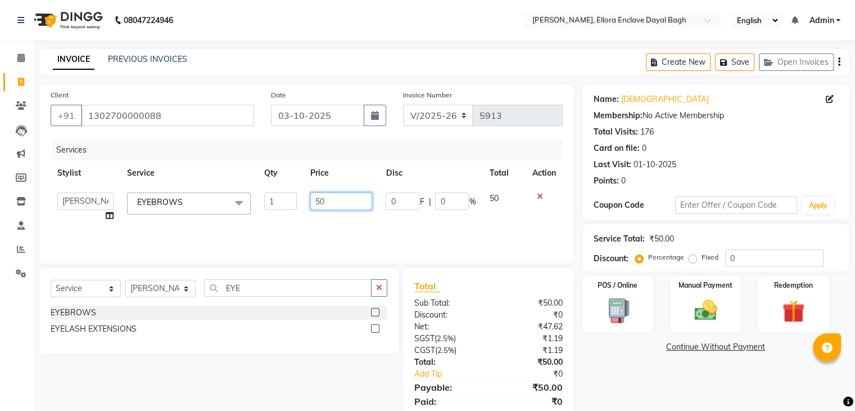
drag, startPoint x: 333, startPoint y: 203, endPoint x: 277, endPoint y: 199, distance: 56.4
click at [277, 199] on tr "AMAN DANISH SALMANI [PERSON_NAME] kakul KAVITA [PERSON_NAME] [PERSON_NAME] NEHA…" at bounding box center [307, 207] width 512 height 43
type input "70"
click at [319, 232] on div "Services Stylist Service Qty Price Disc Total Action AMAN DANISH SALMANI [PERSO…" at bounding box center [307, 195] width 512 height 112
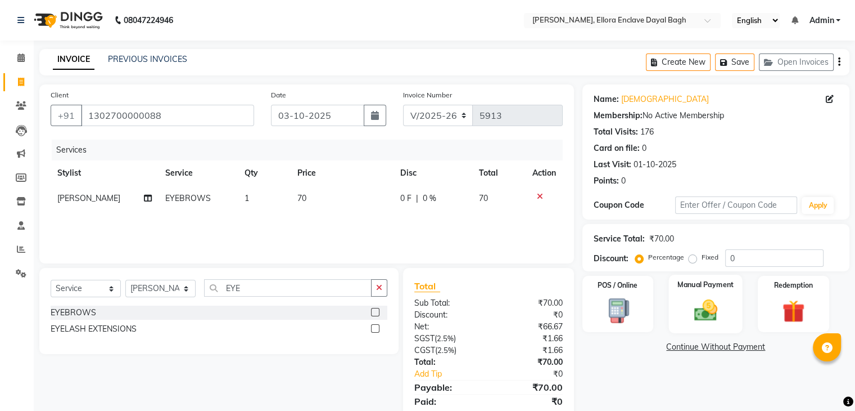
click at [694, 314] on img at bounding box center [706, 310] width 38 height 27
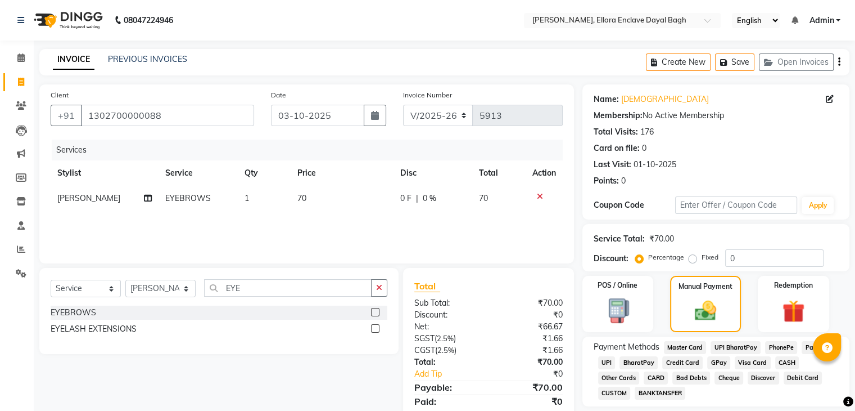
click at [780, 361] on span "CASH" at bounding box center [788, 362] width 24 height 13
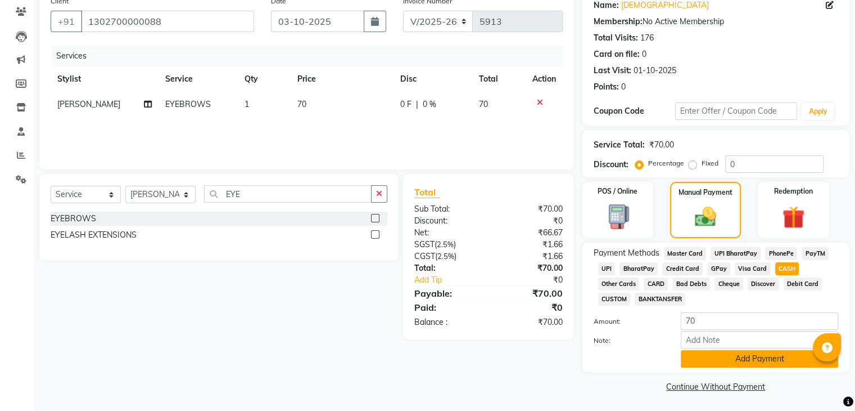
scroll to position [94, 0]
click at [780, 360] on button "Add Payment" at bounding box center [759, 357] width 157 height 17
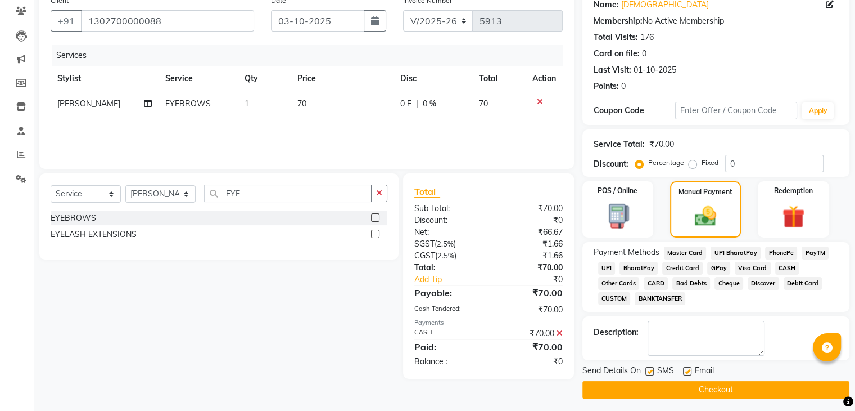
click at [650, 370] on label at bounding box center [650, 371] width 8 height 8
click at [650, 370] on input "checkbox" at bounding box center [649, 371] width 7 height 7
checkbox input "false"
click at [682, 372] on div "SMS" at bounding box center [665, 371] width 38 height 14
click at [687, 371] on label at bounding box center [687, 371] width 8 height 8
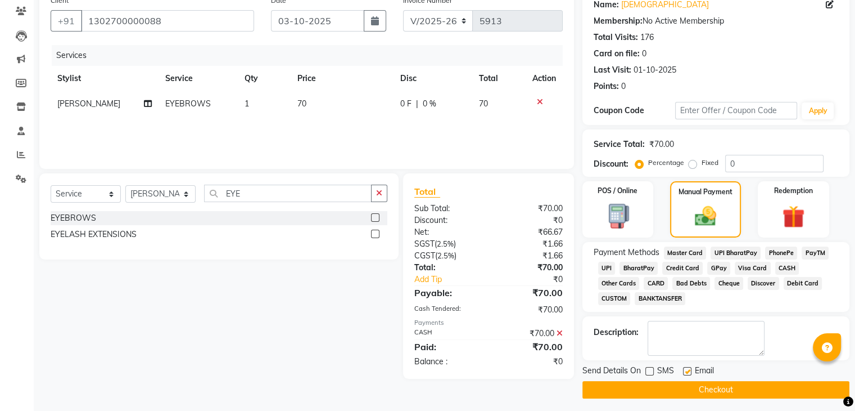
click at [687, 371] on input "checkbox" at bounding box center [686, 371] width 7 height 7
checkbox input "false"
click at [697, 386] on button "Checkout" at bounding box center [716, 389] width 267 height 17
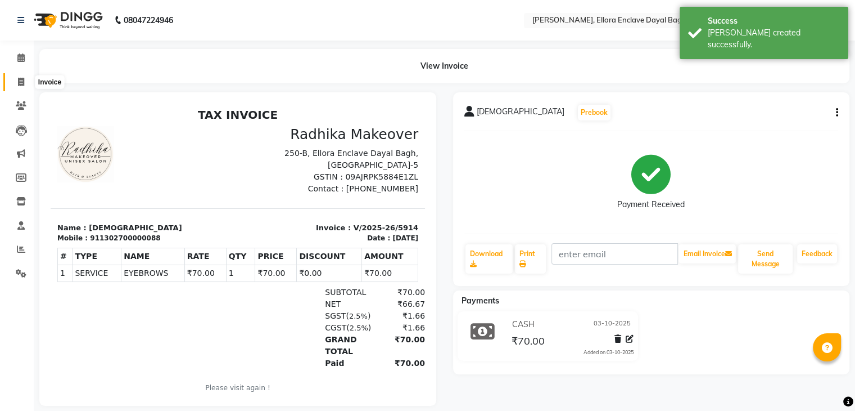
click at [22, 76] on span at bounding box center [21, 82] width 20 height 13
select select "service"
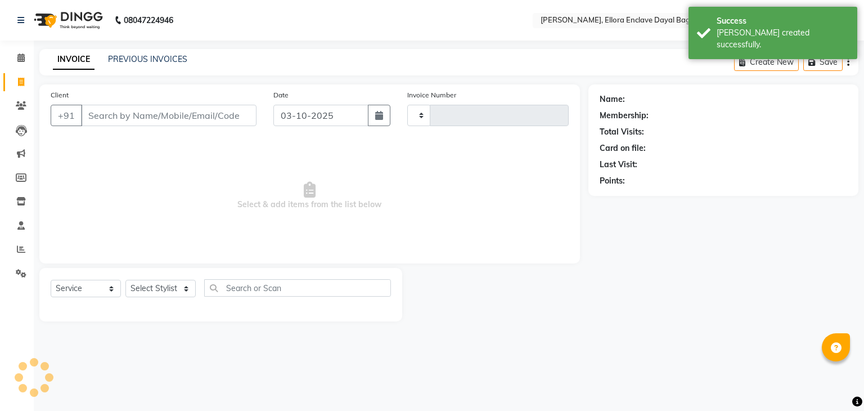
type input "5915"
select select "6880"
